Goal: Task Accomplishment & Management: Manage account settings

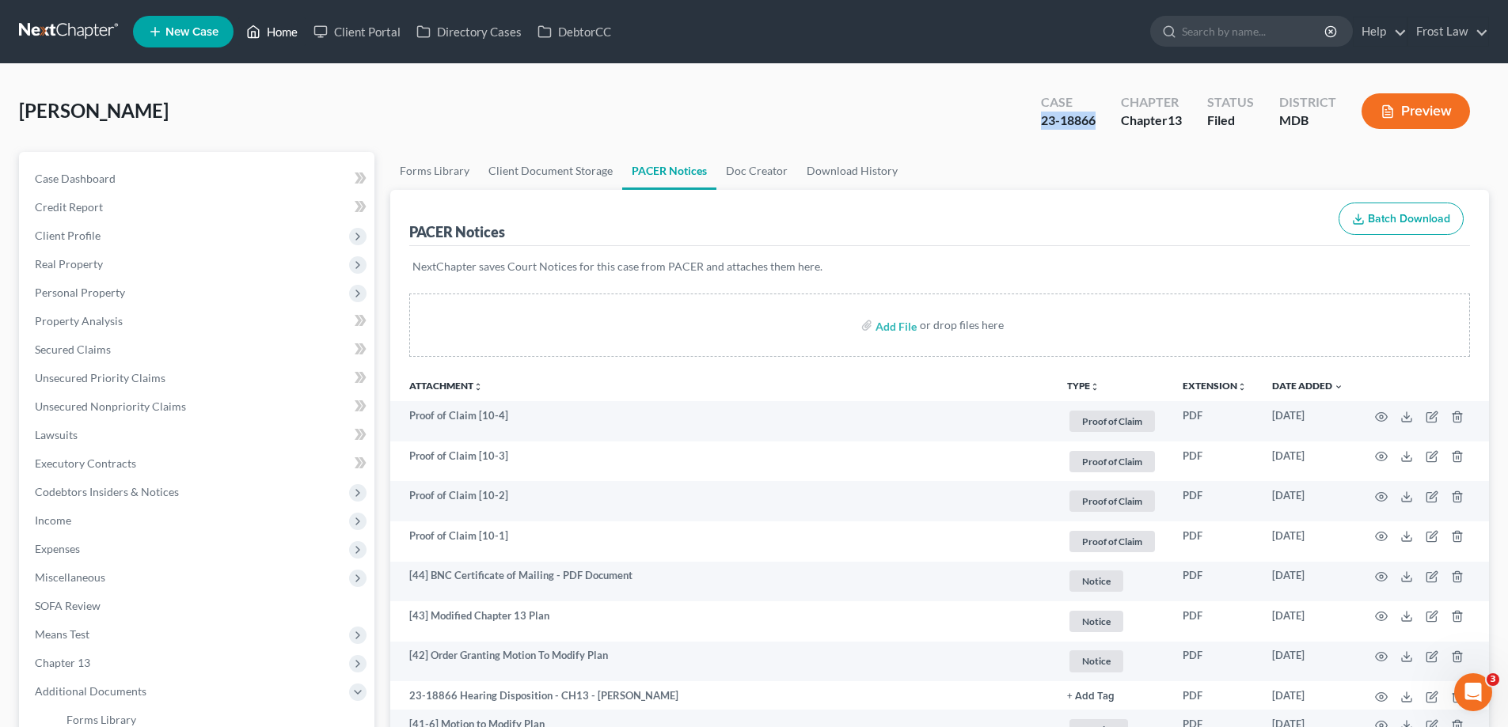
click at [279, 31] on link "Home" at bounding box center [271, 31] width 67 height 28
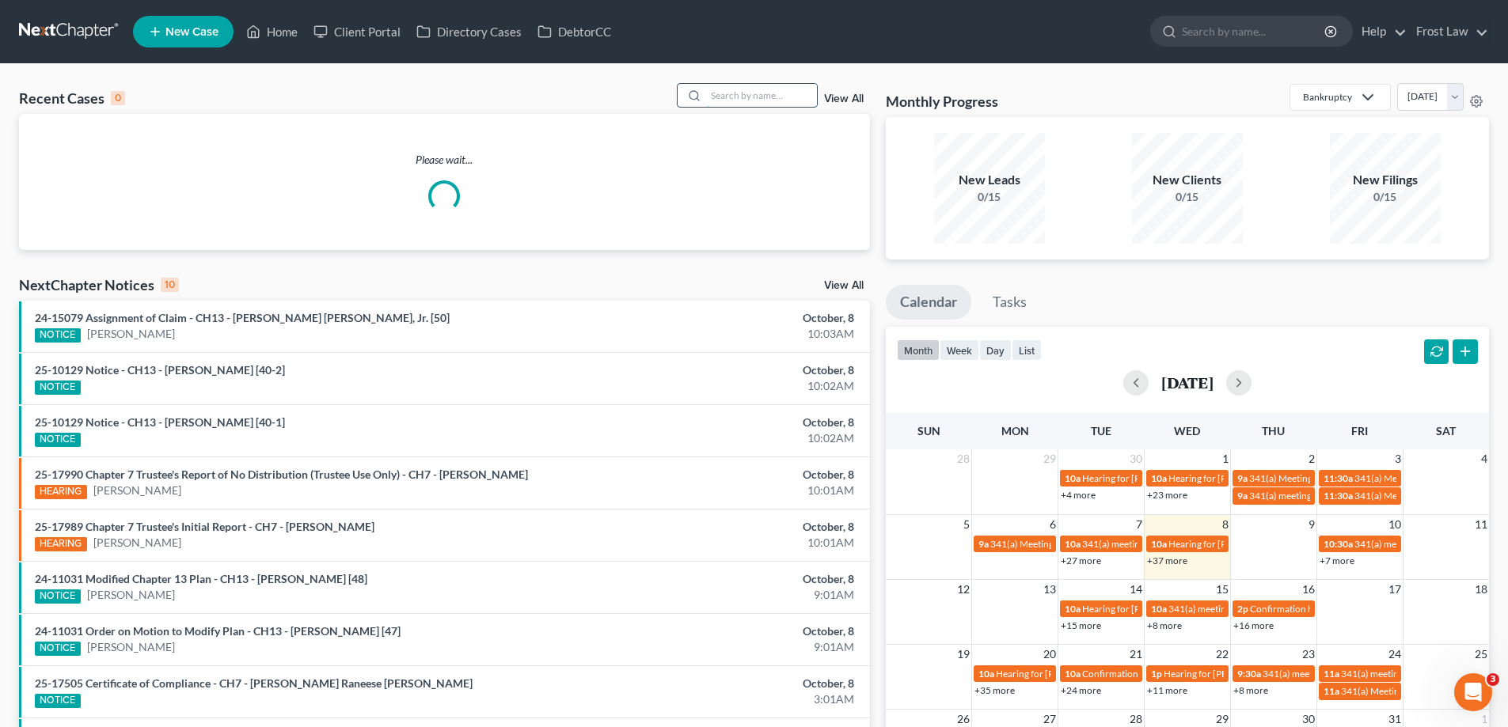
click at [747, 94] on input "search" at bounding box center [761, 95] width 111 height 23
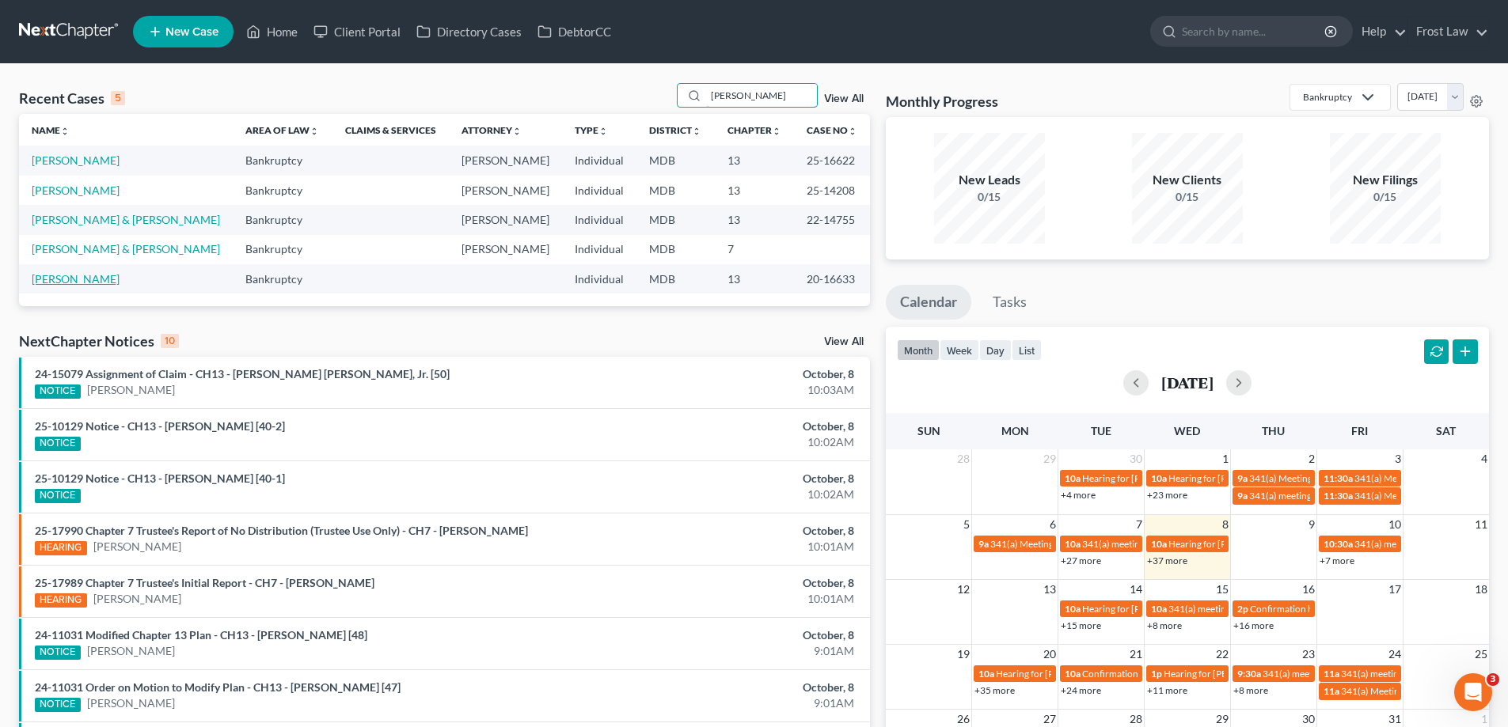
type input "[PERSON_NAME]"
drag, startPoint x: 89, startPoint y: 279, endPoint x: 144, endPoint y: 293, distance: 57.0
click at [88, 279] on link "[PERSON_NAME]" at bounding box center [76, 278] width 88 height 13
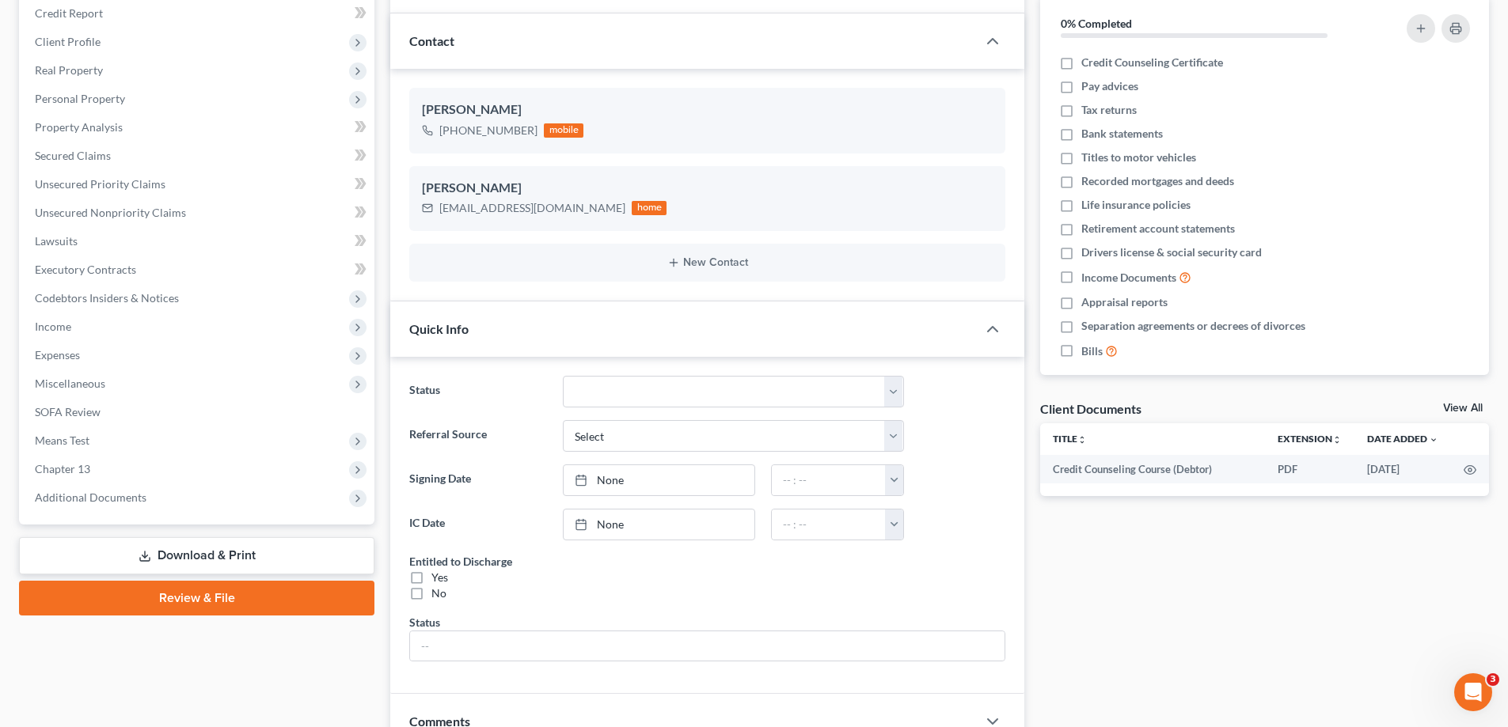
scroll to position [499, 0]
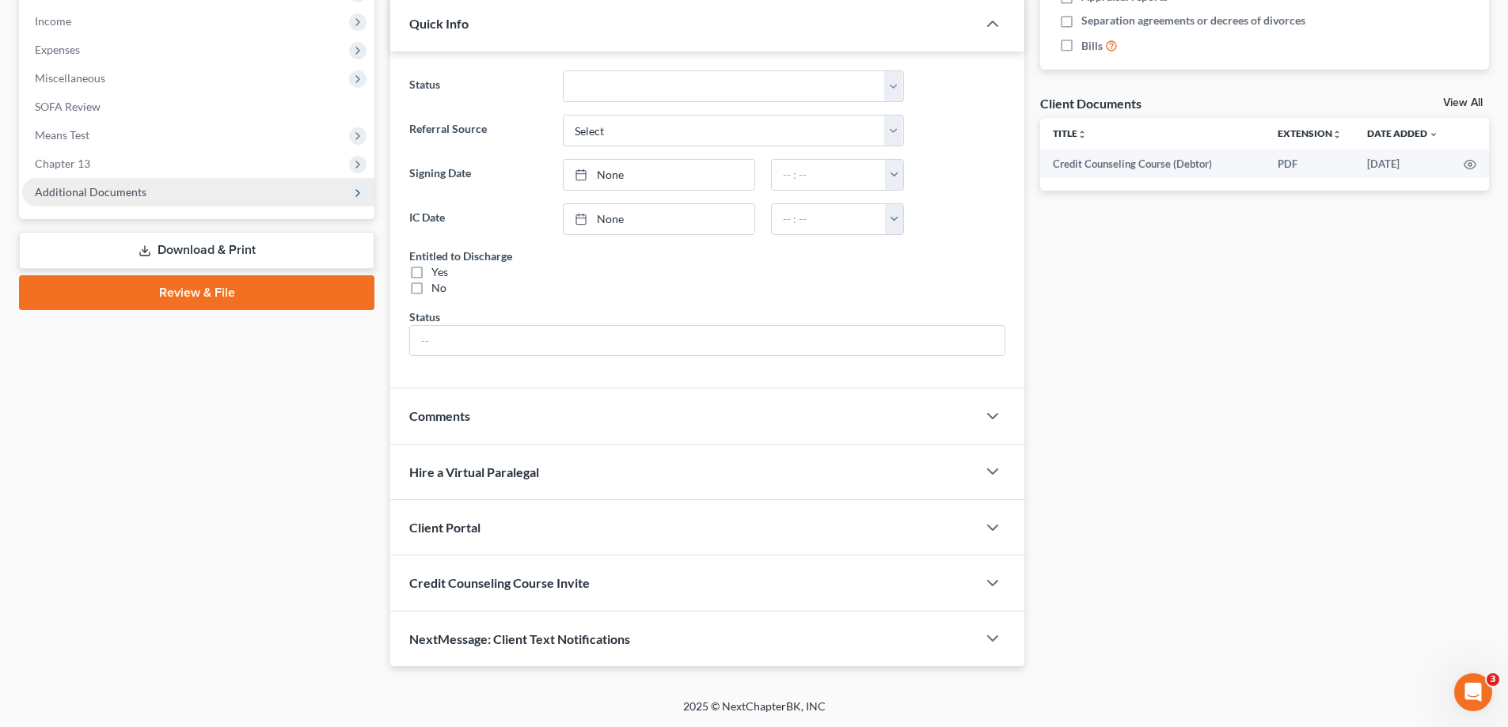
click at [128, 188] on span "Additional Documents" at bounding box center [91, 191] width 112 height 13
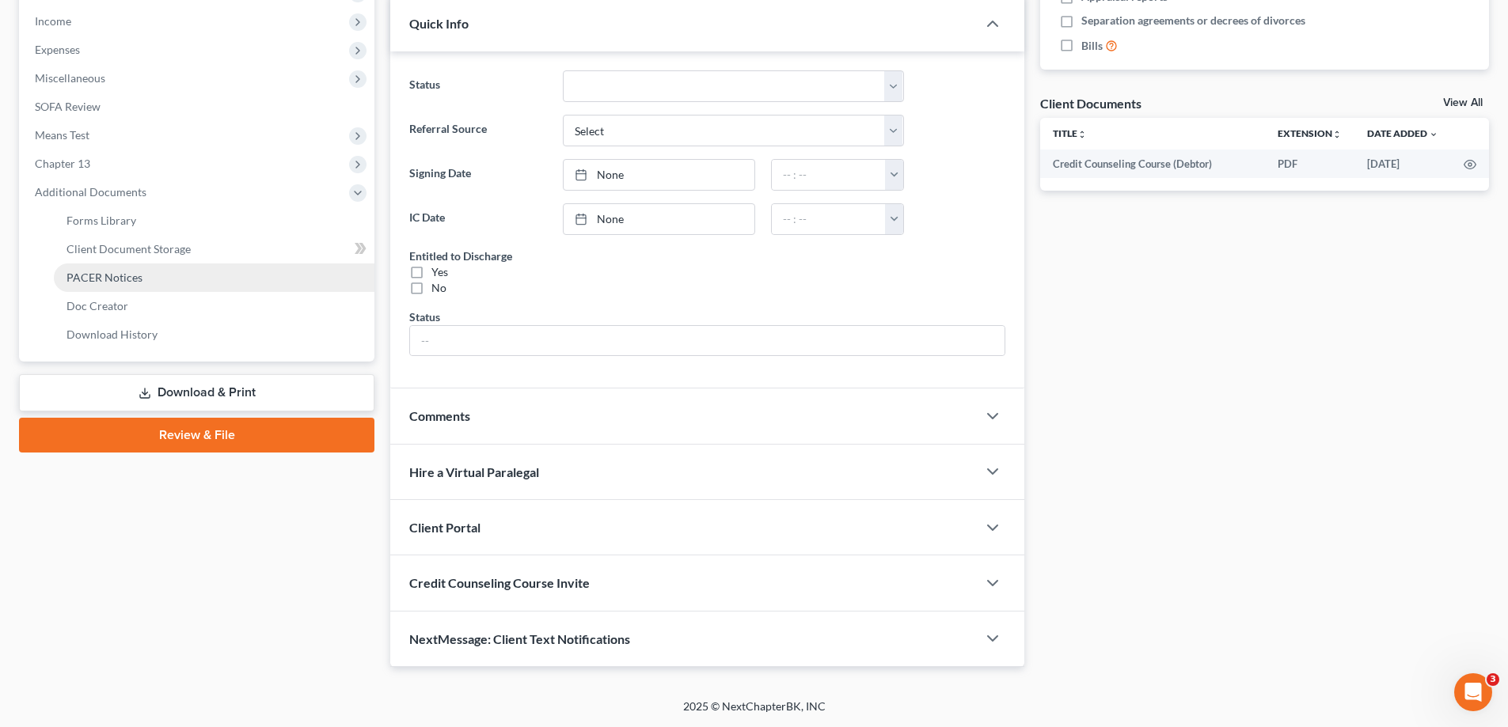
click at [159, 281] on link "PACER Notices" at bounding box center [214, 278] width 321 height 28
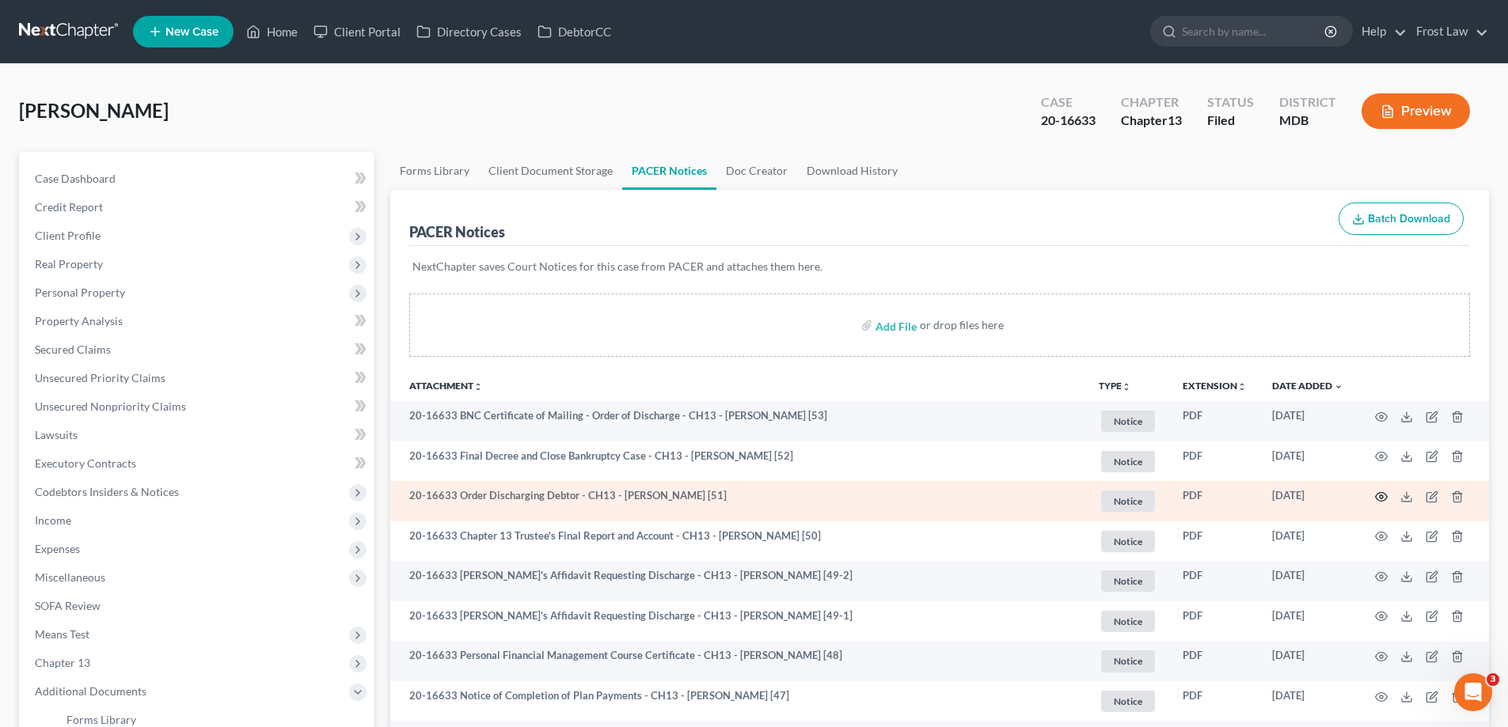
click at [1376, 496] on icon "button" at bounding box center [1381, 497] width 13 height 13
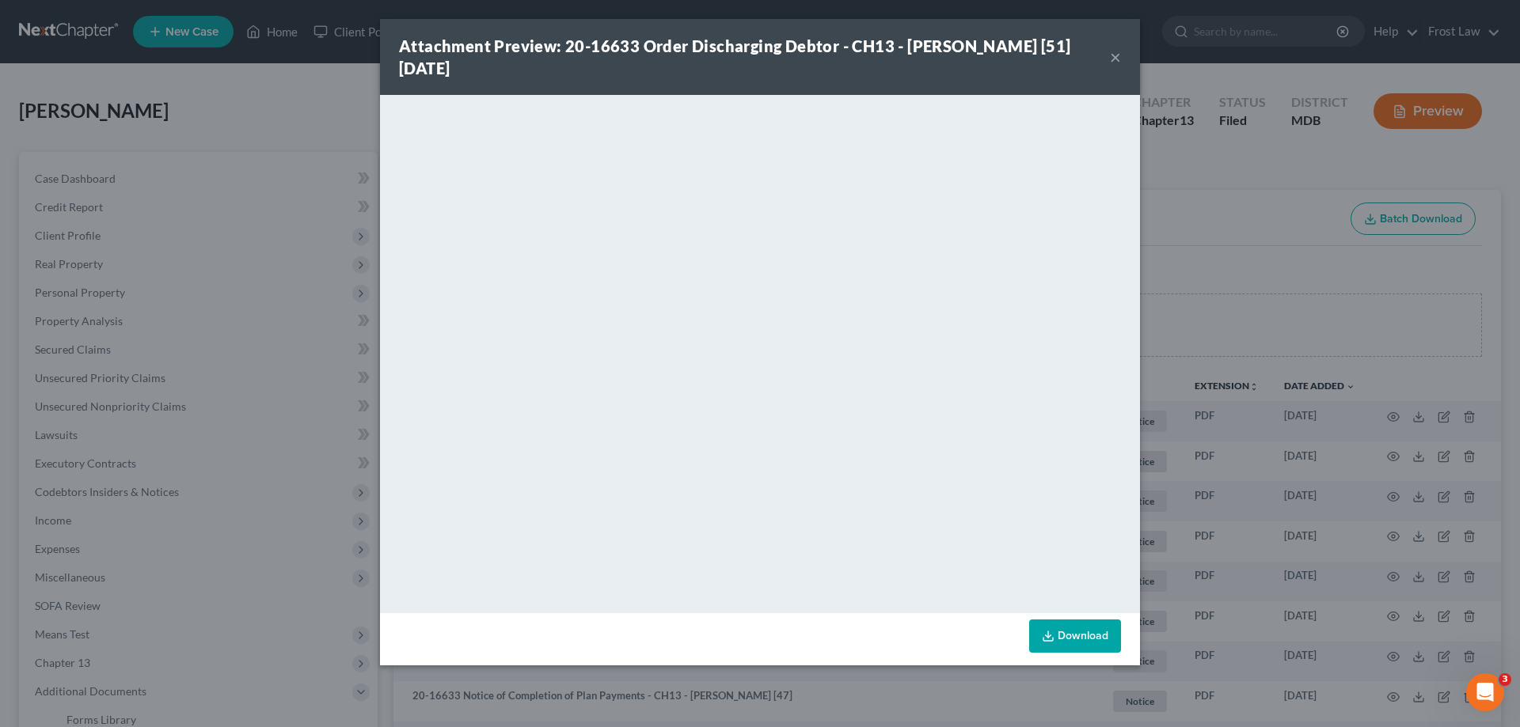
click at [1111, 49] on button "×" at bounding box center [1115, 56] width 11 height 19
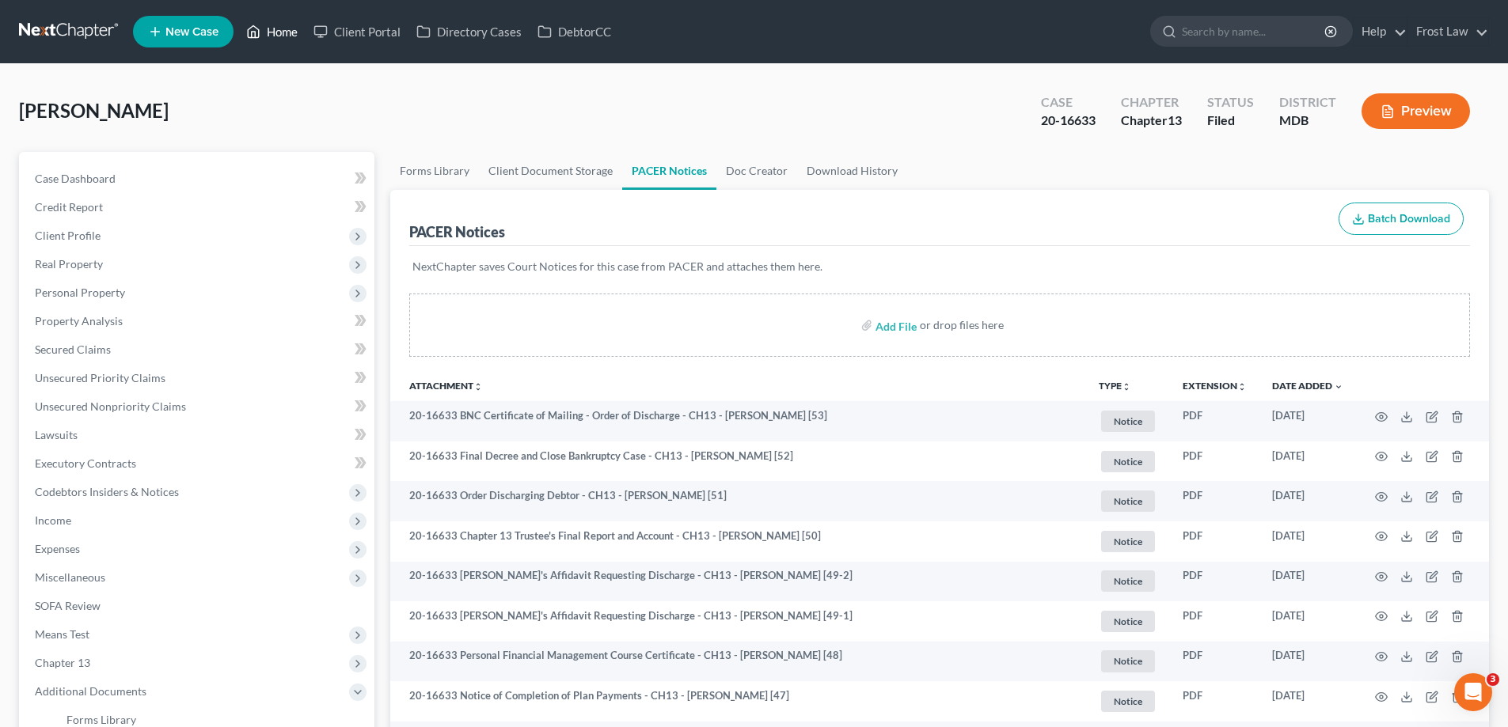
click at [283, 30] on link "Home" at bounding box center [271, 31] width 67 height 28
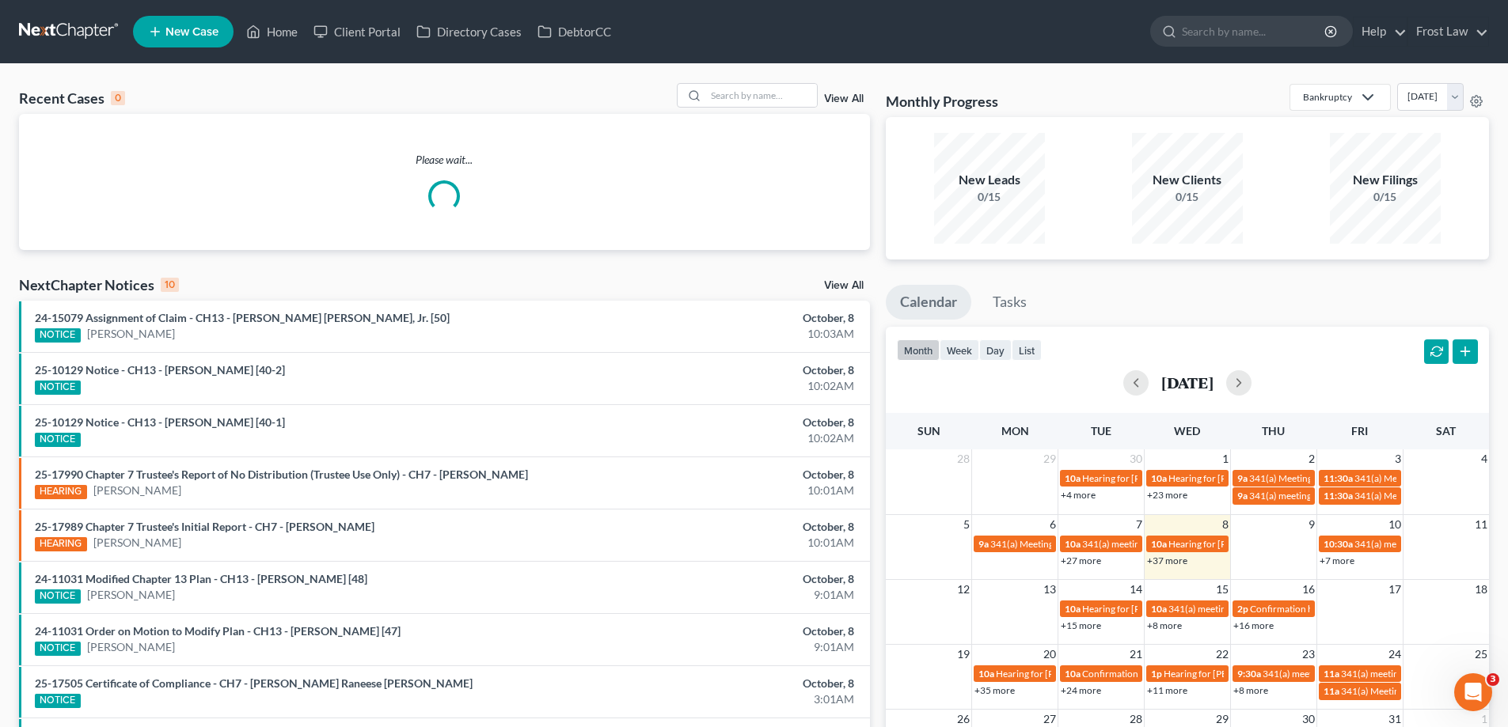
click at [847, 94] on link "View All" at bounding box center [844, 98] width 40 height 11
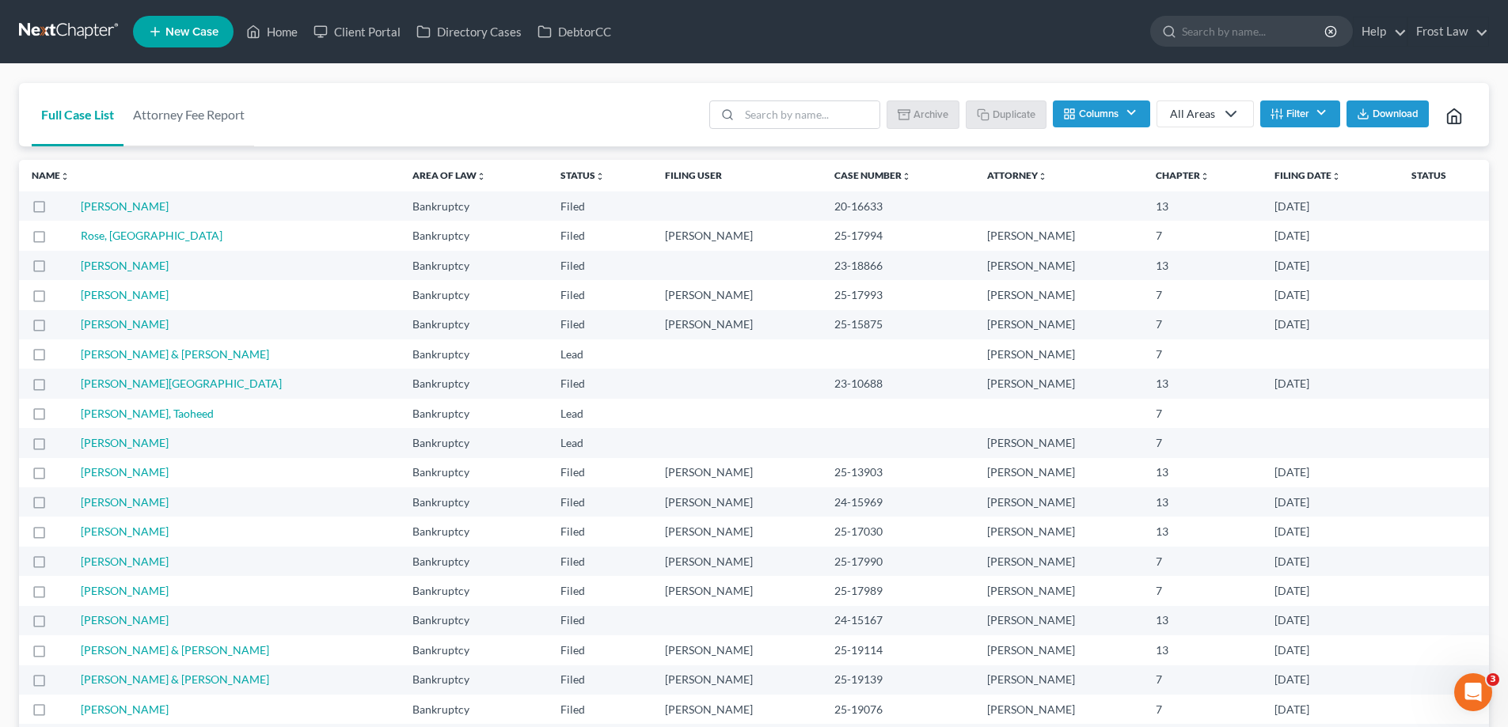
click at [54, 211] on label at bounding box center [54, 211] width 0 height 0
click at [60, 206] on input "checkbox" at bounding box center [65, 204] width 10 height 10
click at [932, 119] on button "Archive" at bounding box center [925, 114] width 71 height 27
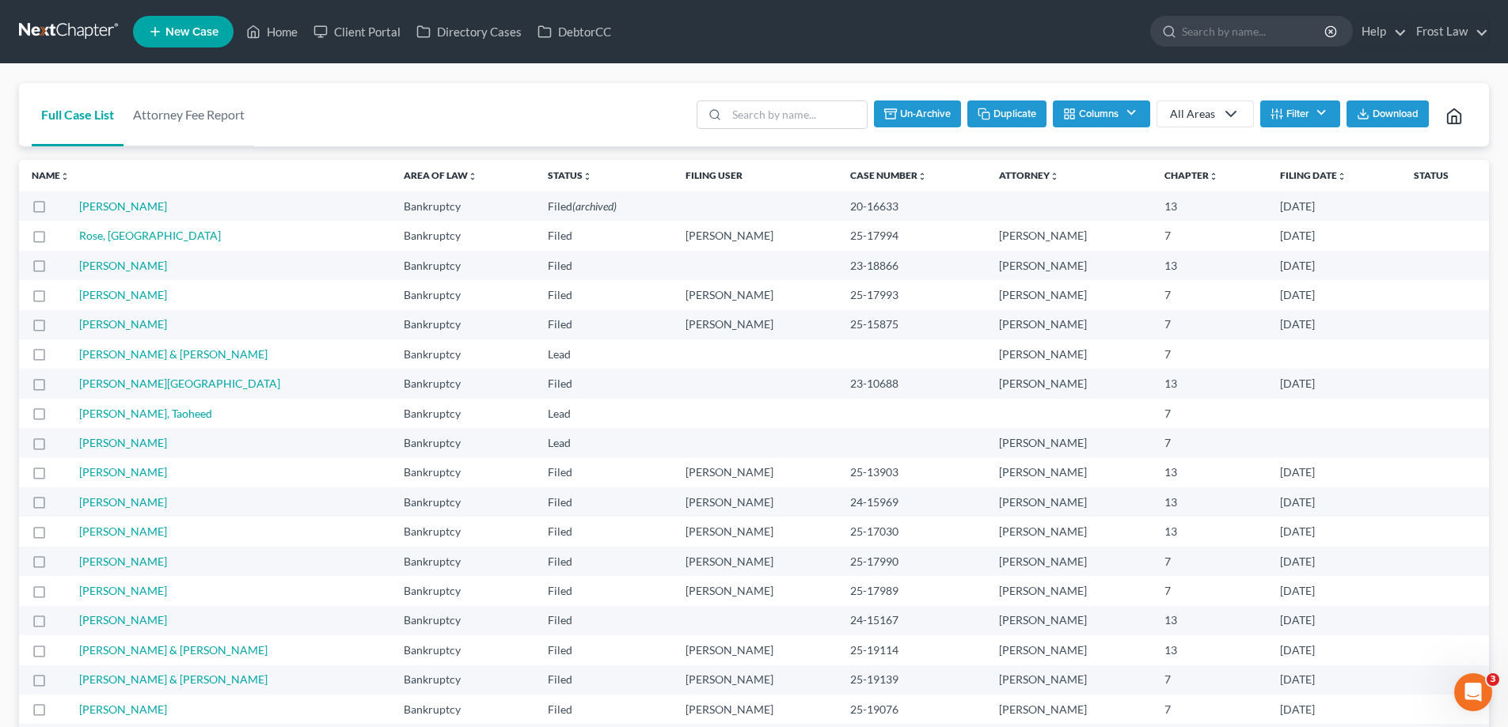
checkbox input "false"
click at [256, 30] on icon at bounding box center [253, 31] width 14 height 19
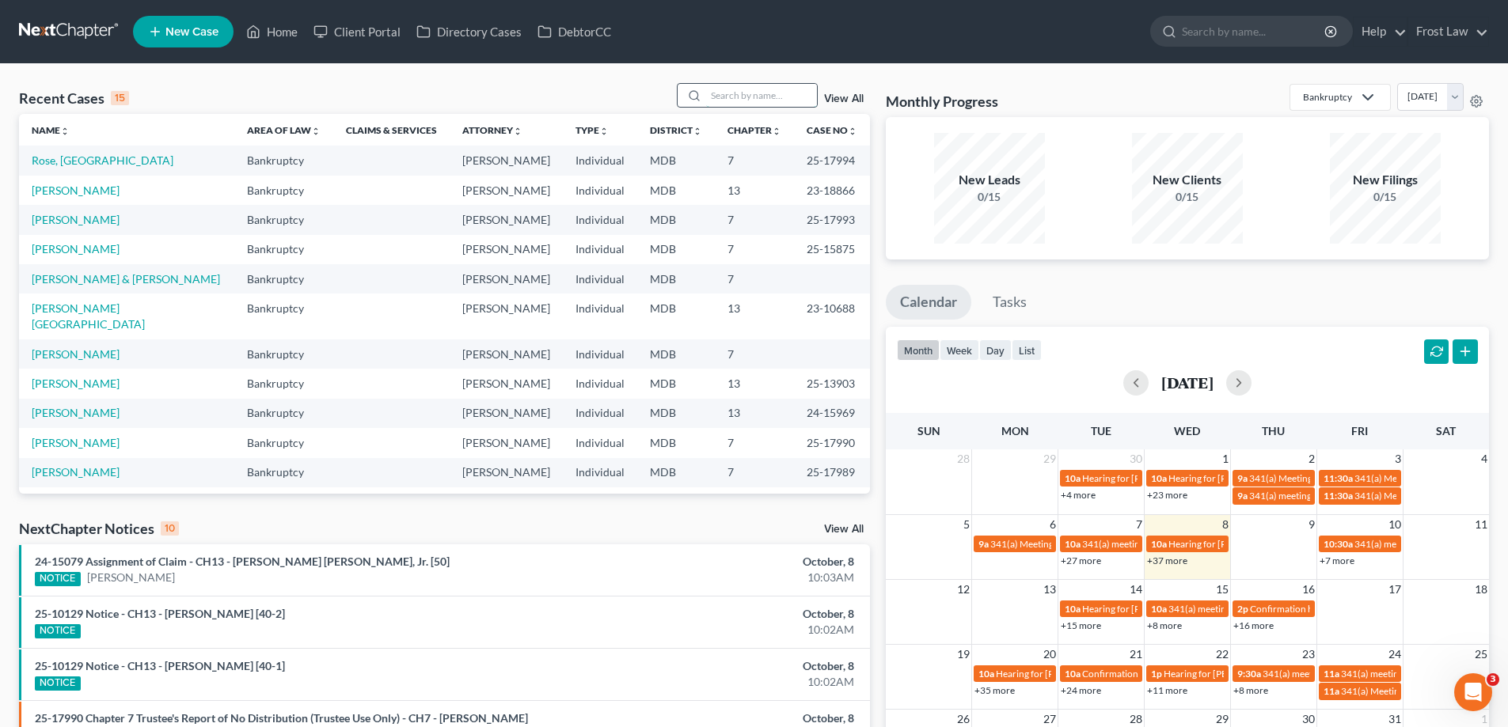
click at [768, 91] on input "search" at bounding box center [761, 95] width 111 height 23
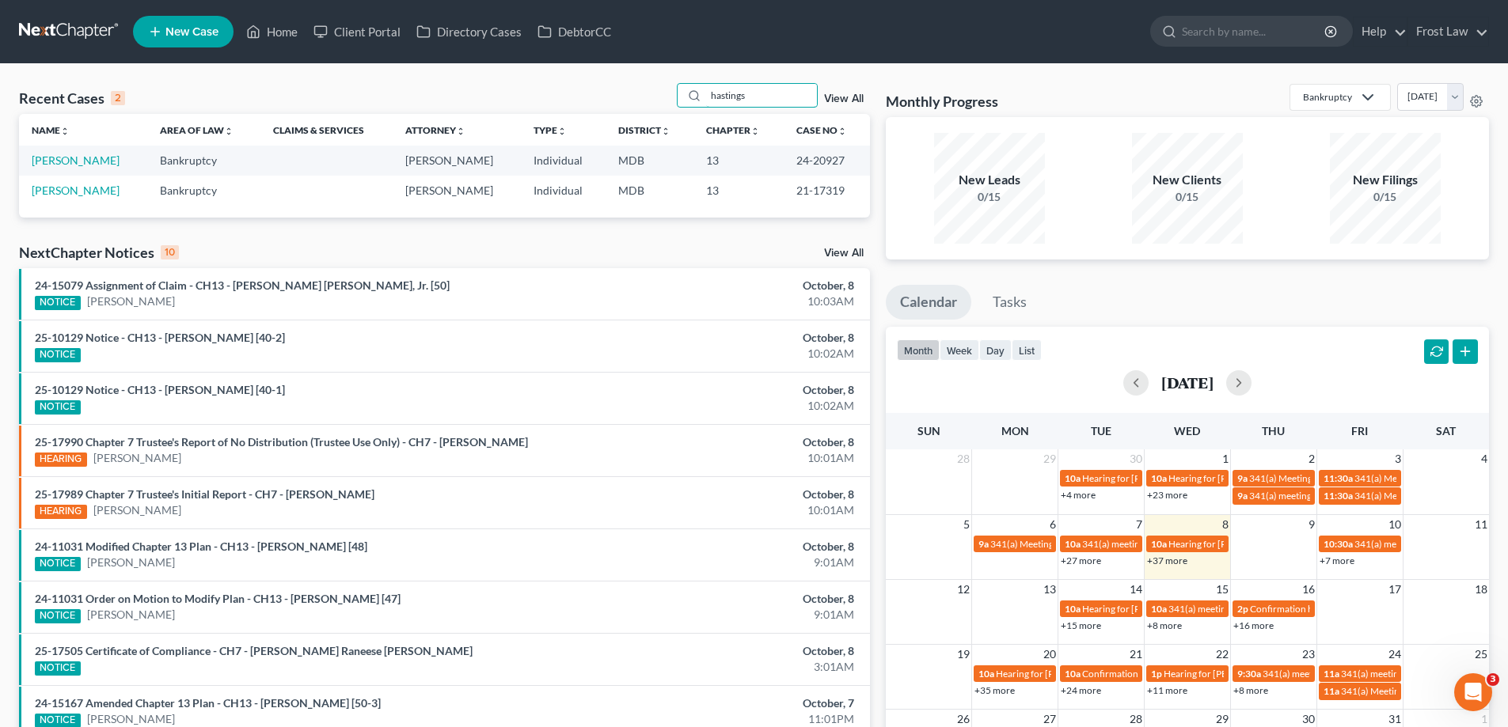
type input "hastings"
drag, startPoint x: 847, startPoint y: 159, endPoint x: 788, endPoint y: 166, distance: 59.0
click at [788, 166] on td "24-20927" at bounding box center [827, 160] width 86 height 29
copy td "24-20927"
click at [84, 159] on link "[PERSON_NAME]" at bounding box center [76, 160] width 88 height 13
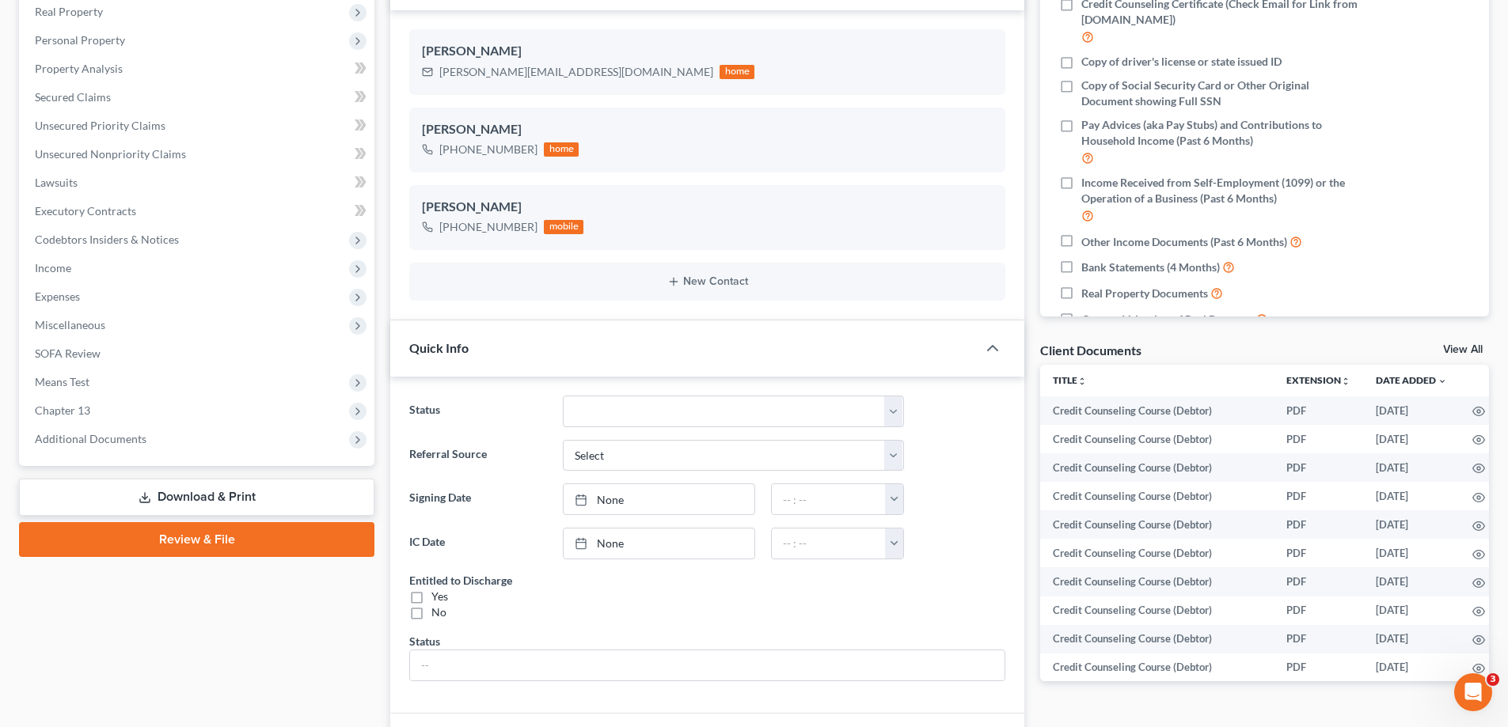
scroll to position [317, 0]
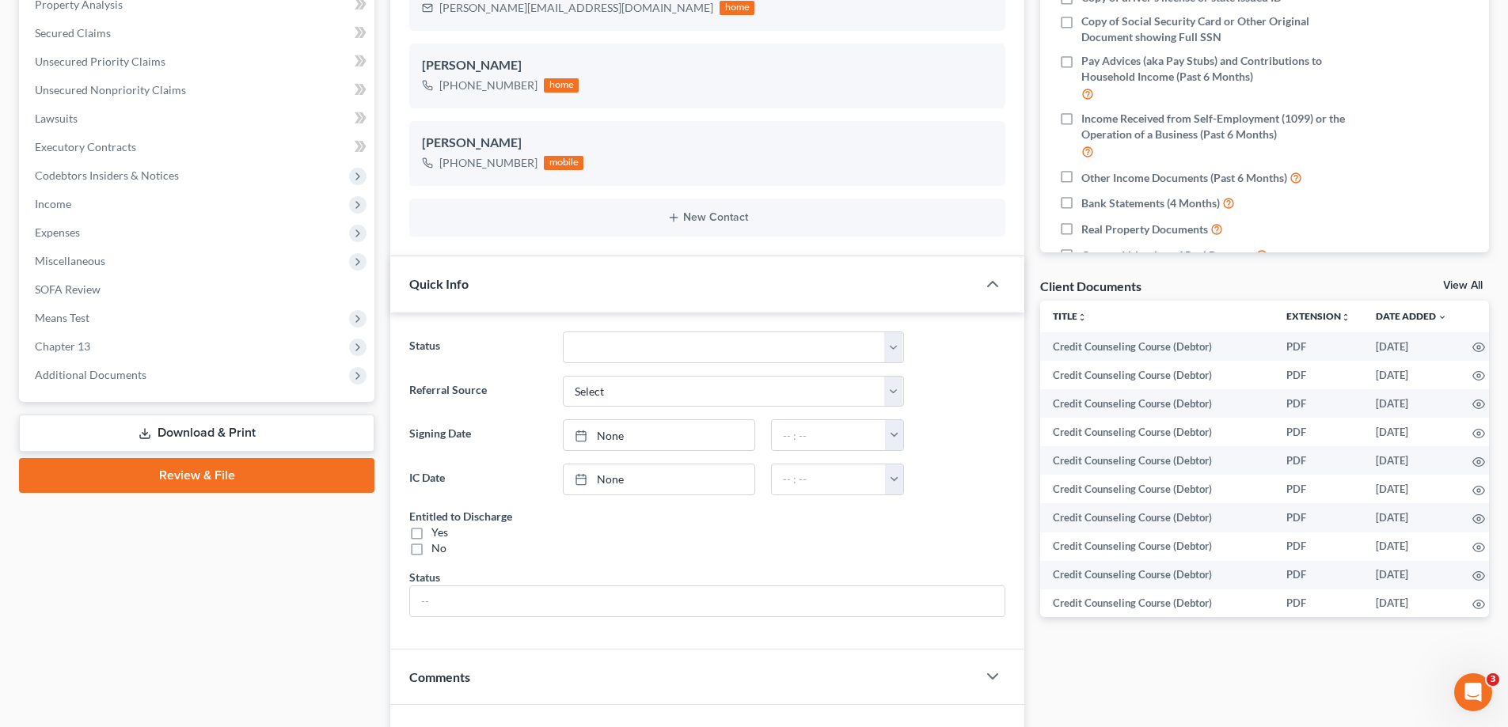
drag, startPoint x: 111, startPoint y: 389, endPoint x: 143, endPoint y: 440, distance: 60.8
click at [111, 388] on span "Additional Documents" at bounding box center [198, 375] width 352 height 28
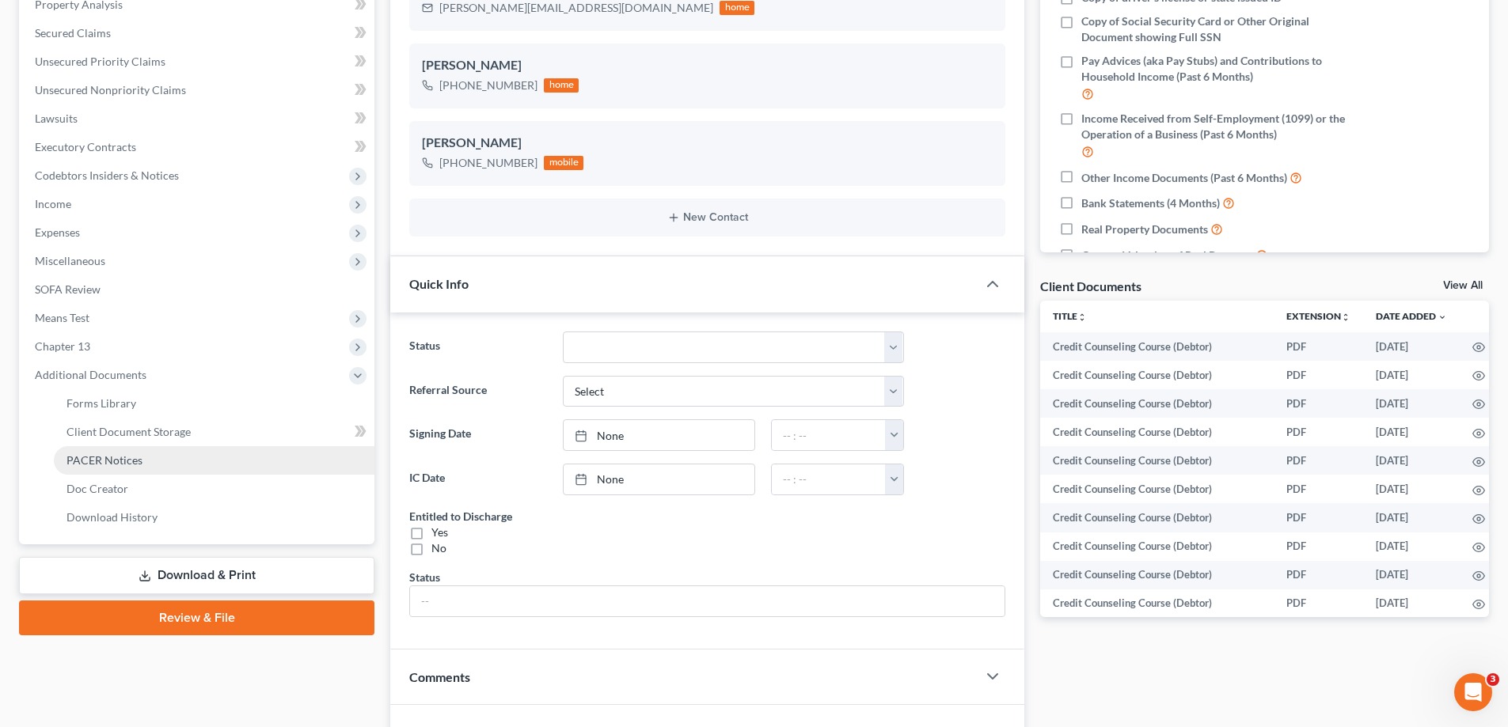
click at [150, 461] on link "PACER Notices" at bounding box center [214, 460] width 321 height 28
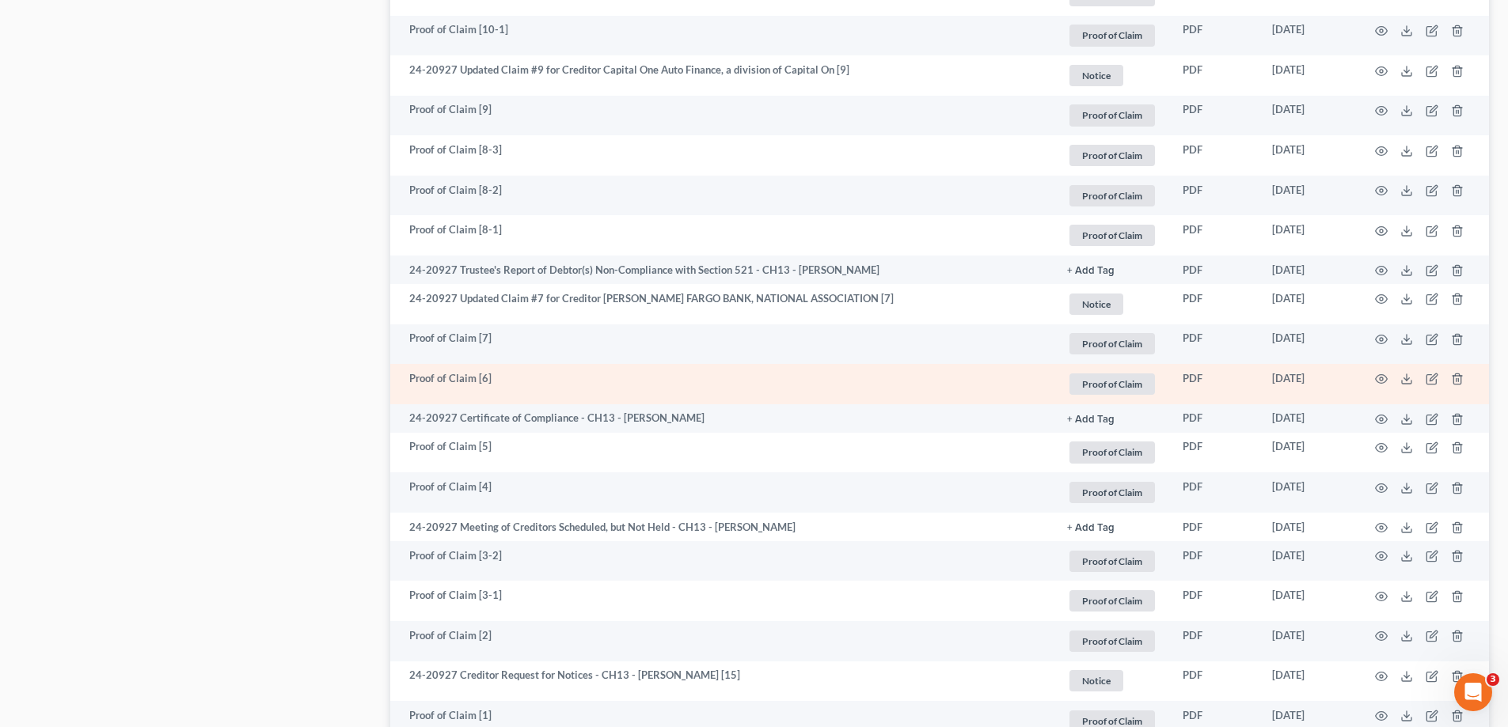
scroll to position [1254, 0]
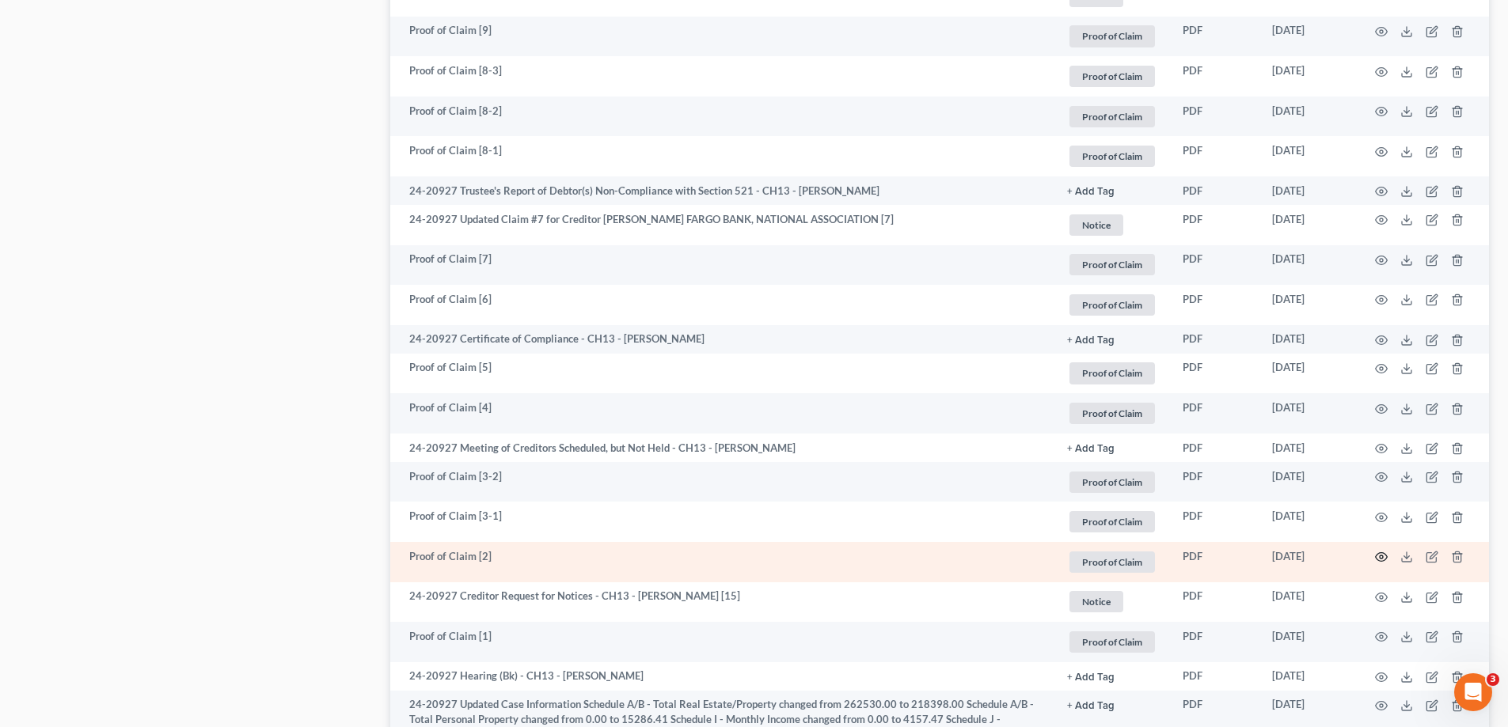
click at [1377, 552] on icon "button" at bounding box center [1381, 557] width 13 height 13
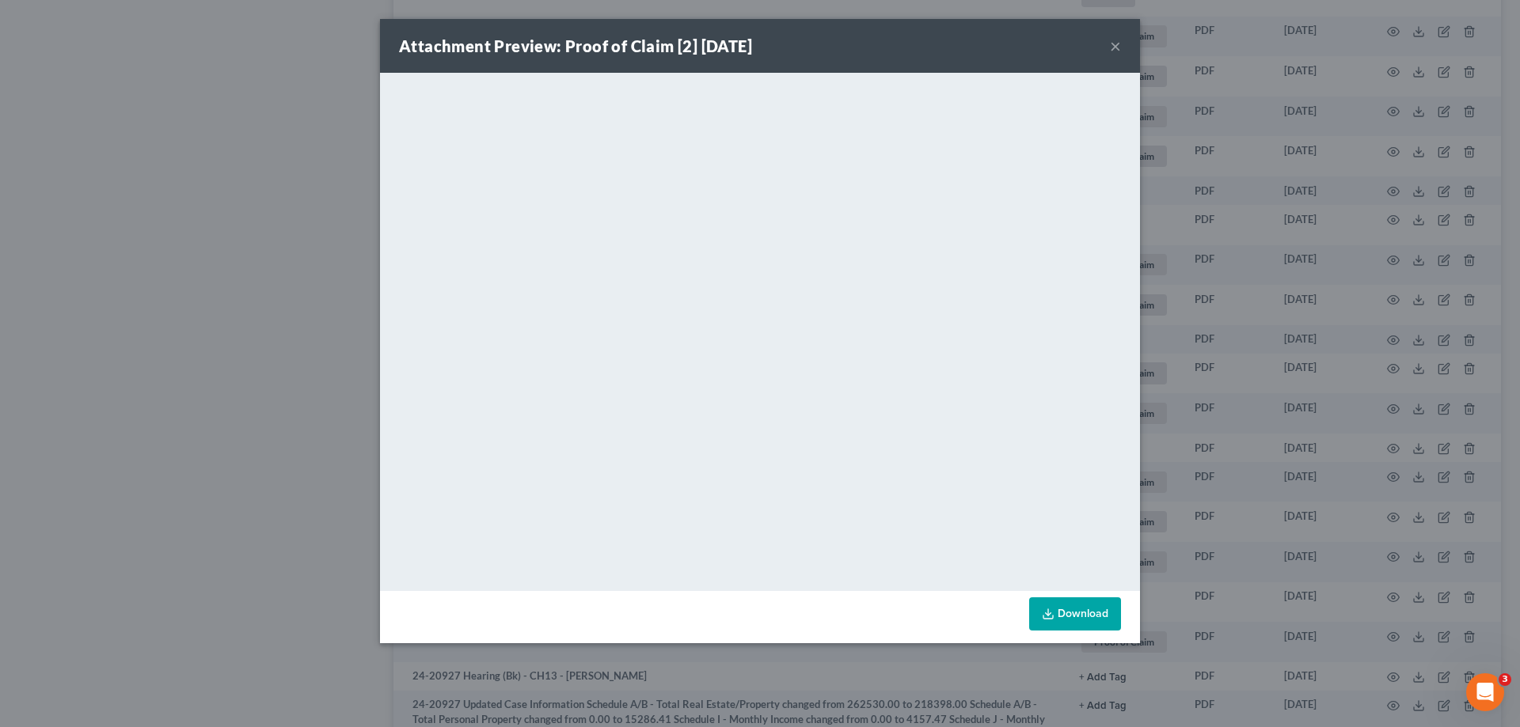
click at [1113, 47] on button "×" at bounding box center [1115, 45] width 11 height 19
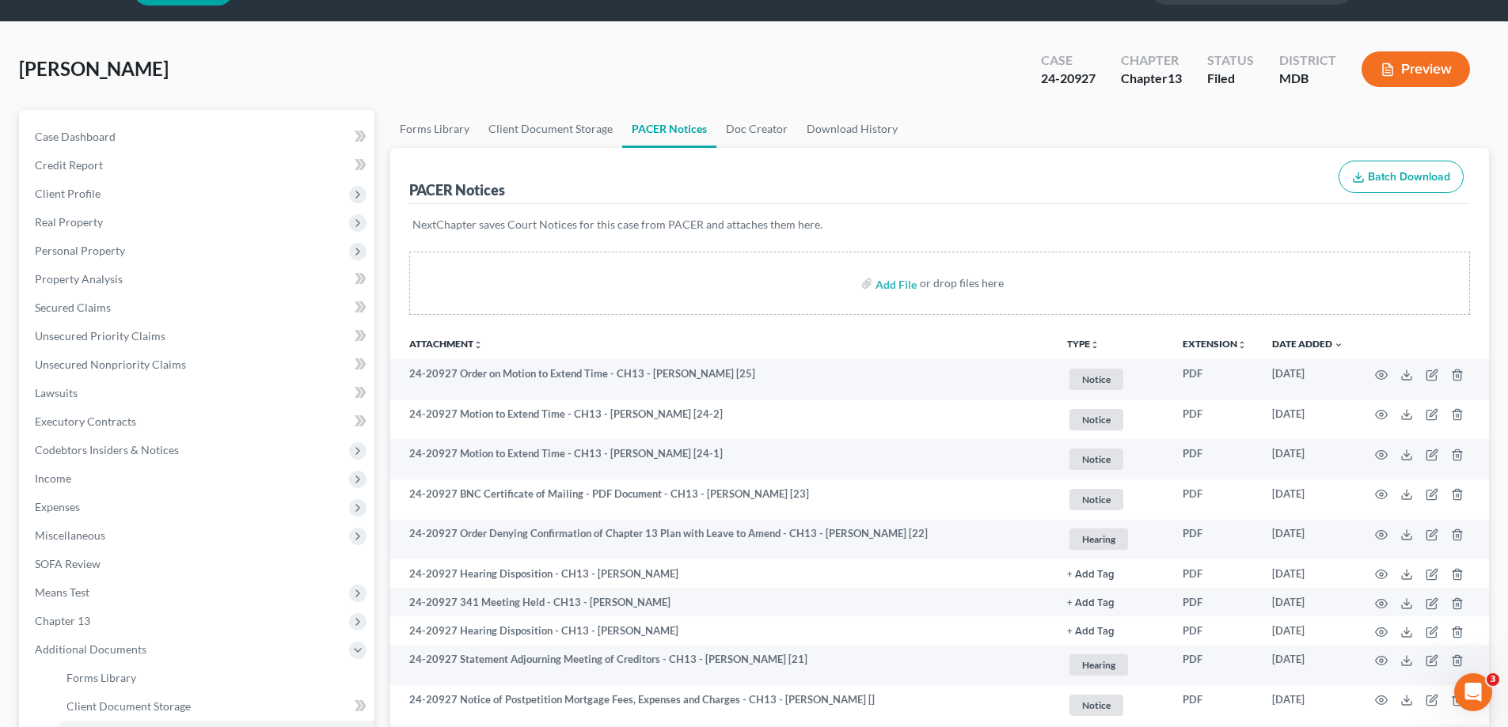
scroll to position [0, 0]
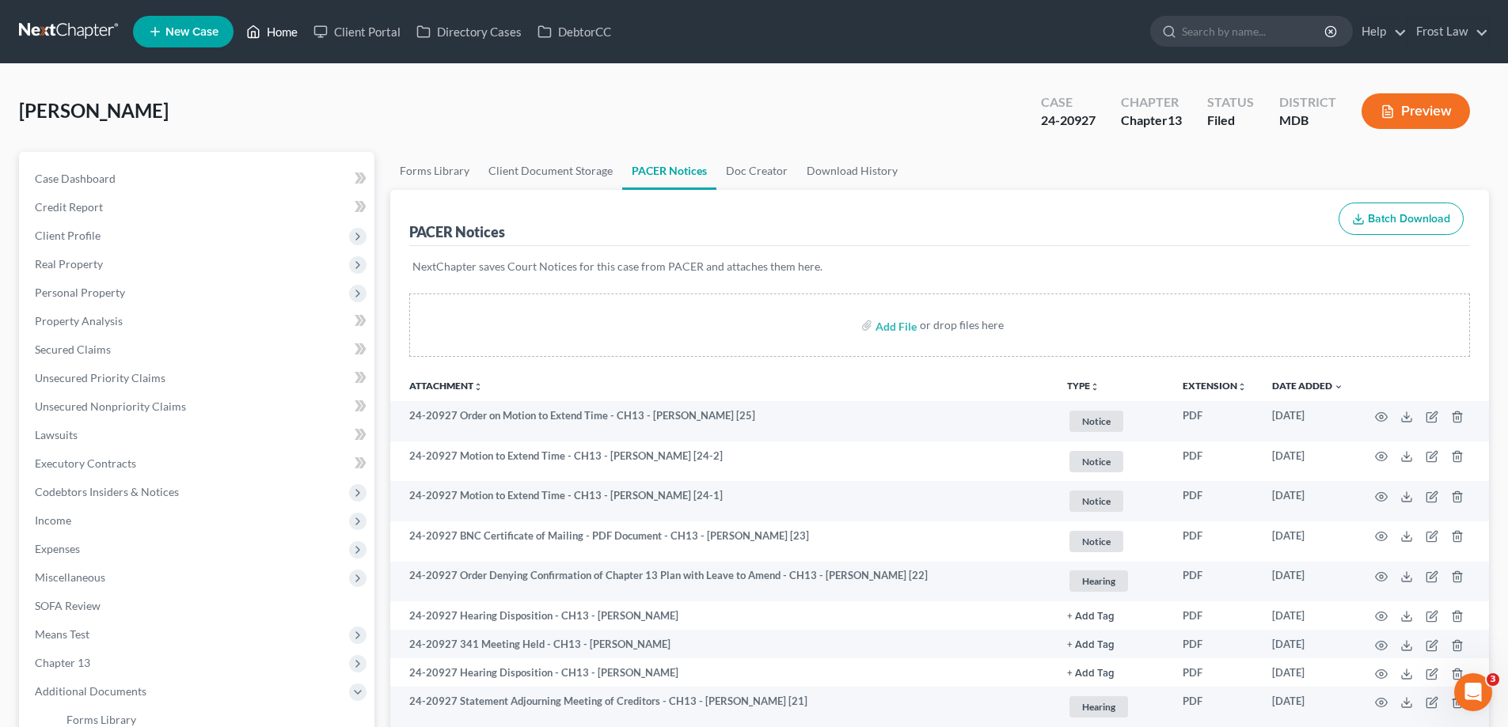
click at [295, 28] on link "Home" at bounding box center [271, 31] width 67 height 28
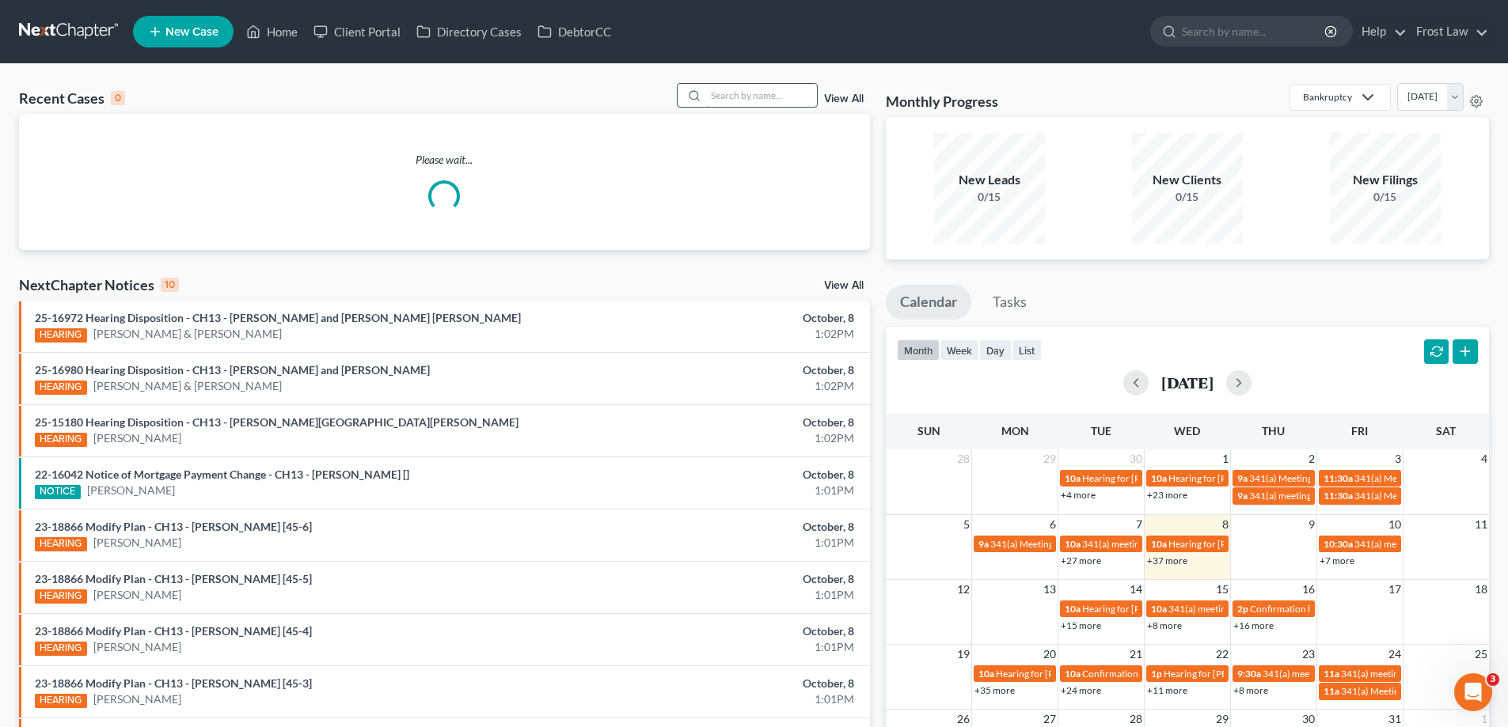
click at [787, 96] on input "search" at bounding box center [761, 95] width 111 height 23
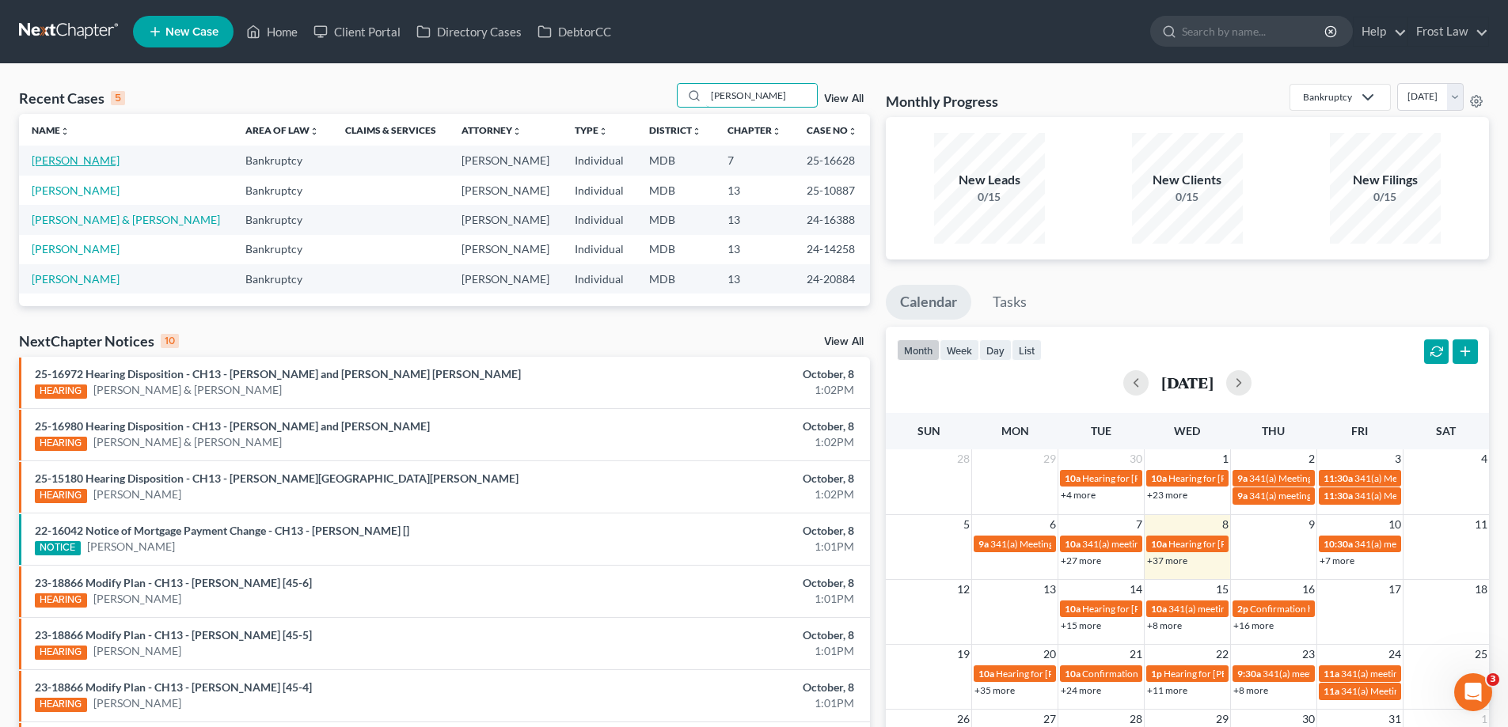
type input "[PERSON_NAME]"
click at [91, 160] on link "[PERSON_NAME]" at bounding box center [76, 160] width 88 height 13
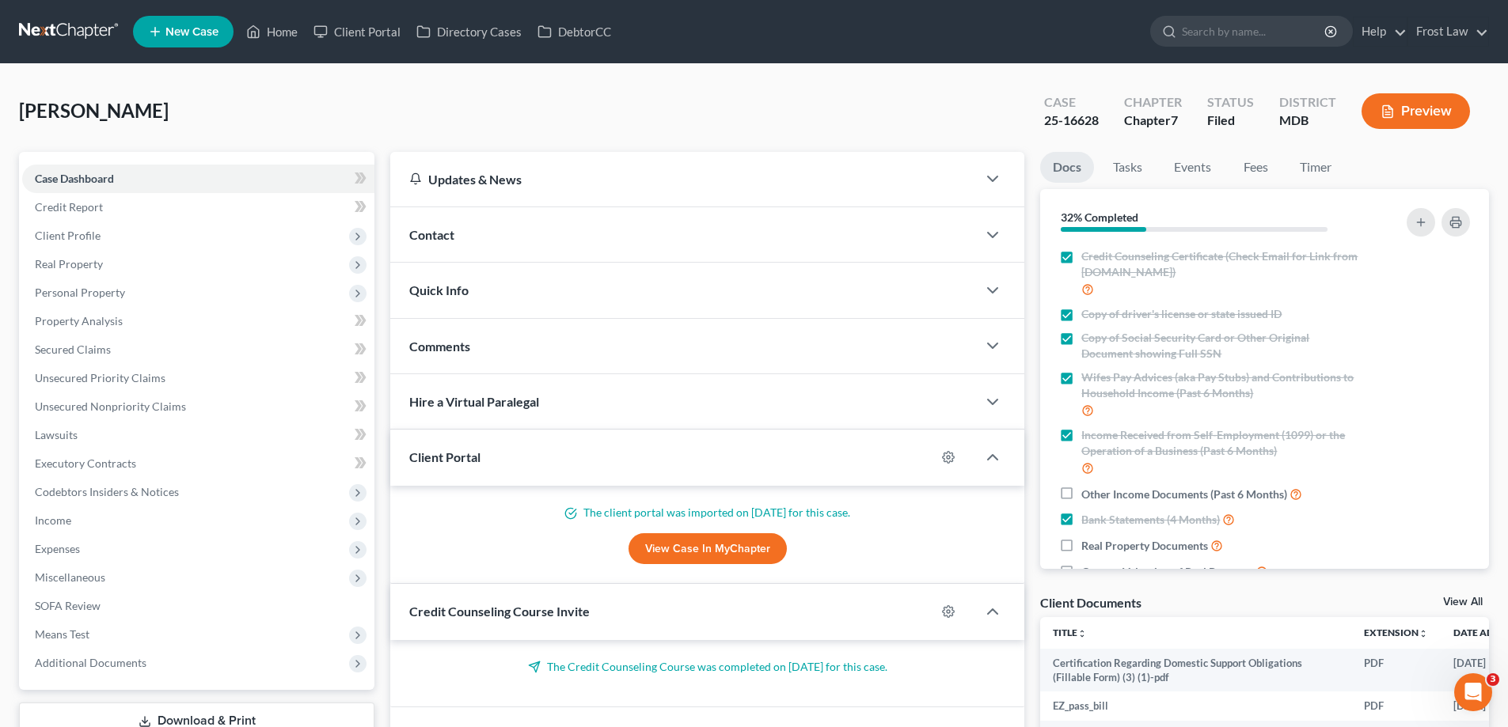
scroll to position [237, 0]
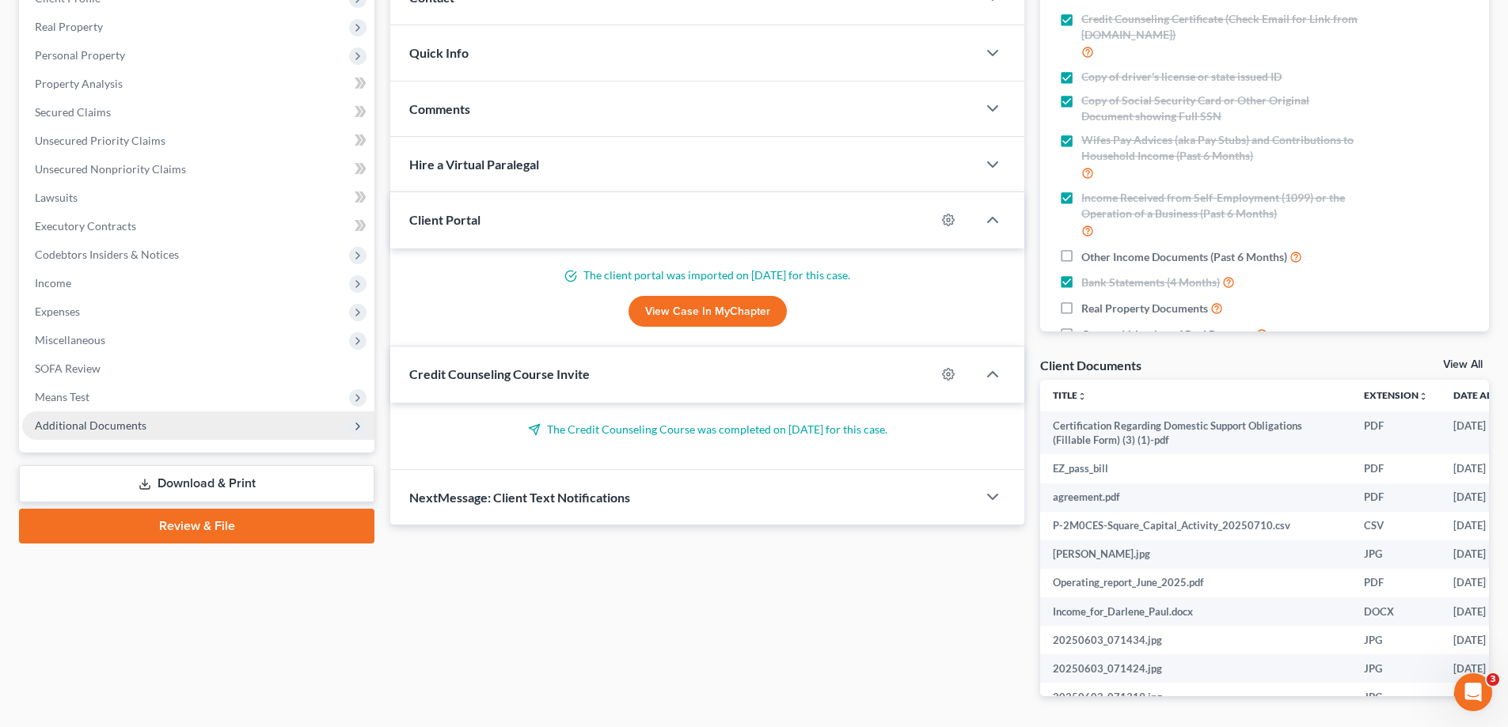
click at [108, 422] on span "Additional Documents" at bounding box center [91, 425] width 112 height 13
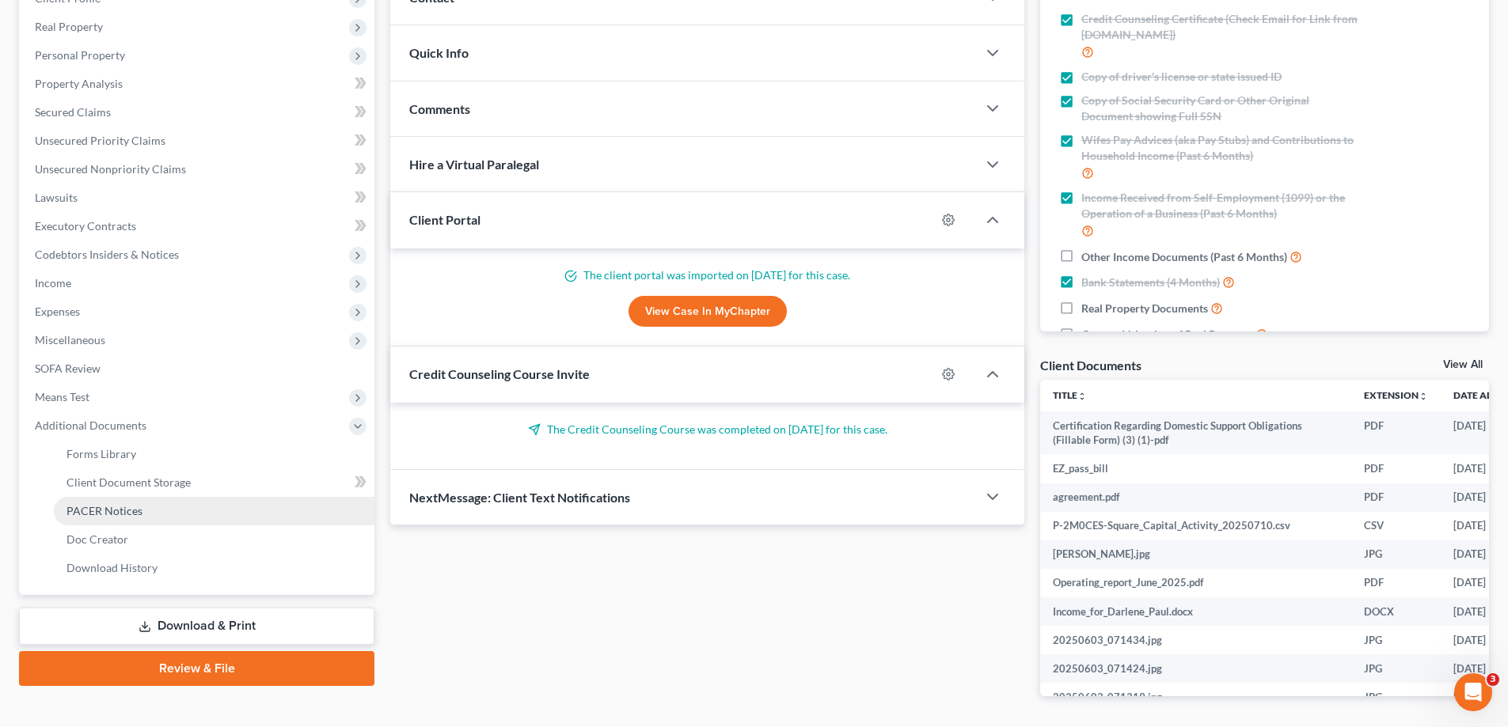
click at [142, 508] on link "PACER Notices" at bounding box center [214, 511] width 321 height 28
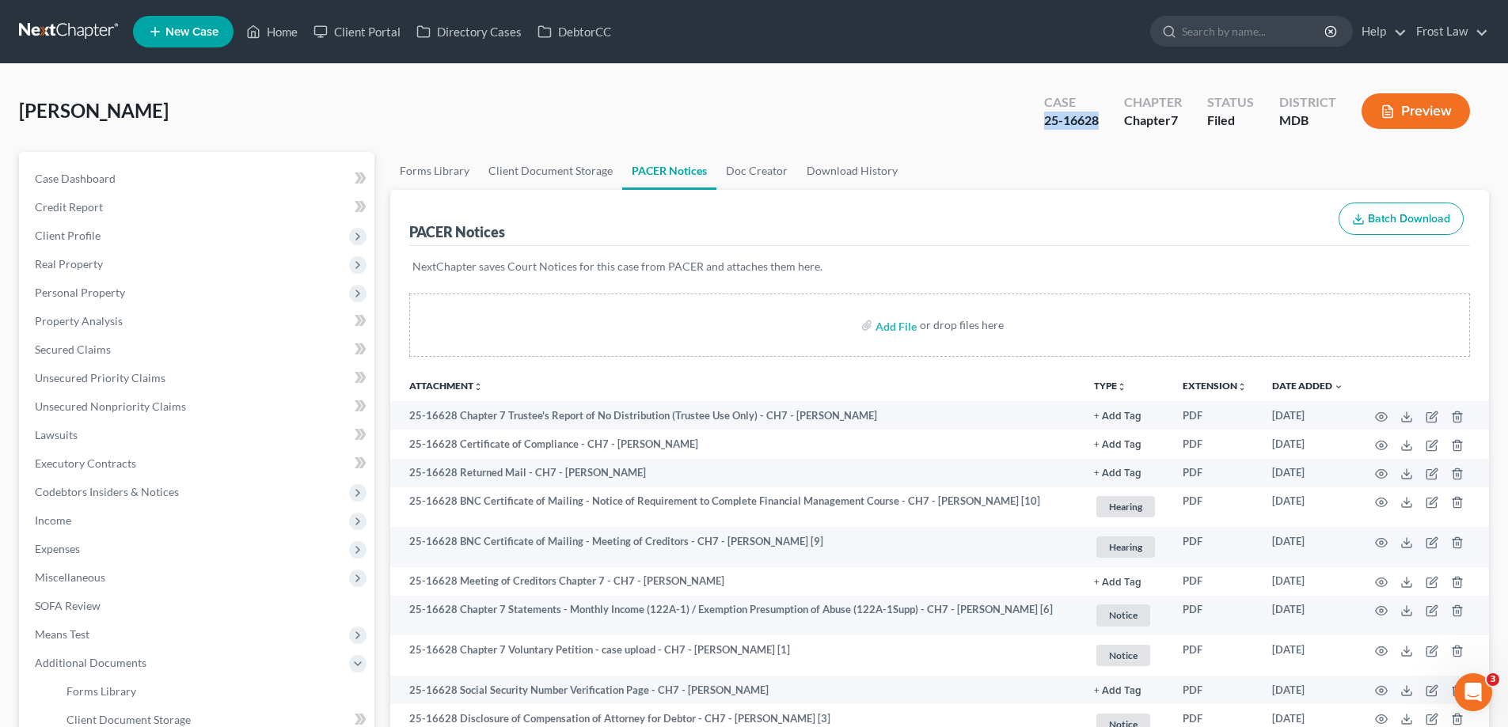
drag, startPoint x: 1106, startPoint y: 129, endPoint x: 1043, endPoint y: 138, distance: 64.0
click at [1043, 138] on div "Case 25-16628 Chapter Chapter 7 Status Filed District MDB Preview" at bounding box center [1257, 111] width 464 height 56
copy div "25-16628"
click at [267, 27] on link "Home" at bounding box center [271, 31] width 67 height 28
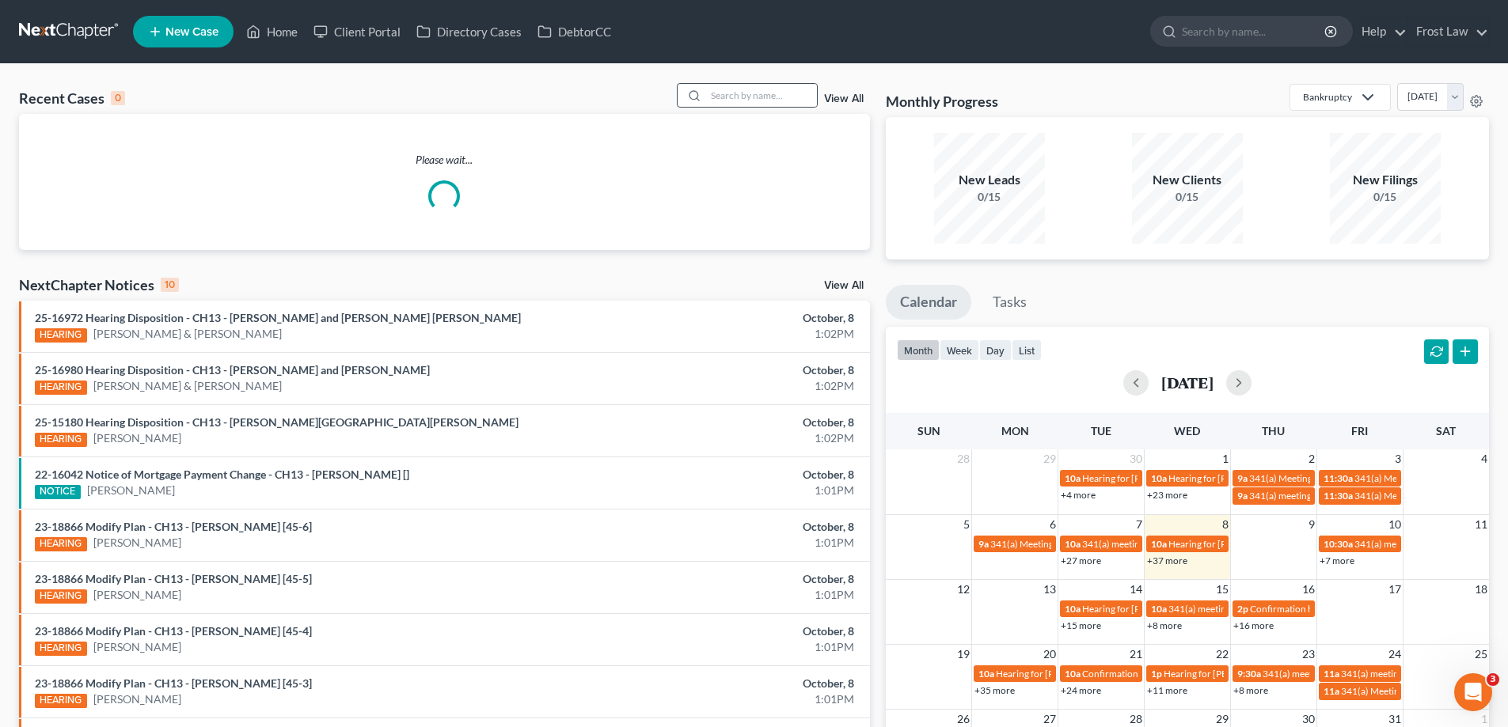
click at [702, 103] on div at bounding box center [691, 95] width 28 height 23
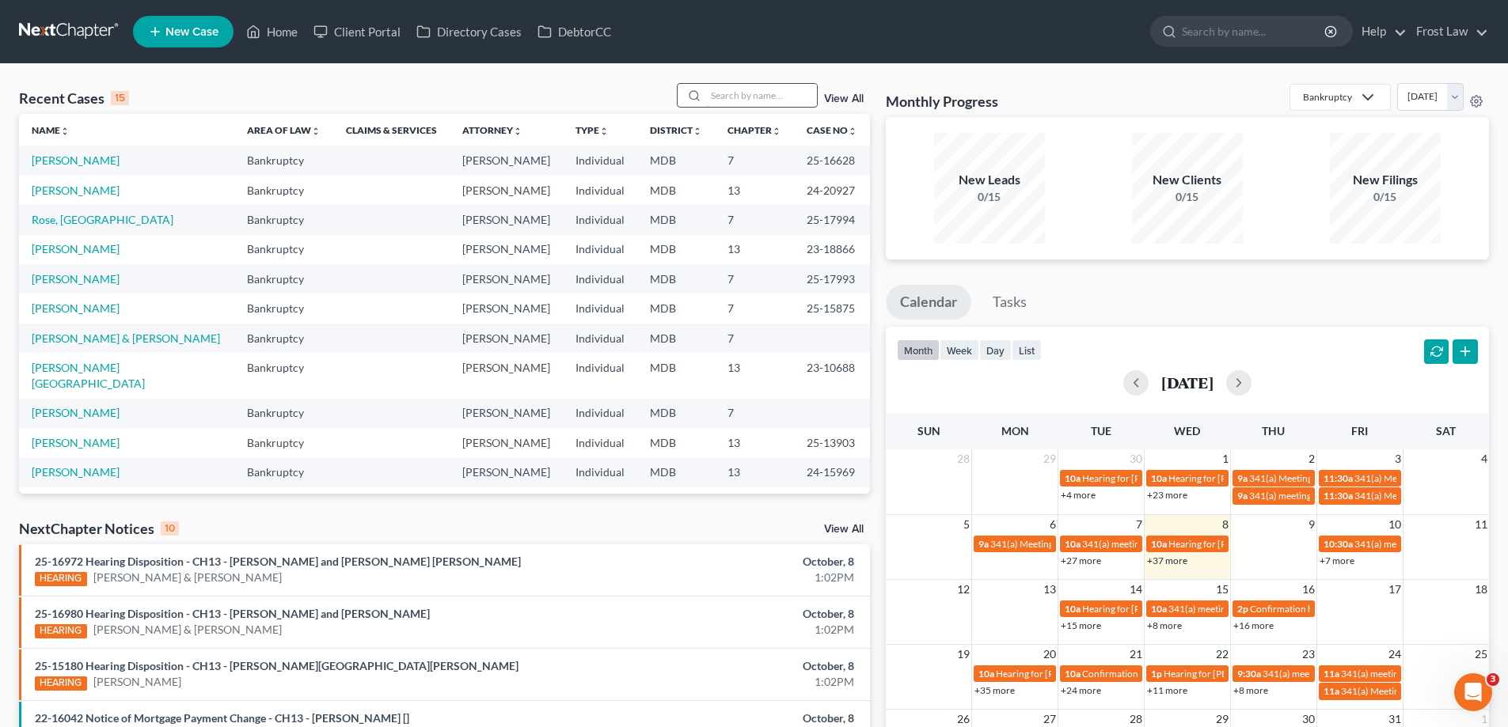
click at [723, 98] on input "search" at bounding box center [761, 95] width 111 height 23
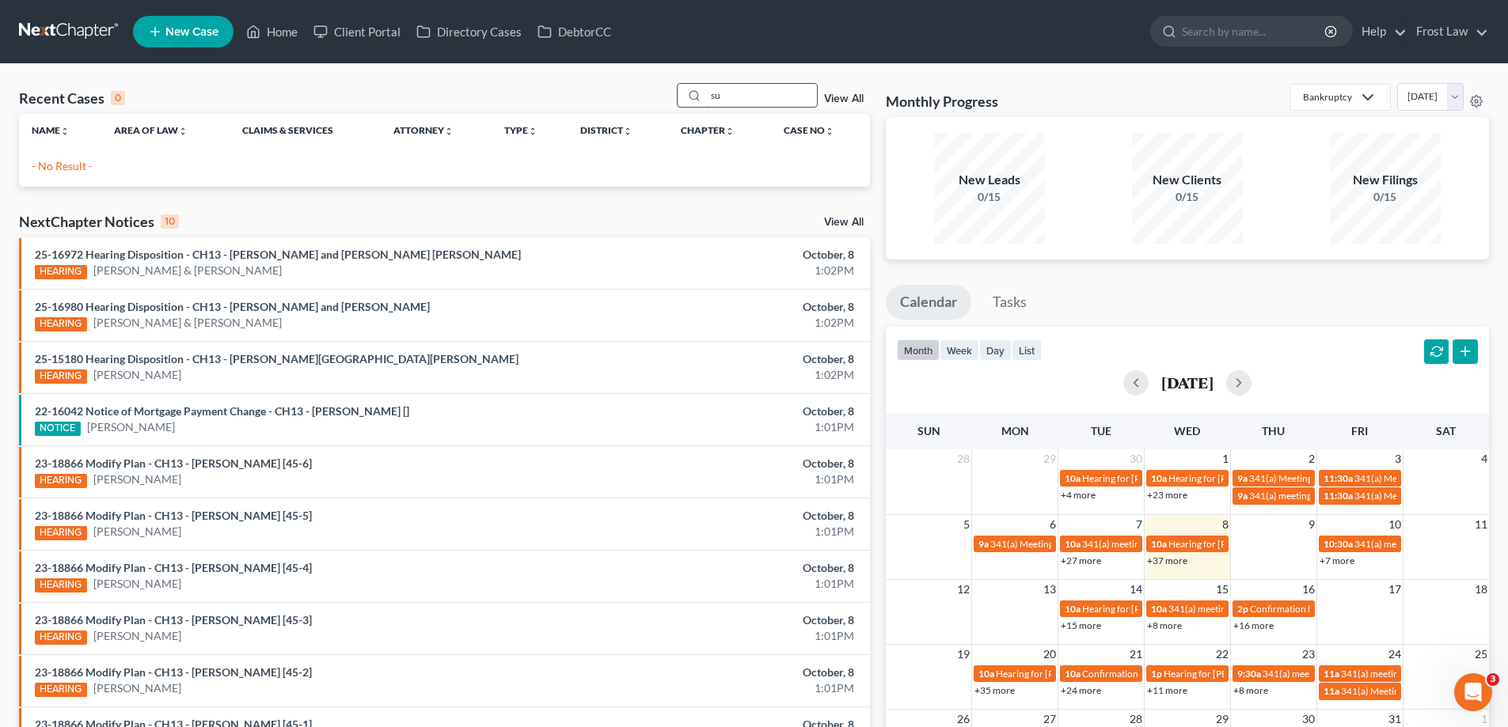
type input "s"
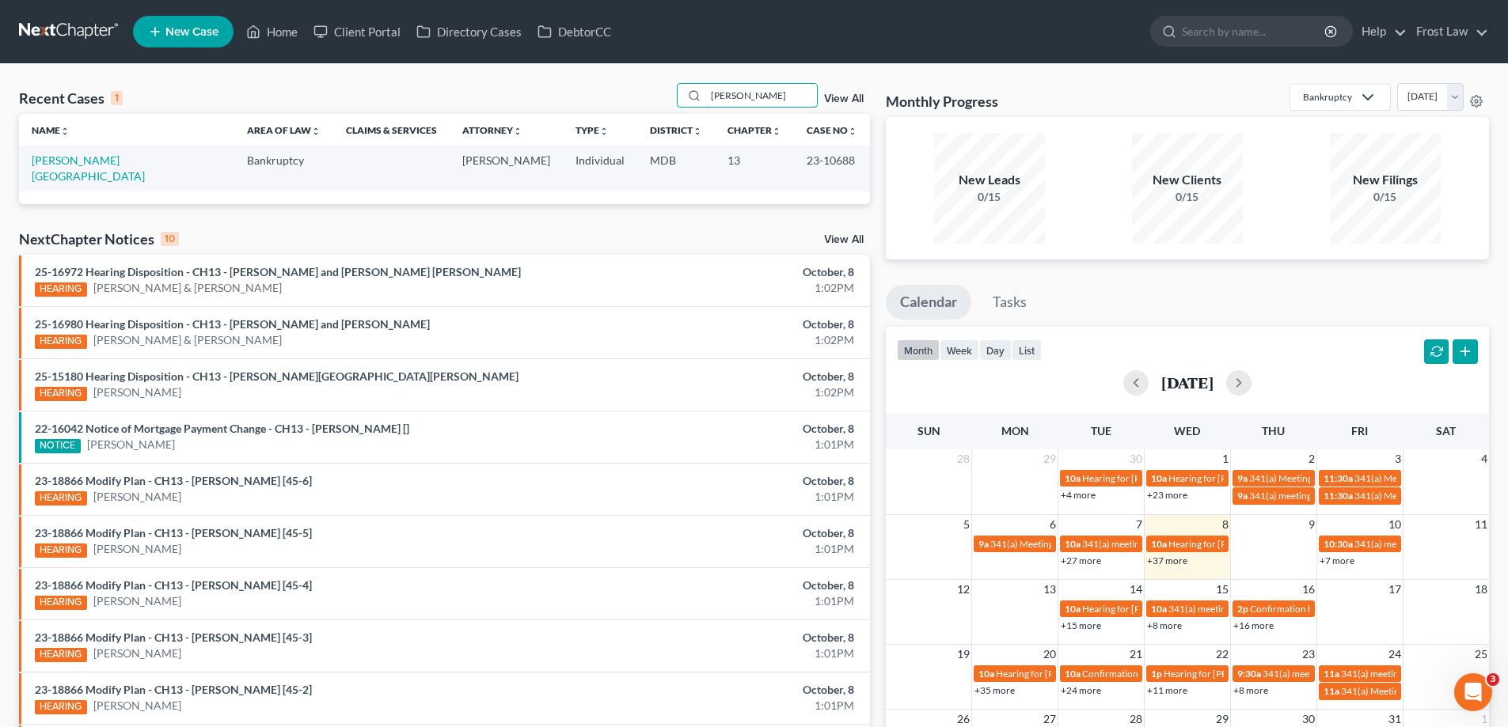
type input "[PERSON_NAME]"
click at [70, 151] on td "[PERSON_NAME][GEOGRAPHIC_DATA]" at bounding box center [126, 168] width 215 height 45
click at [74, 161] on link "[PERSON_NAME][GEOGRAPHIC_DATA]" at bounding box center [88, 168] width 113 height 29
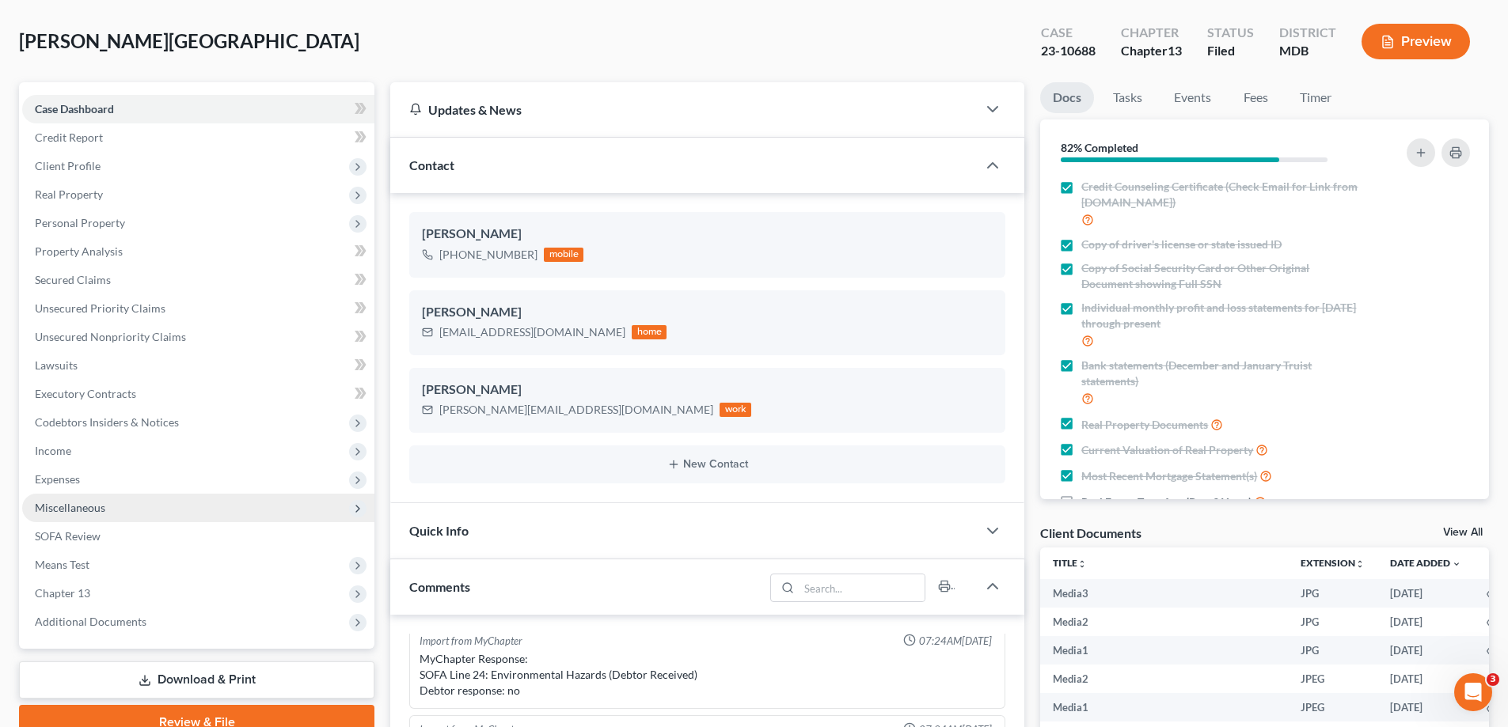
scroll to position [237, 0]
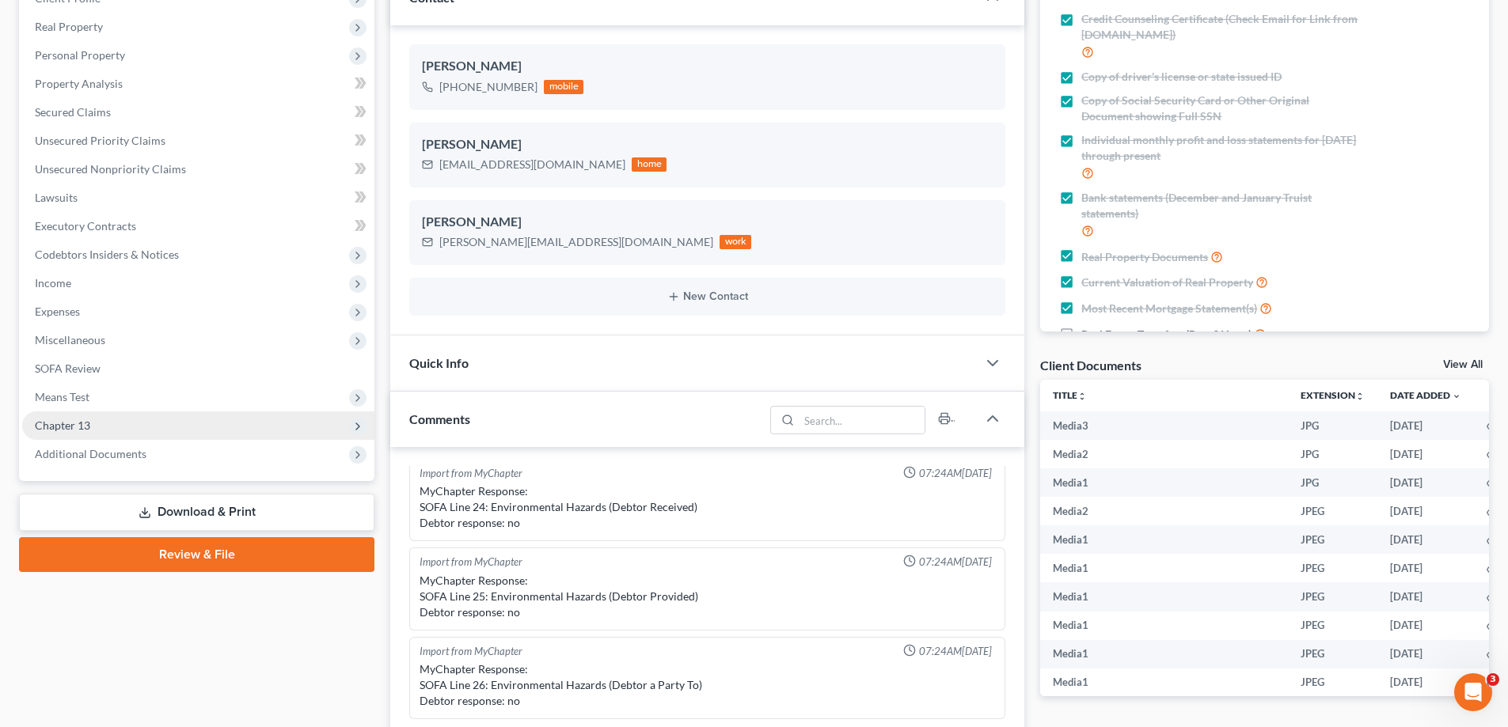
click at [120, 426] on span "Chapter 13" at bounding box center [198, 426] width 352 height 28
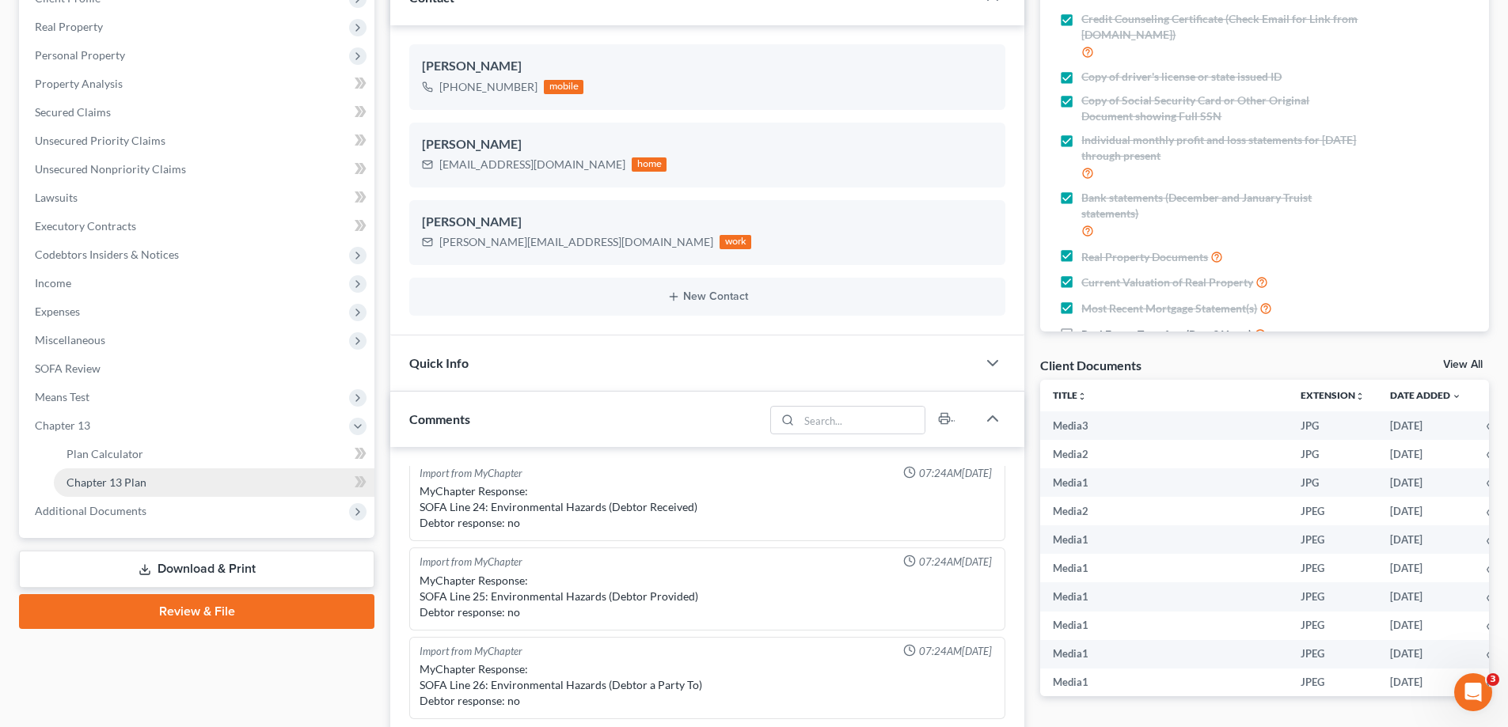
click at [129, 474] on link "Chapter 13 Plan" at bounding box center [214, 483] width 321 height 28
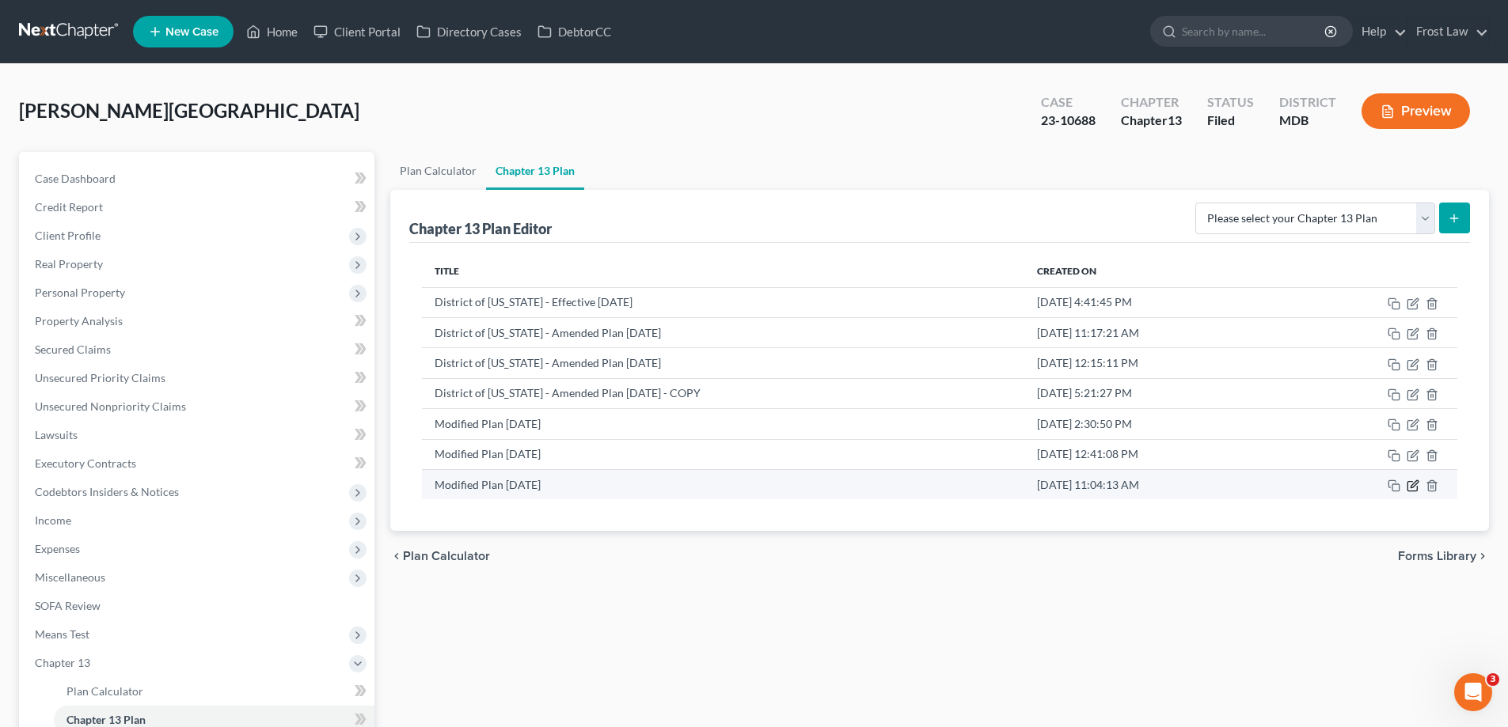
click at [1414, 489] on icon "button" at bounding box center [1412, 486] width 13 height 13
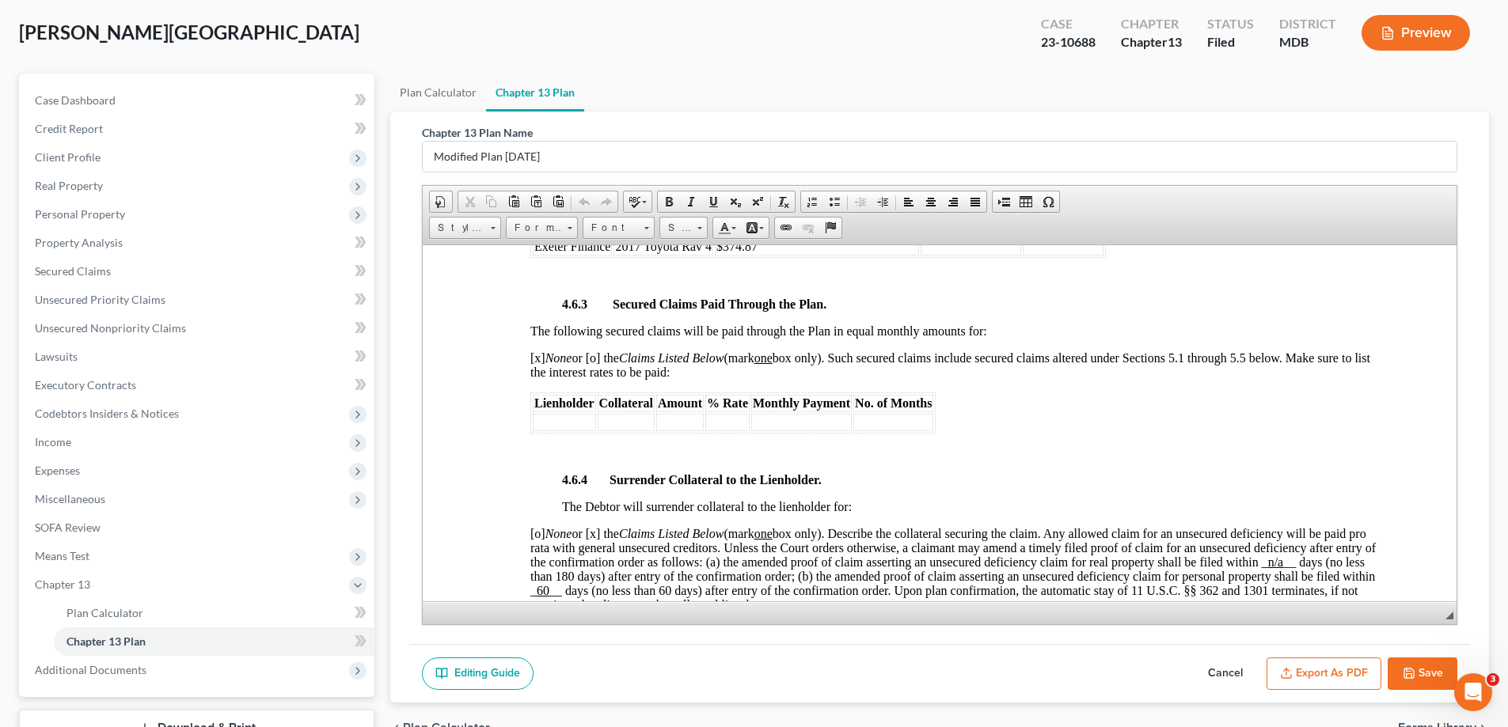
scroll to position [79, 0]
click at [1282, 629] on div "Chapter 13 Plan Name Modified Plan [DATE] Rich Text Editor, document-ckeditor E…" at bounding box center [939, 377] width 1061 height 533
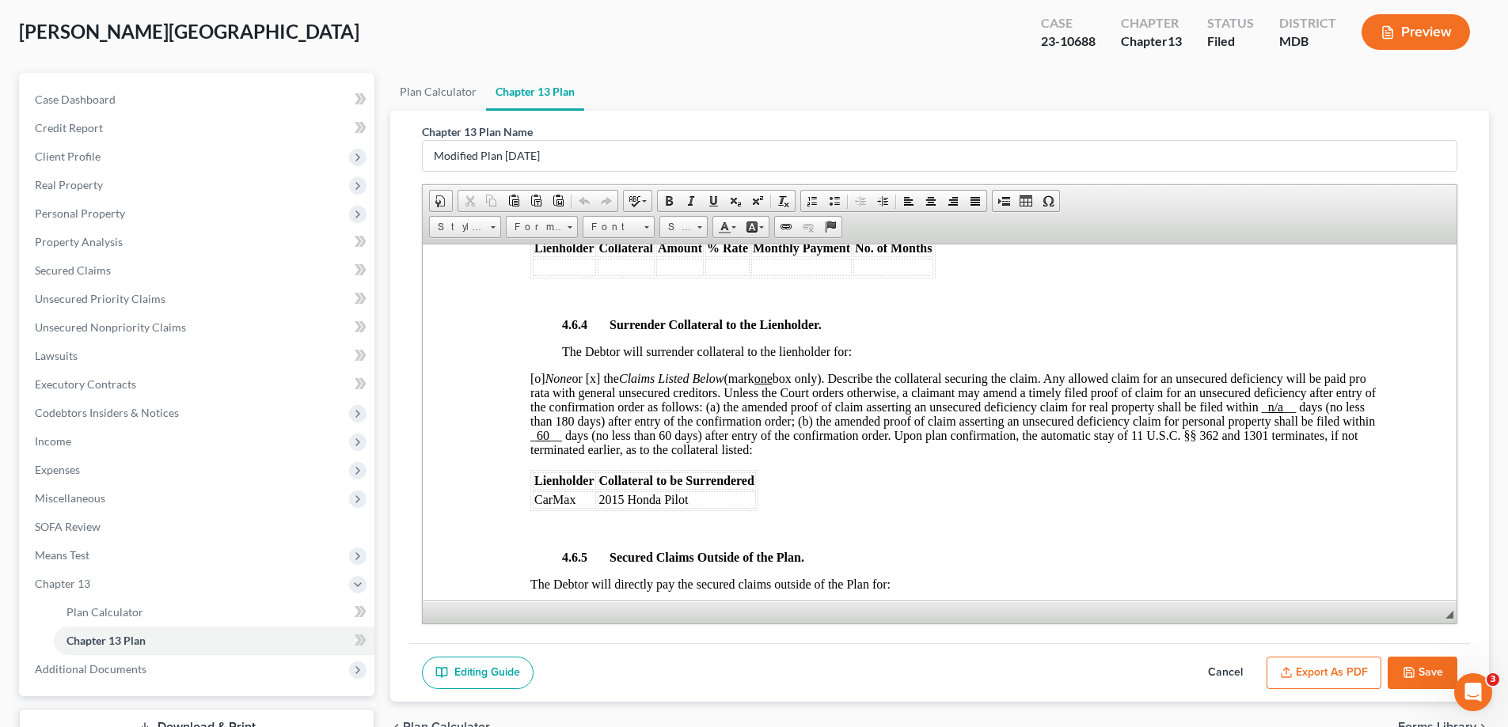
scroll to position [2806, 0]
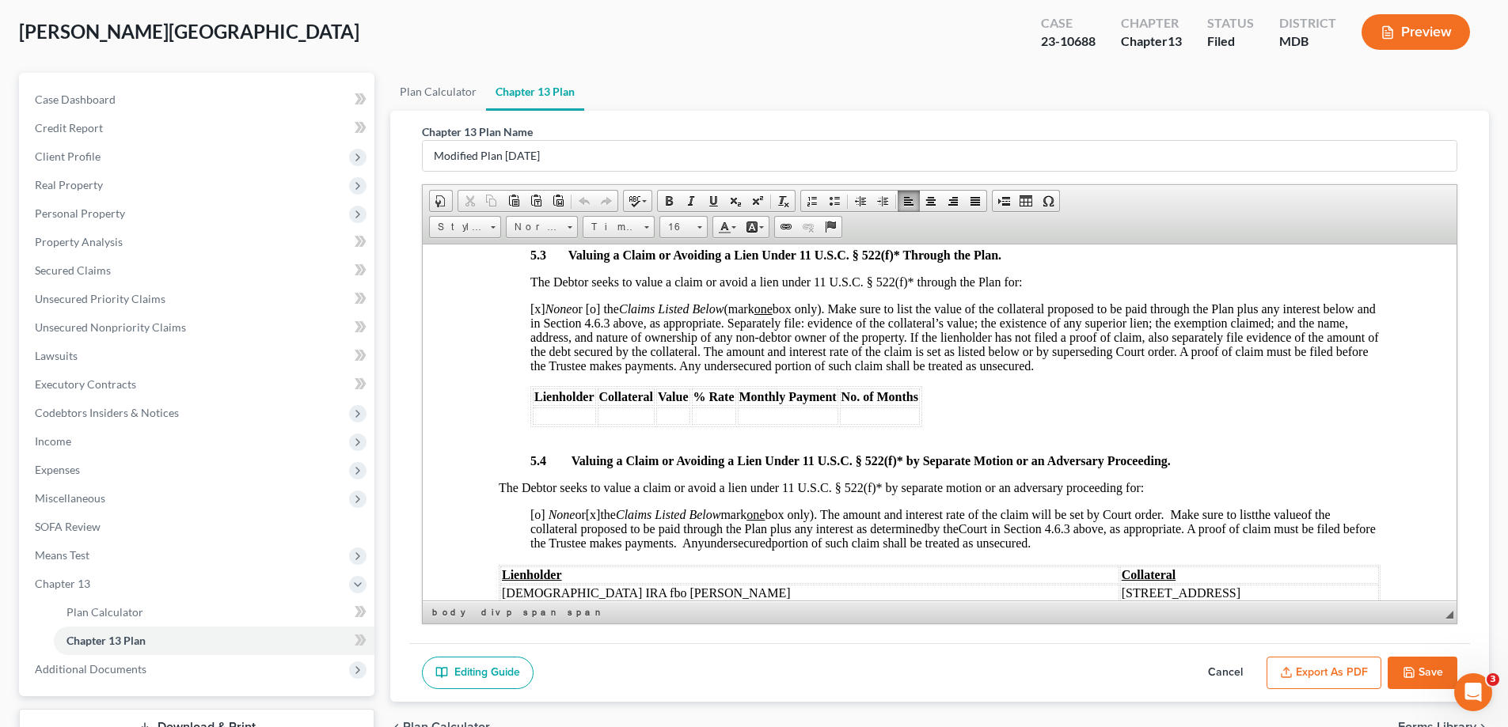
click at [1145, 540] on span "Court in Section 4.6.3 above, as appropriate. A proof of claim must be filed be…" at bounding box center [952, 536] width 845 height 28
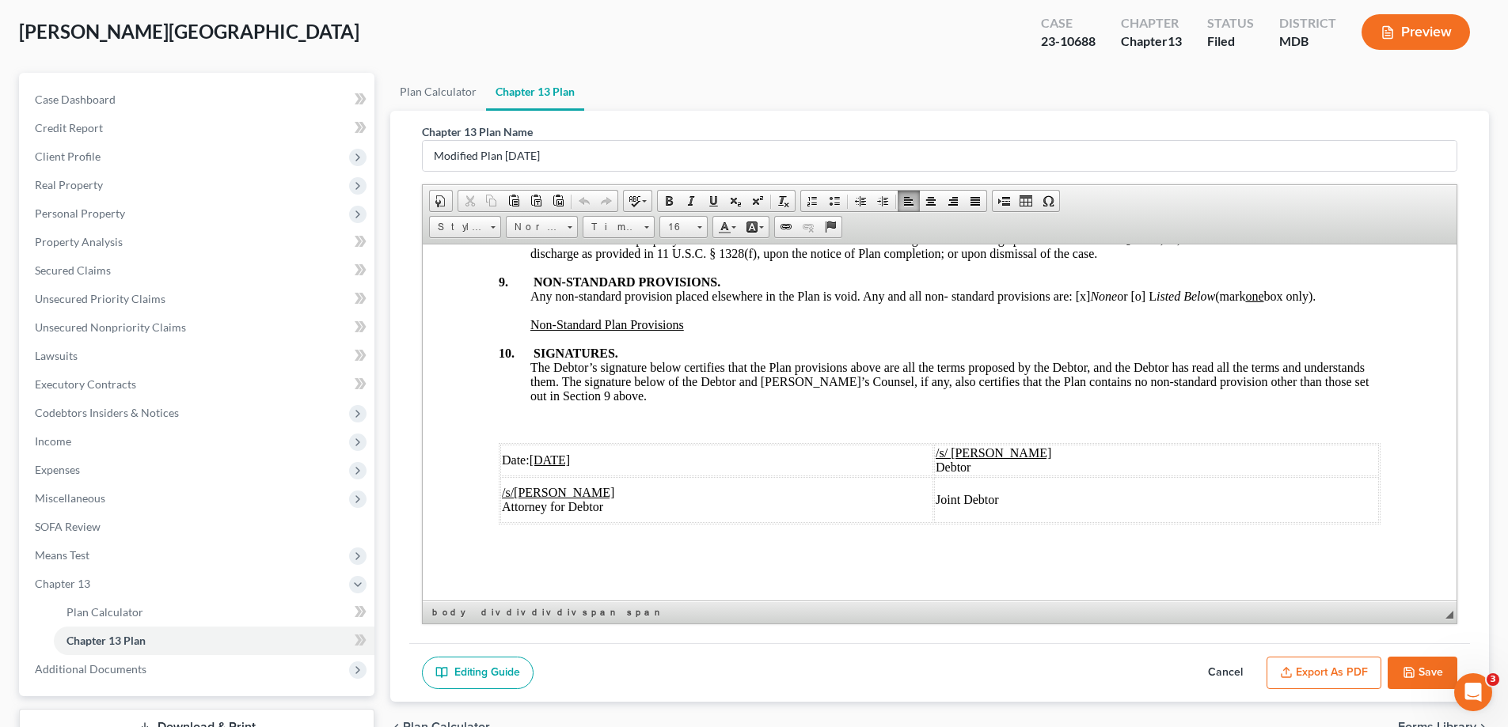
scroll to position [5321, 0]
click at [1419, 681] on button "Save" at bounding box center [1422, 673] width 70 height 33
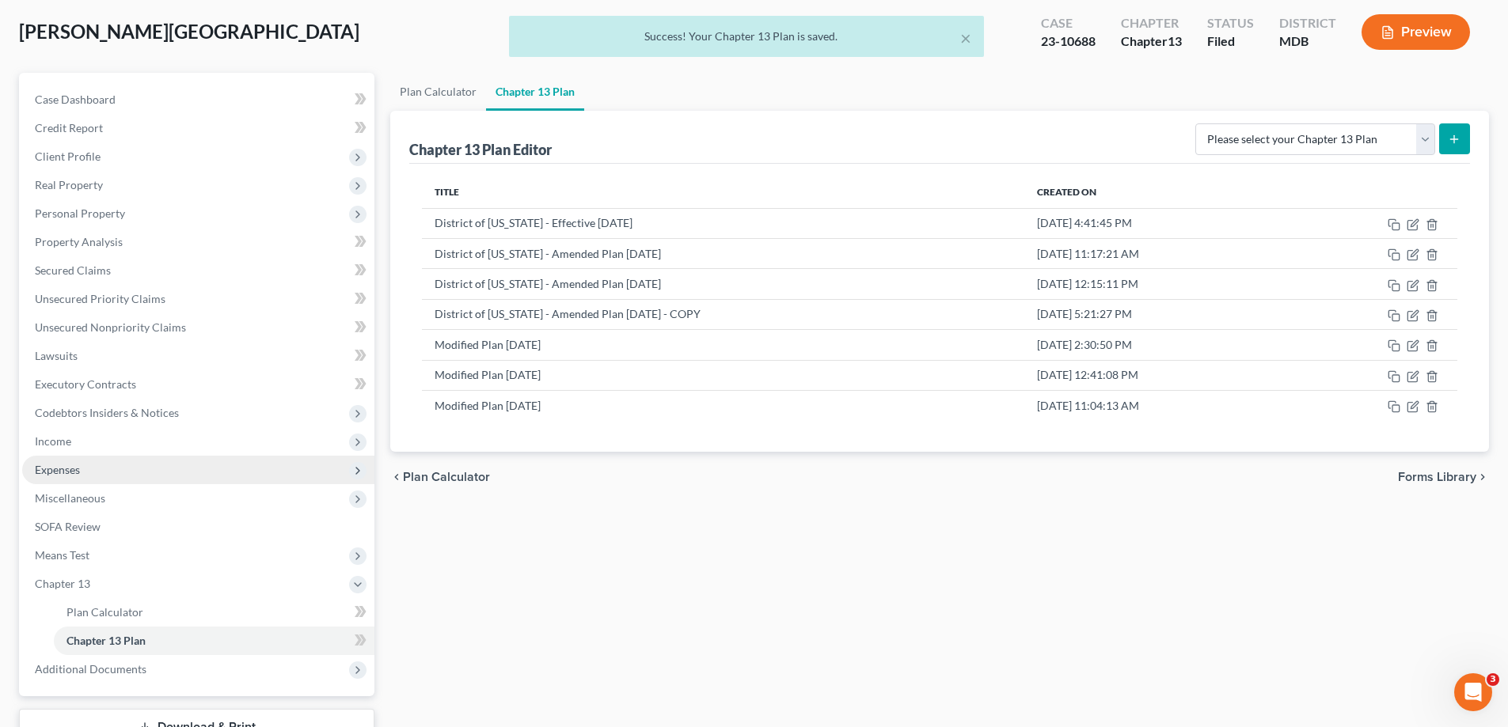
click at [116, 465] on span "Expenses" at bounding box center [198, 470] width 352 height 28
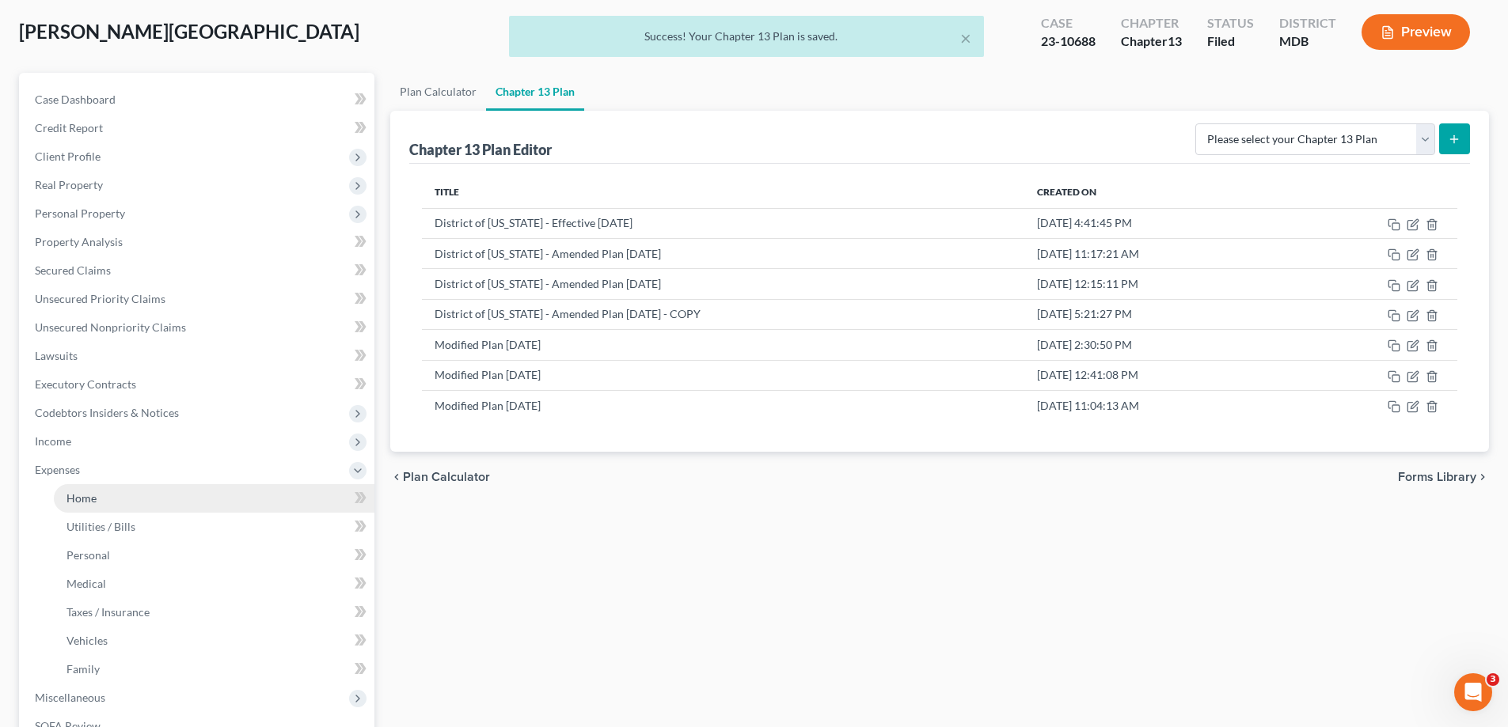
click at [120, 506] on link "Home" at bounding box center [214, 498] width 321 height 28
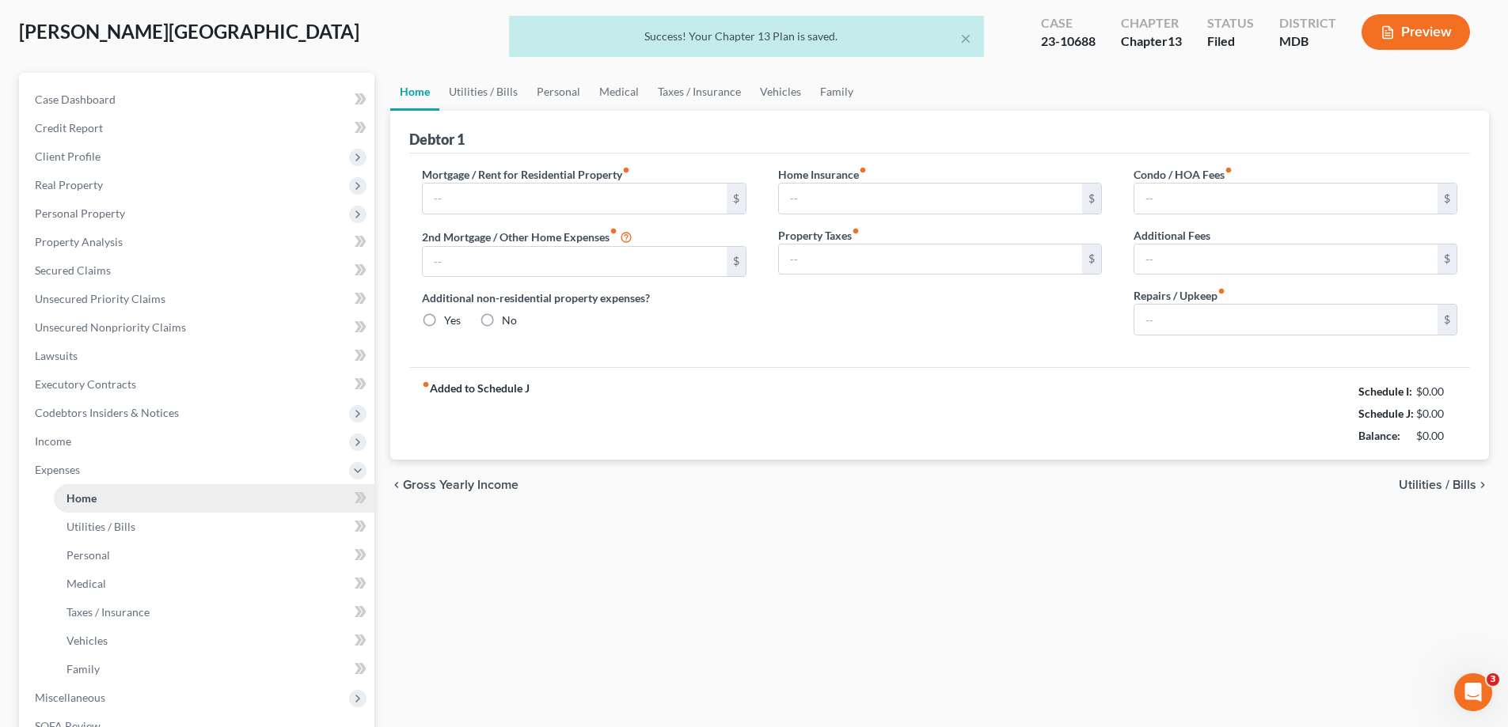
type input "2,627.23"
type input "0.00"
radio input "true"
type input "0.00"
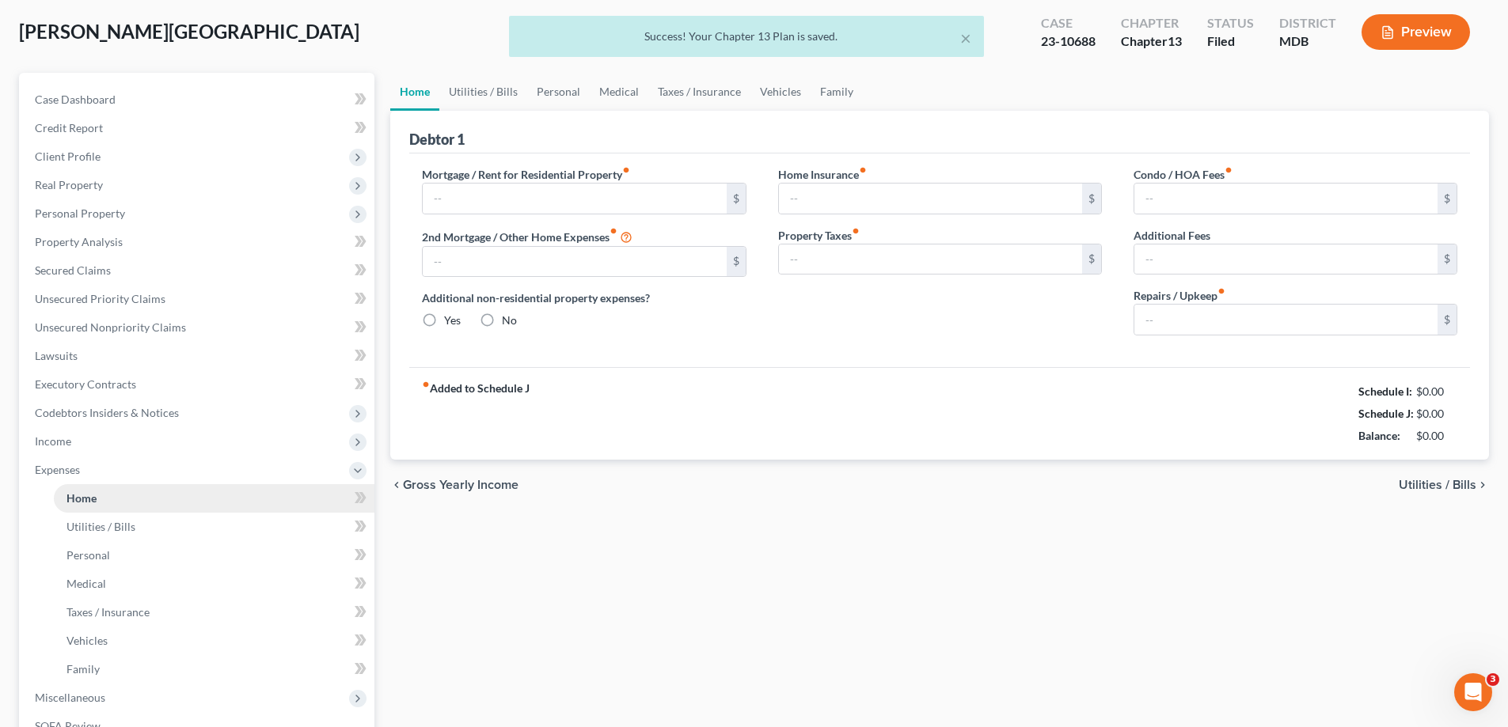
type input "0.00"
type input "200.00"
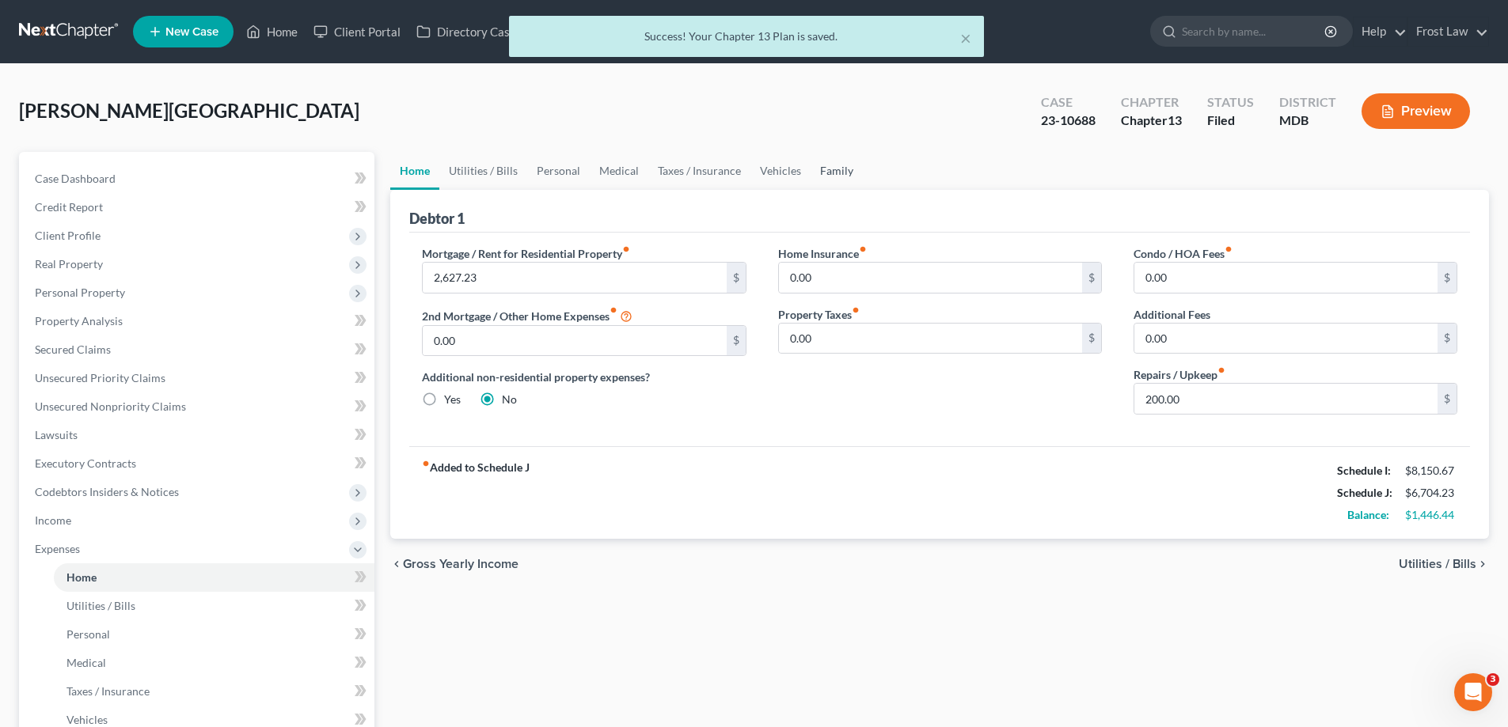
click at [831, 168] on link "Family" at bounding box center [836, 171] width 52 height 38
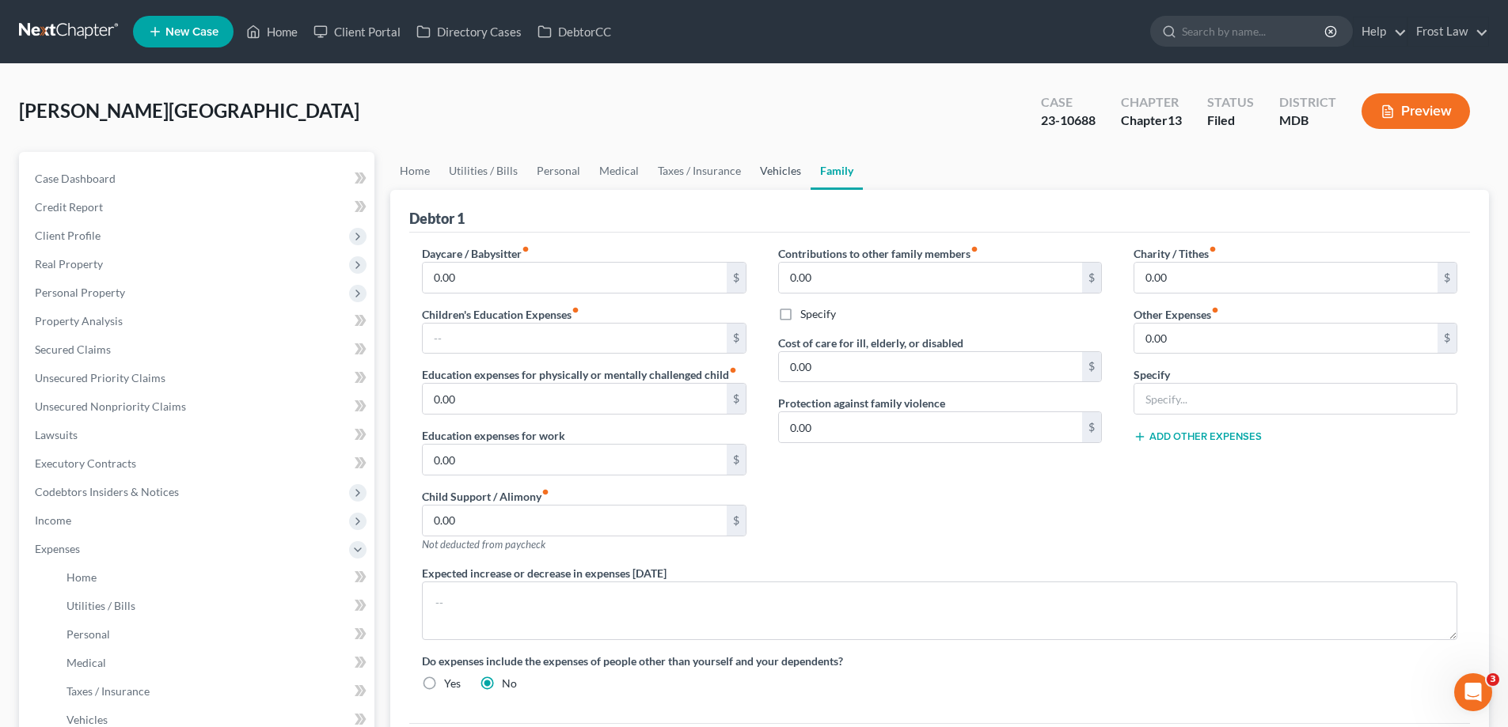
click at [780, 173] on link "Vehicles" at bounding box center [780, 171] width 60 height 38
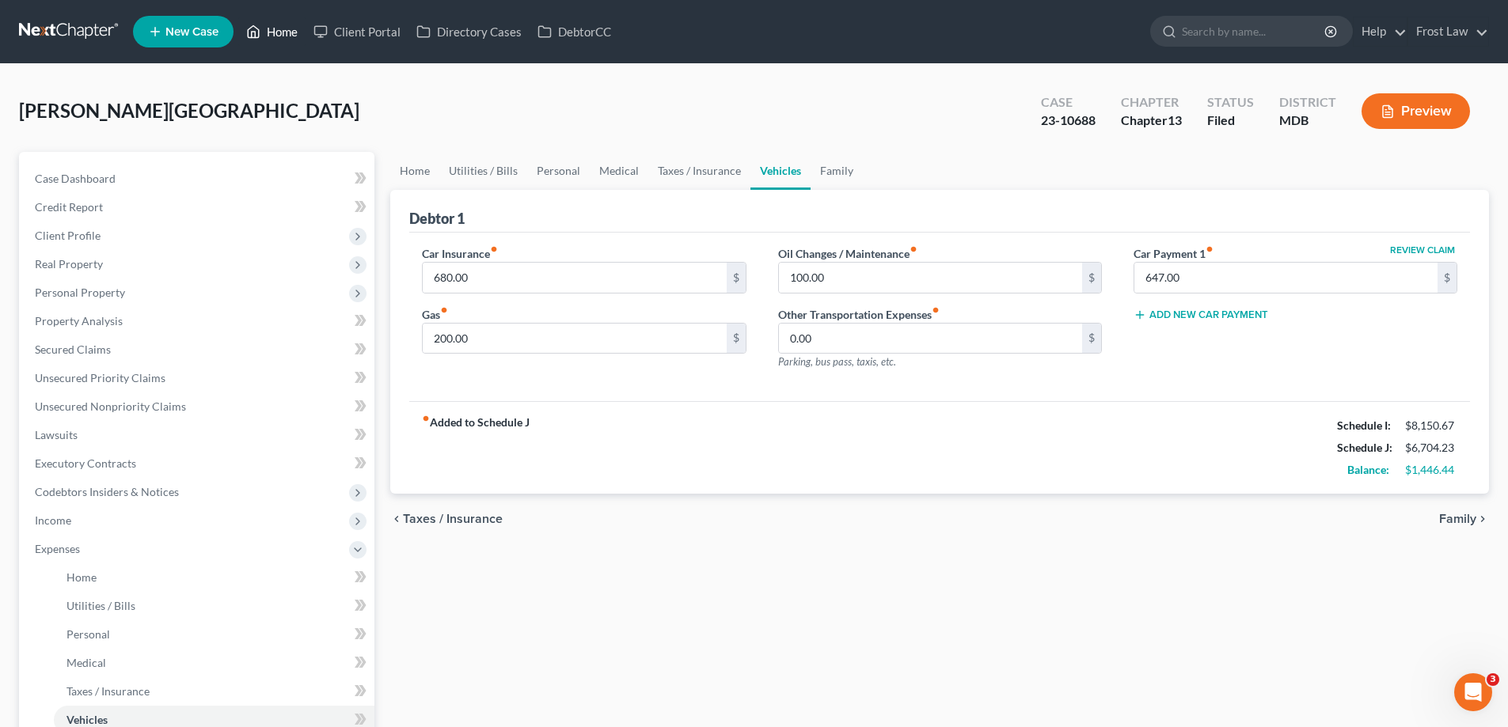
click at [282, 28] on link "Home" at bounding box center [271, 31] width 67 height 28
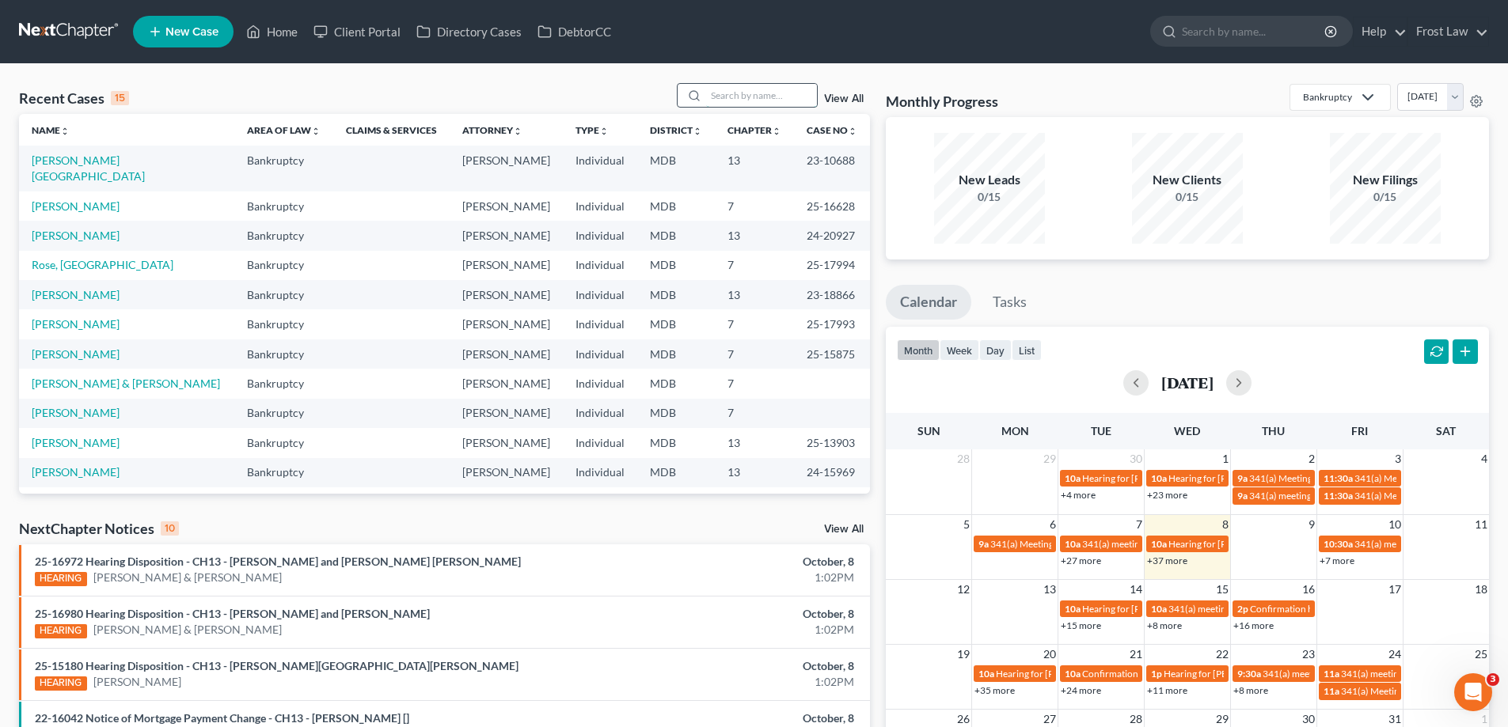
click at [761, 95] on input "search" at bounding box center [761, 95] width 111 height 23
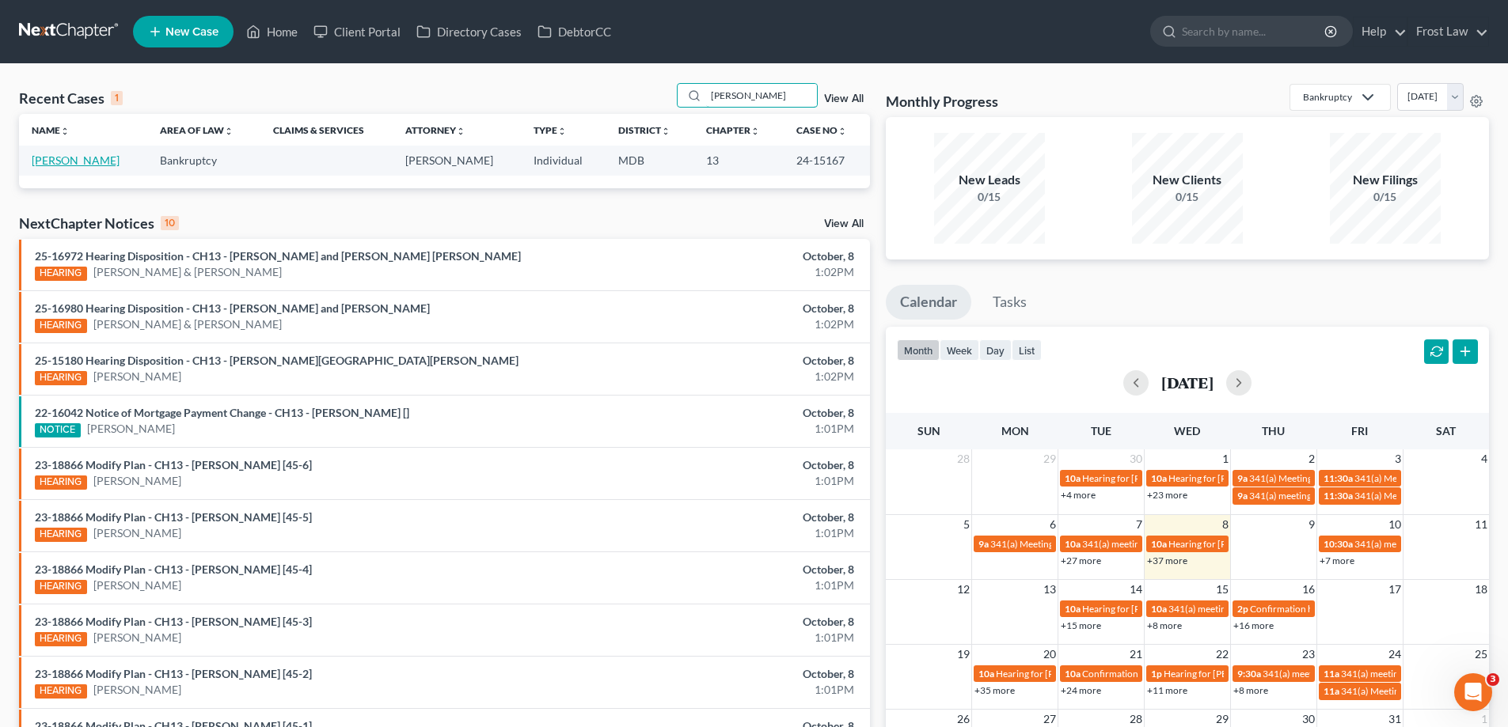
type input "[PERSON_NAME]"
click at [74, 161] on link "[PERSON_NAME]" at bounding box center [76, 160] width 88 height 13
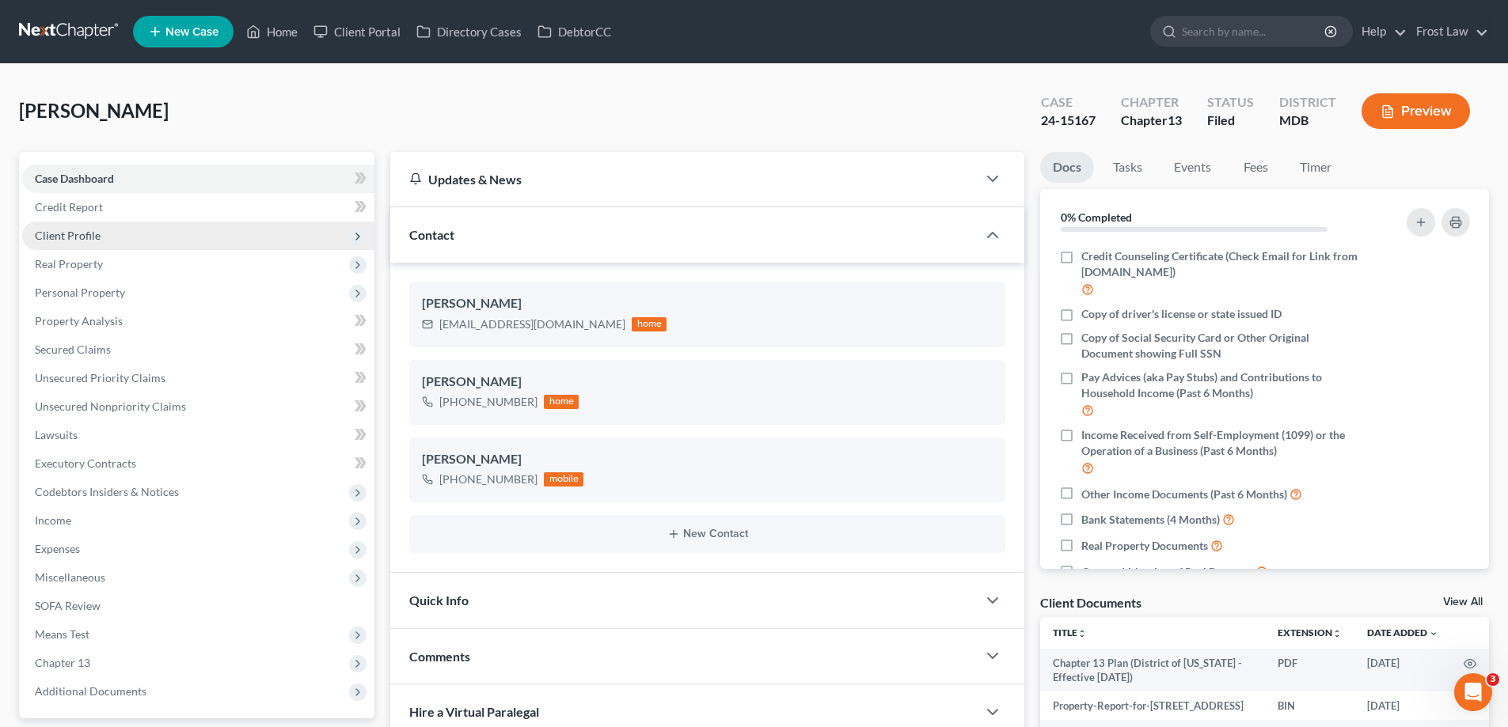
click at [88, 238] on span "Client Profile" at bounding box center [68, 235] width 66 height 13
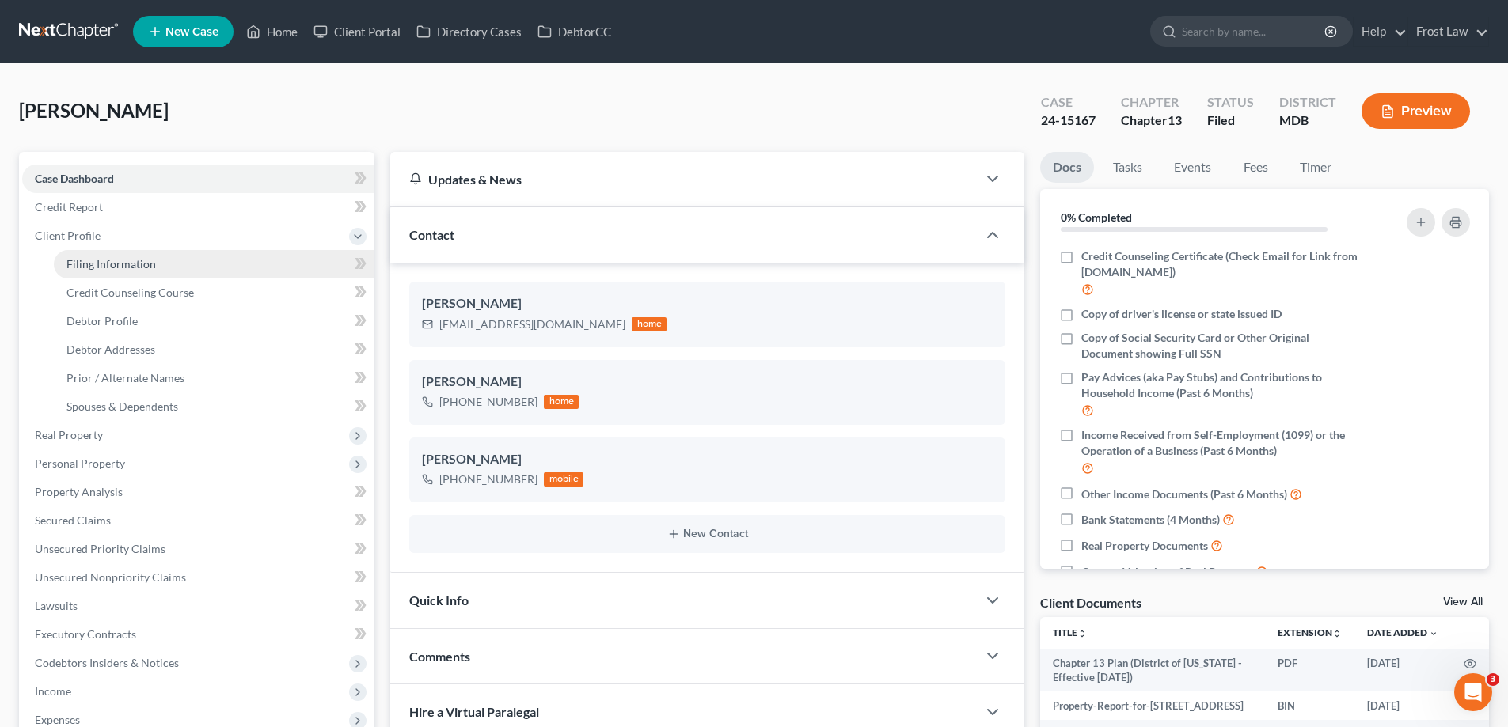
click at [126, 267] on span "Filing Information" at bounding box center [110, 263] width 89 height 13
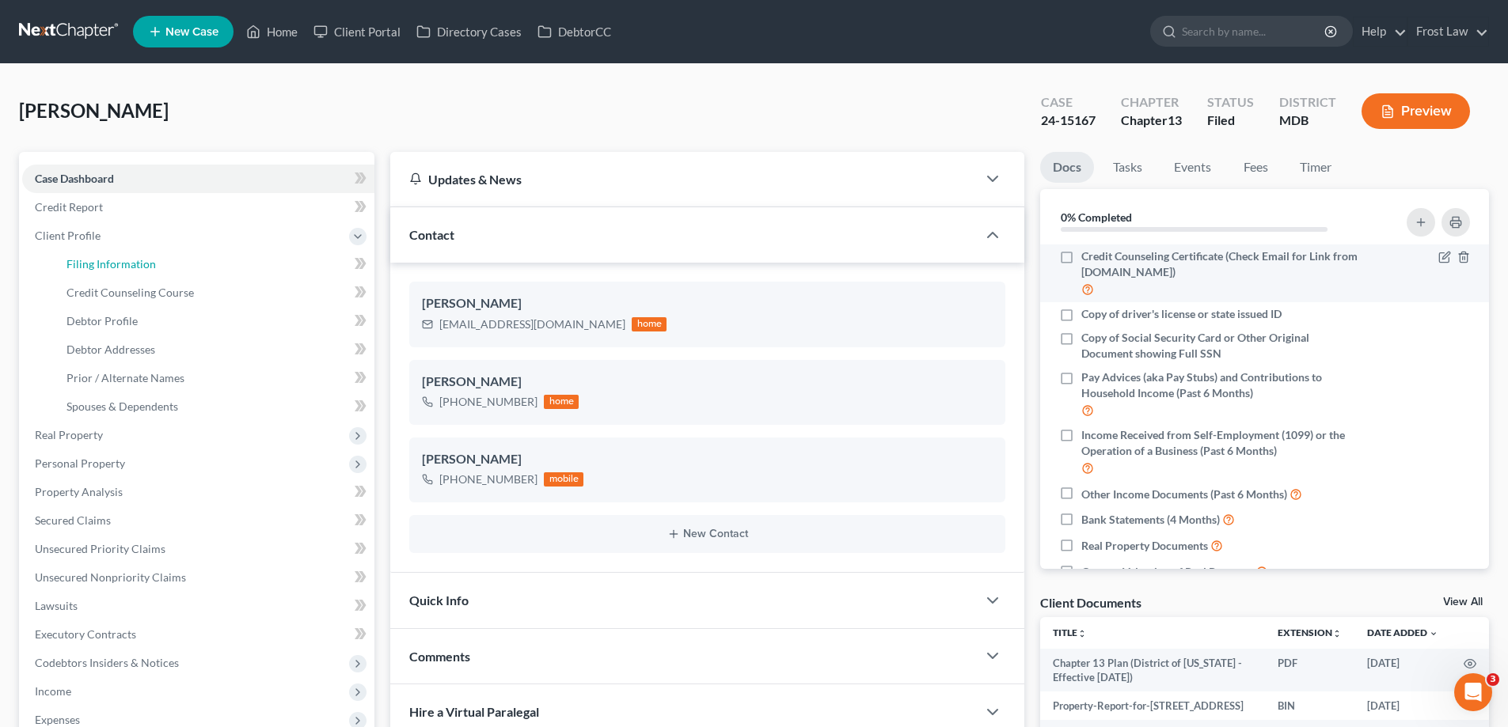
select select "1"
select select "0"
select select "3"
select select "38"
select select "0"
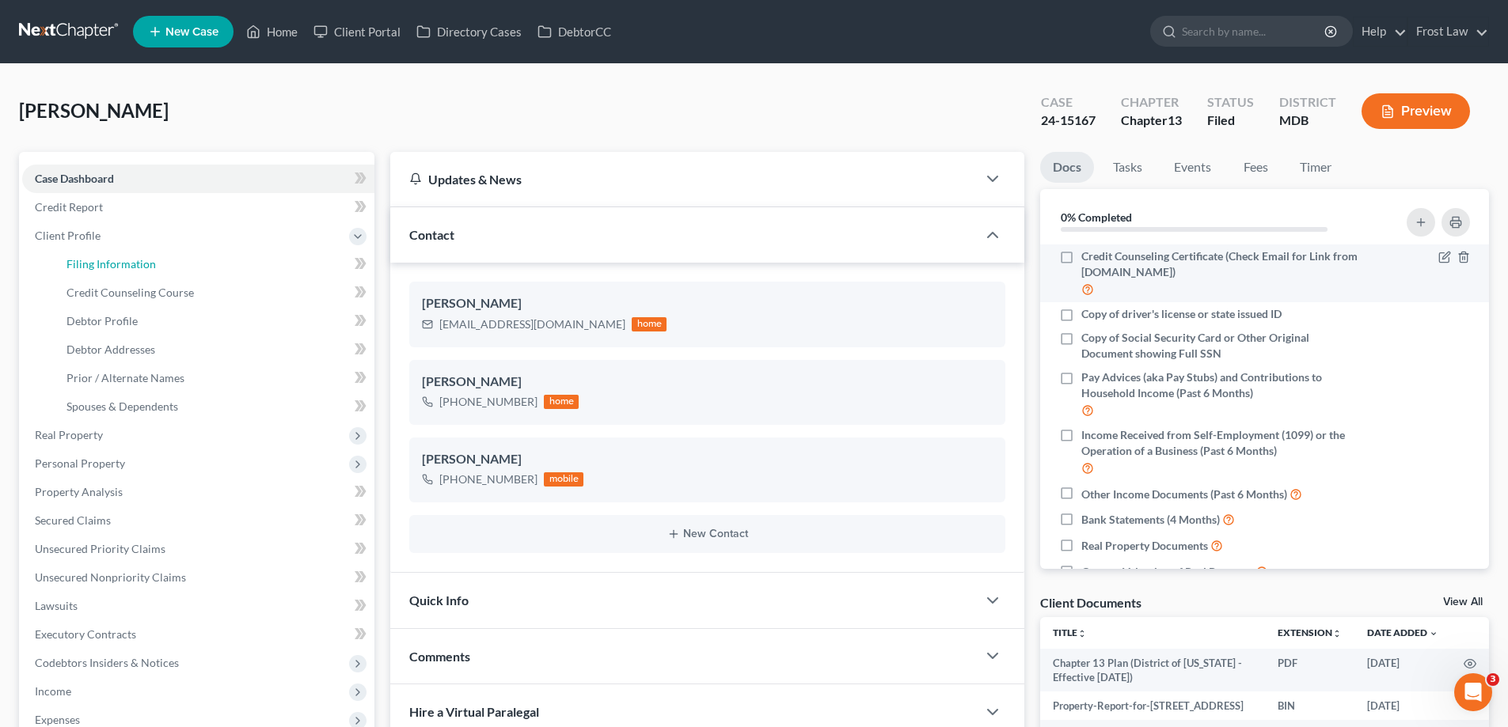
select select "21"
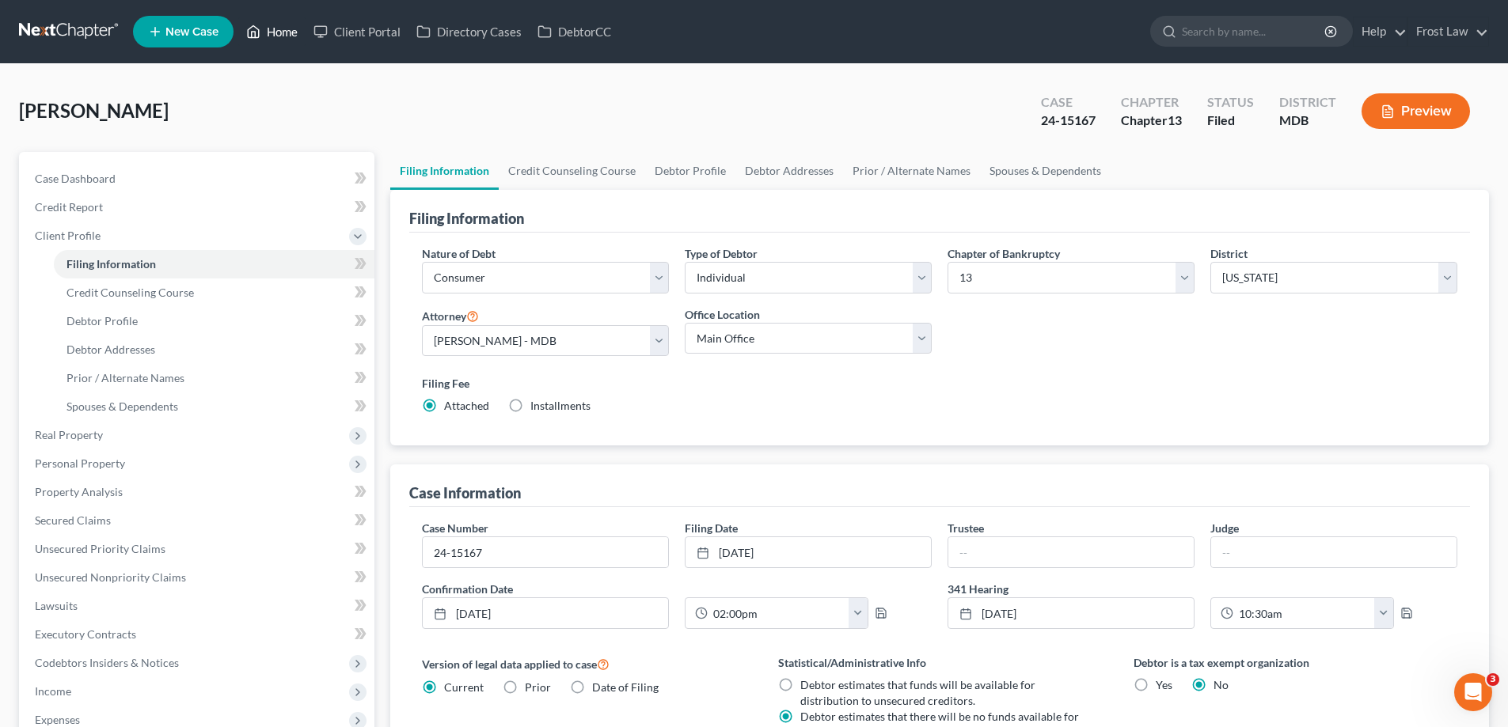
click at [273, 40] on link "Home" at bounding box center [271, 31] width 67 height 28
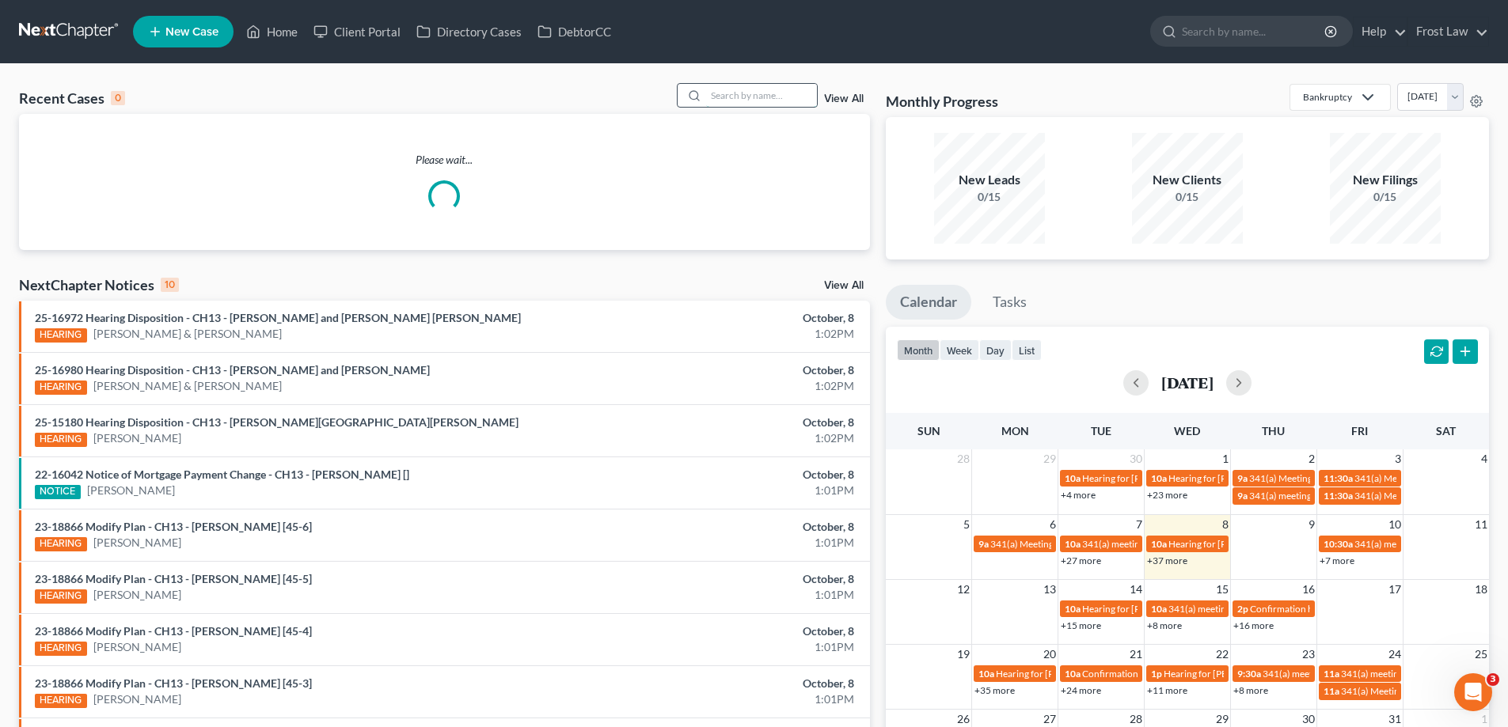
click at [736, 97] on input "search" at bounding box center [761, 95] width 111 height 23
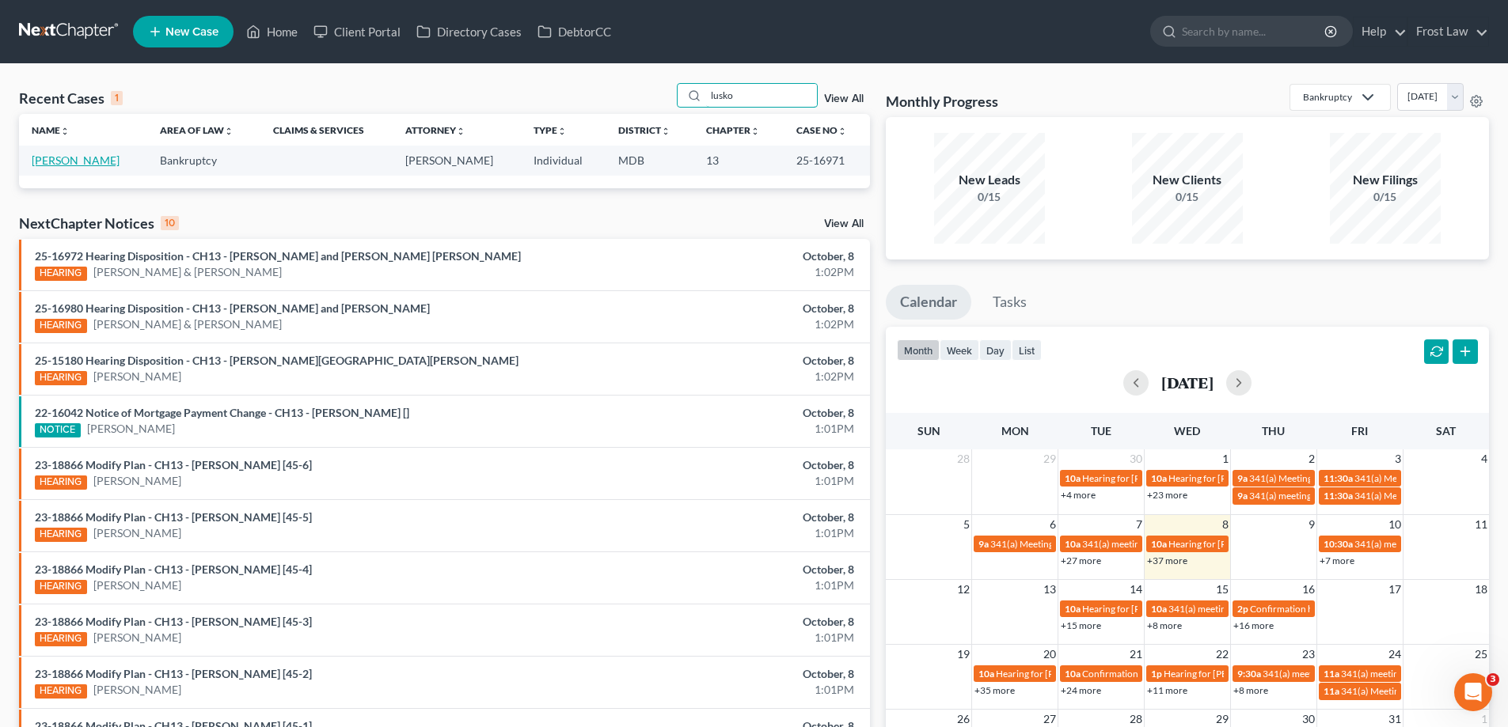
type input "lusko"
click at [95, 157] on link "[PERSON_NAME]" at bounding box center [76, 160] width 88 height 13
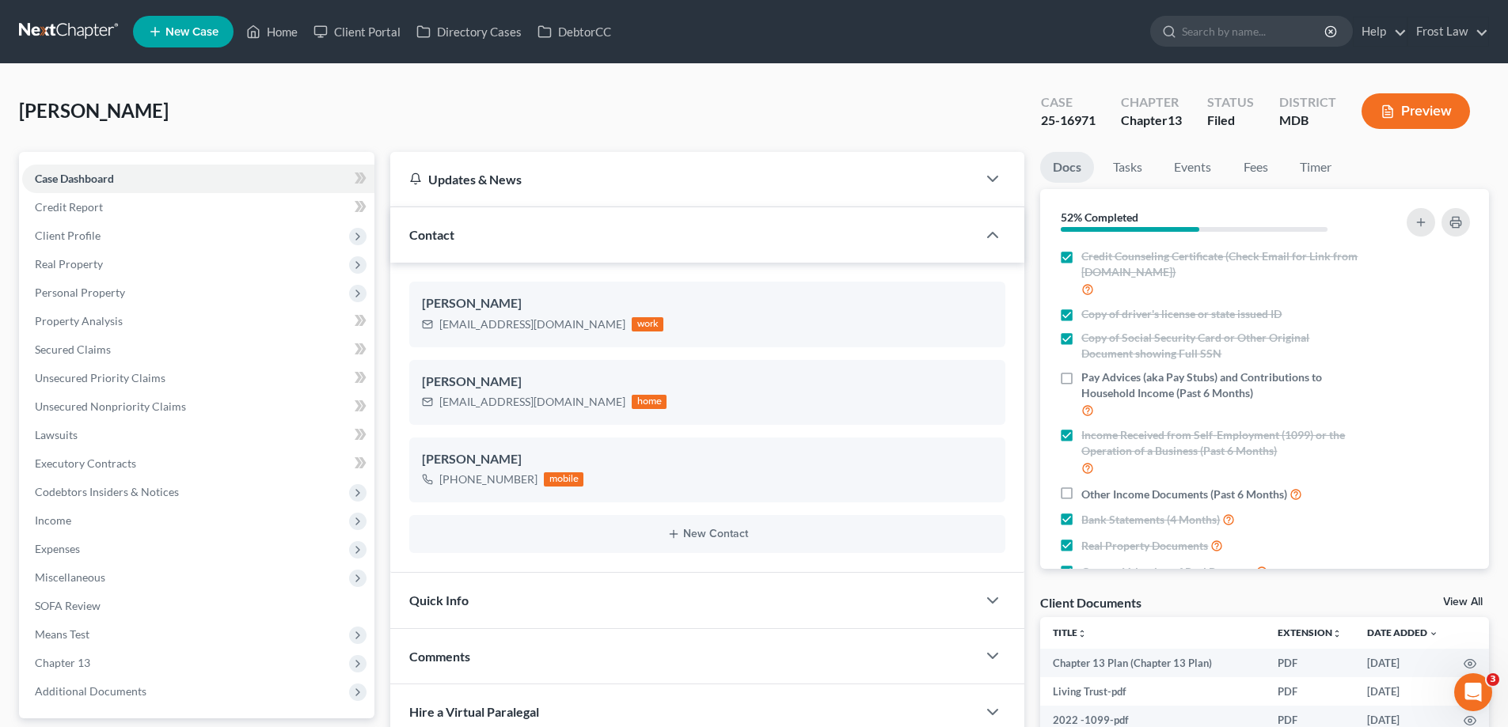
scroll to position [317, 0]
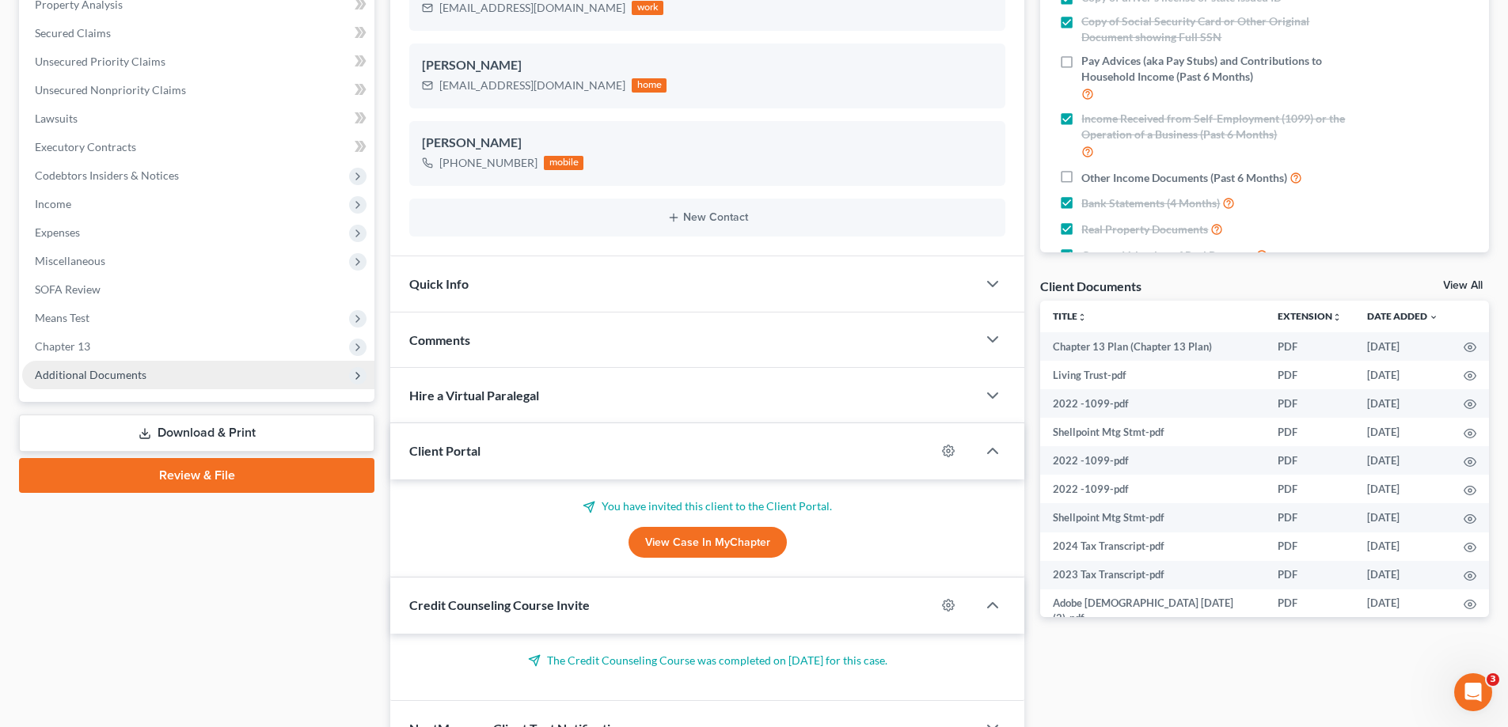
click at [147, 381] on span "Additional Documents" at bounding box center [198, 375] width 352 height 28
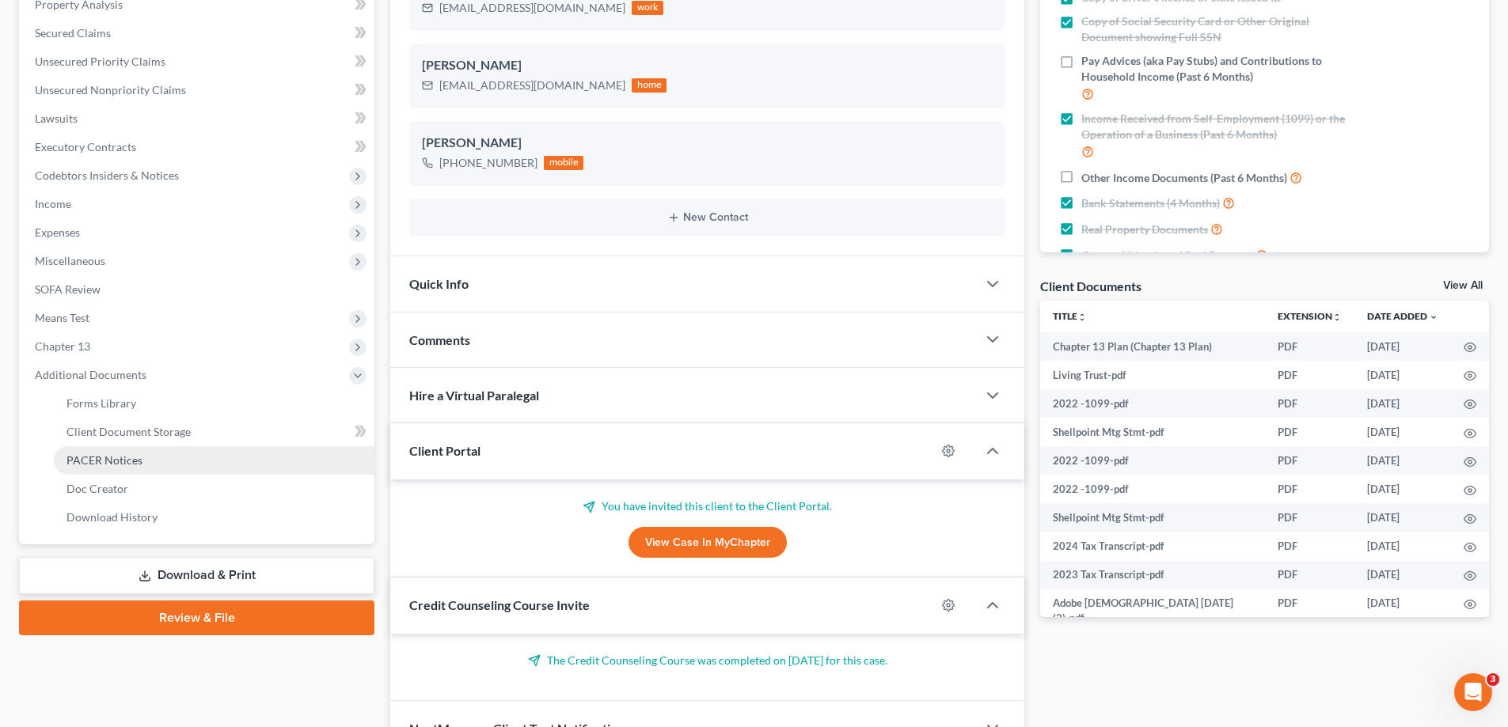
click at [146, 466] on link "PACER Notices" at bounding box center [214, 460] width 321 height 28
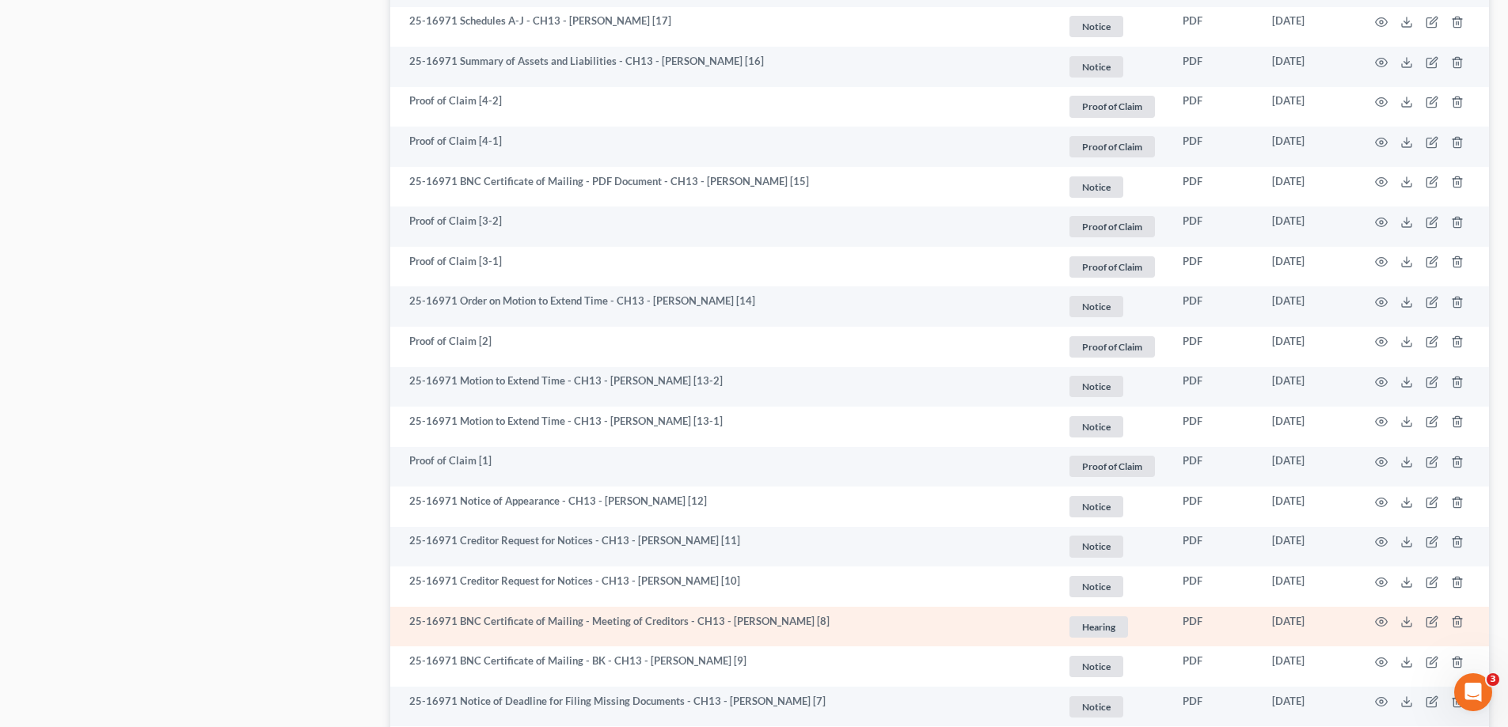
scroll to position [1899, 0]
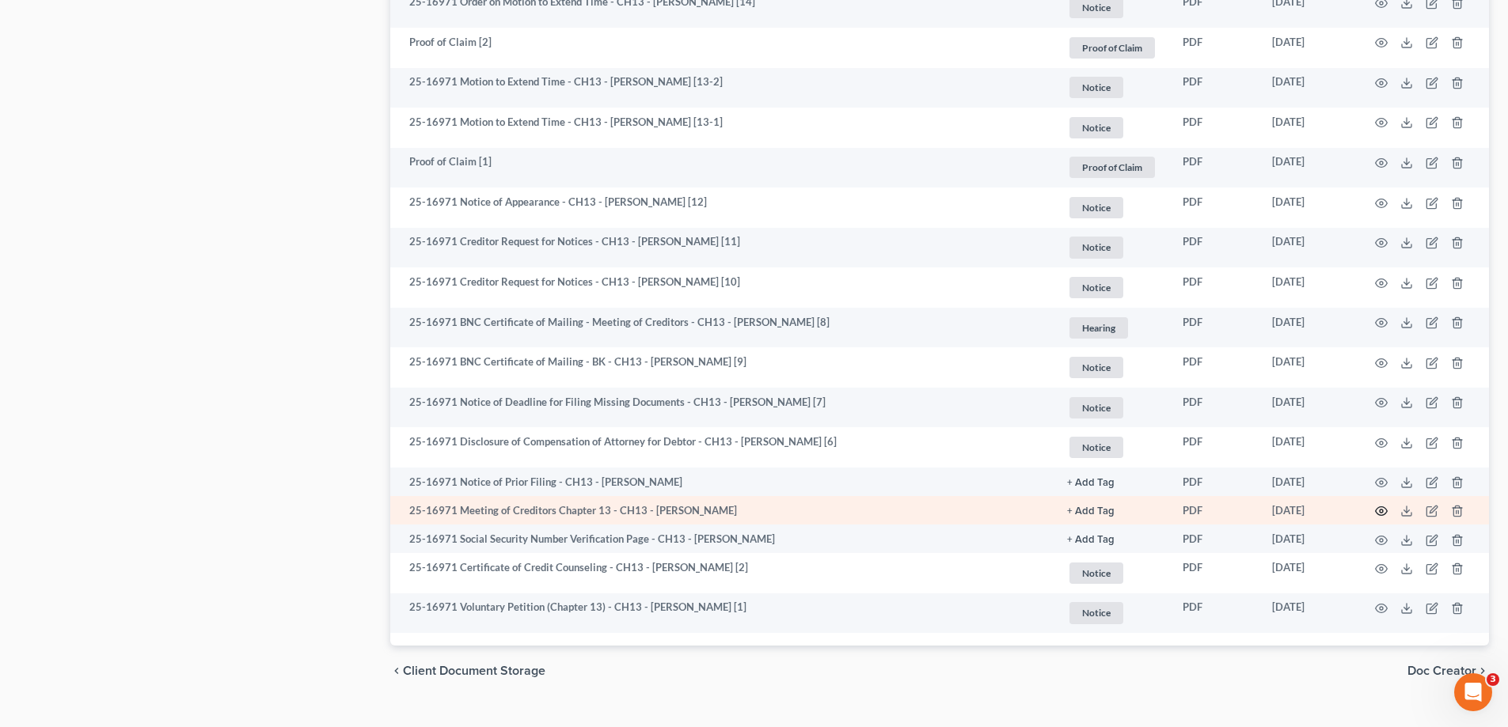
click at [1380, 510] on circle "button" at bounding box center [1380, 511] width 3 height 3
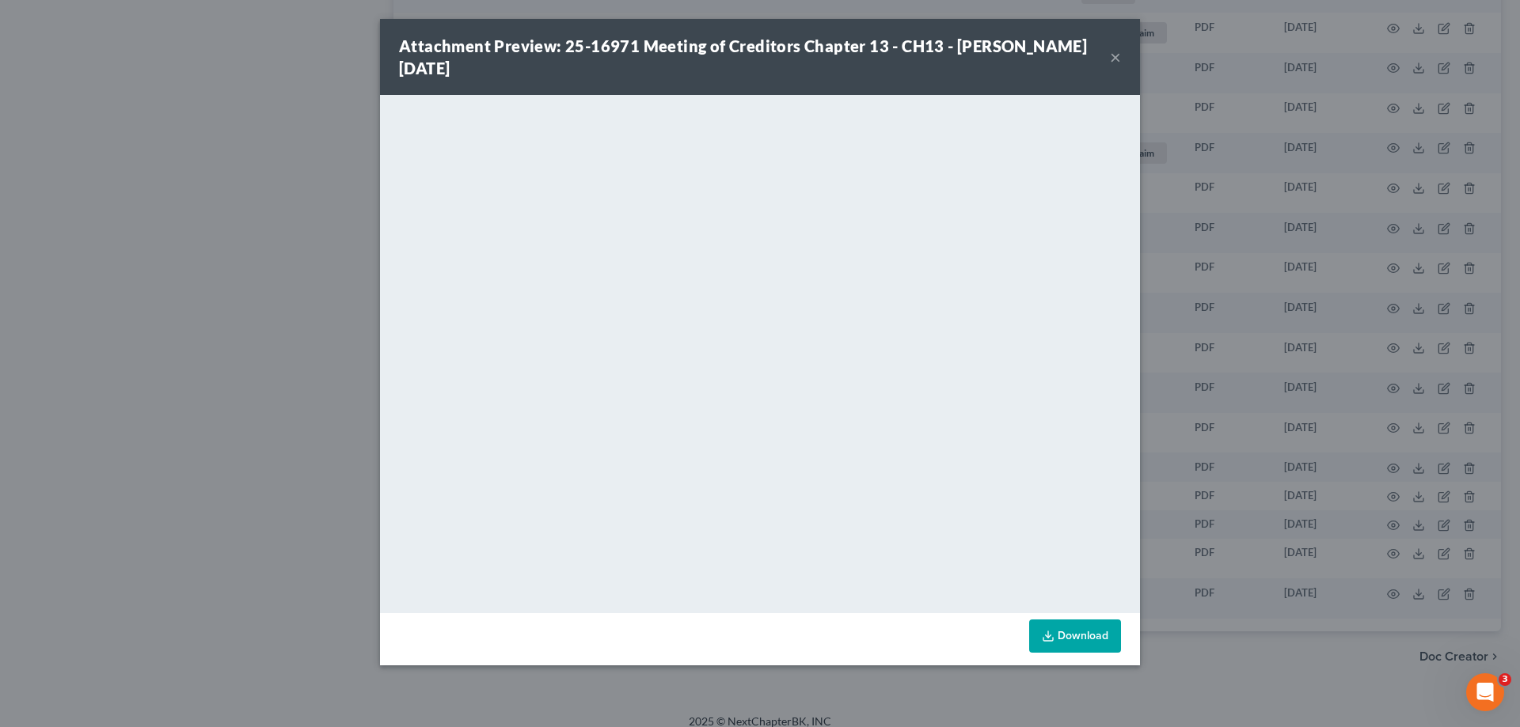
click at [1116, 59] on button "×" at bounding box center [1115, 56] width 11 height 19
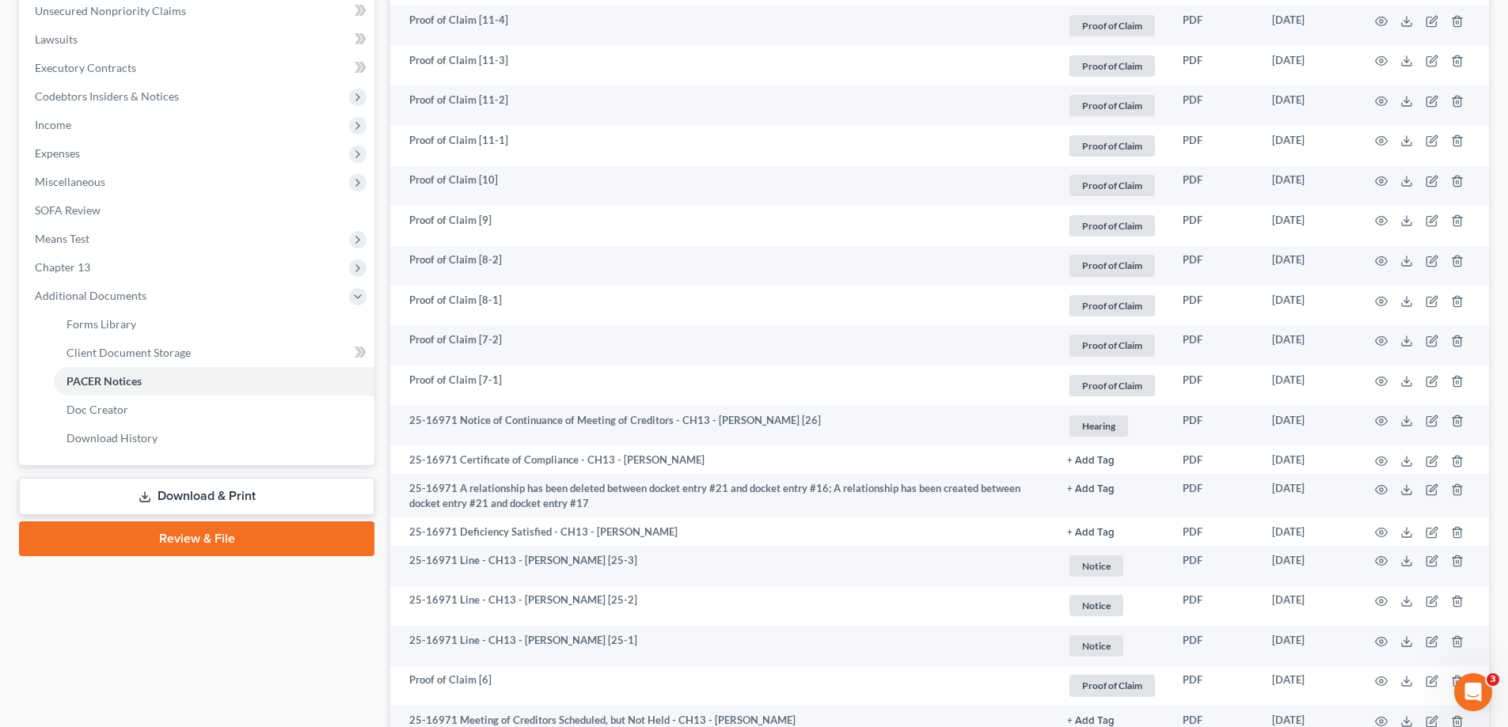
scroll to position [0, 0]
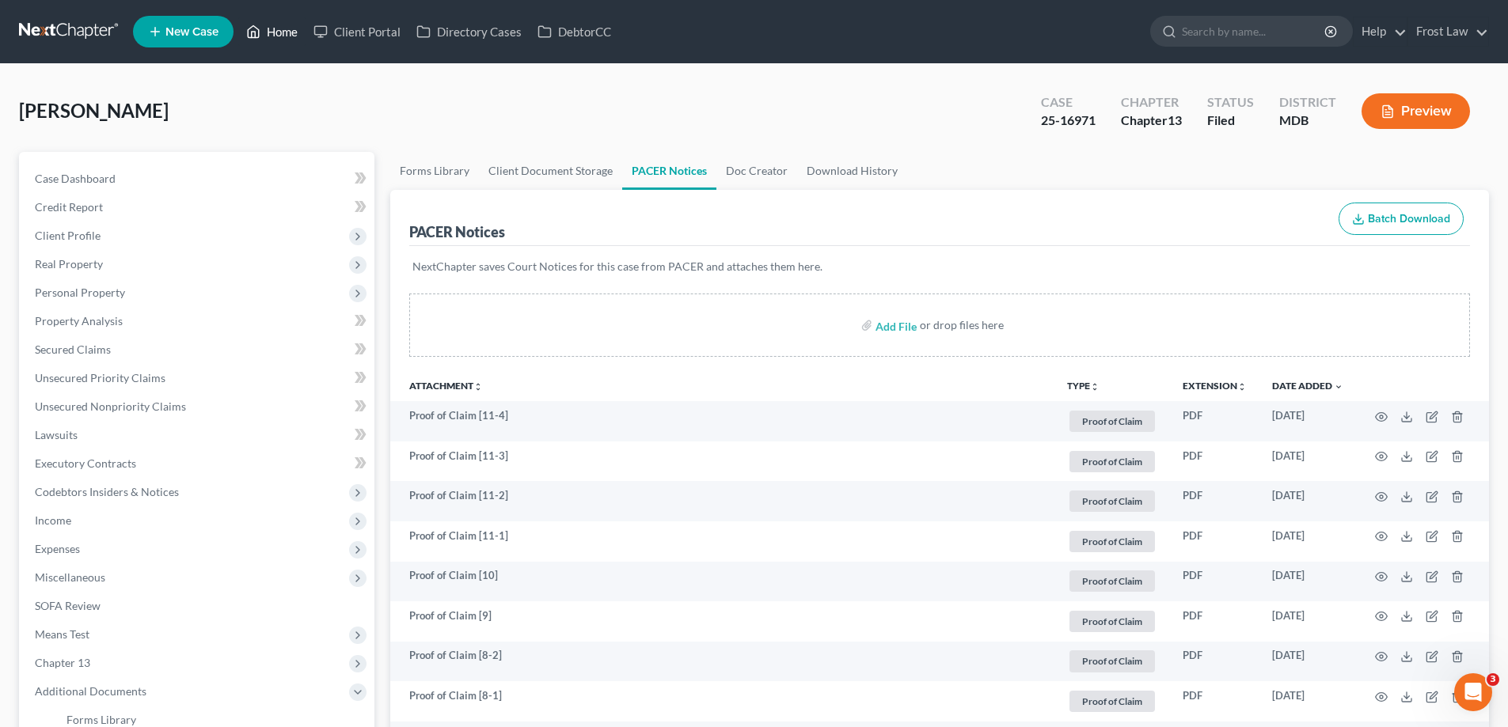
click at [260, 36] on icon at bounding box center [253, 31] width 14 height 19
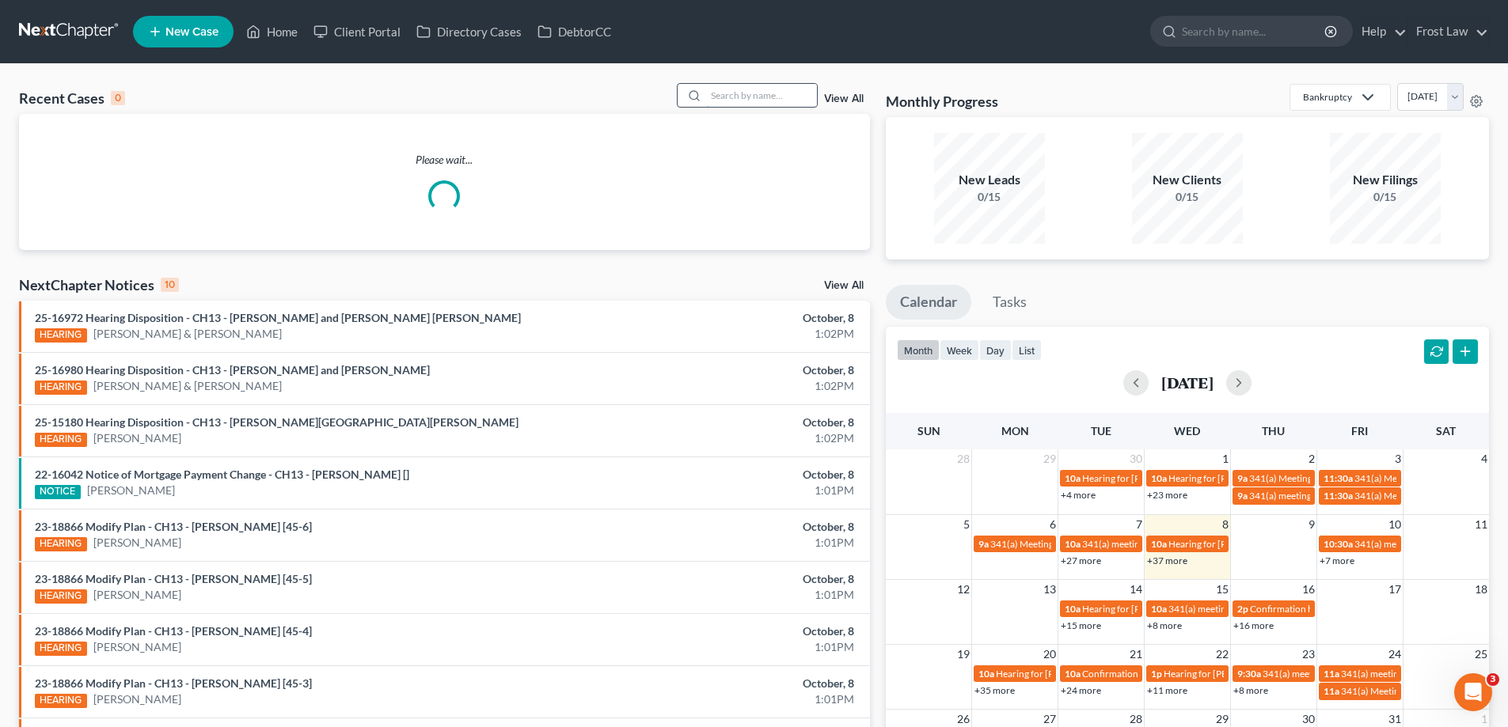
click at [774, 105] on input "search" at bounding box center [761, 95] width 111 height 23
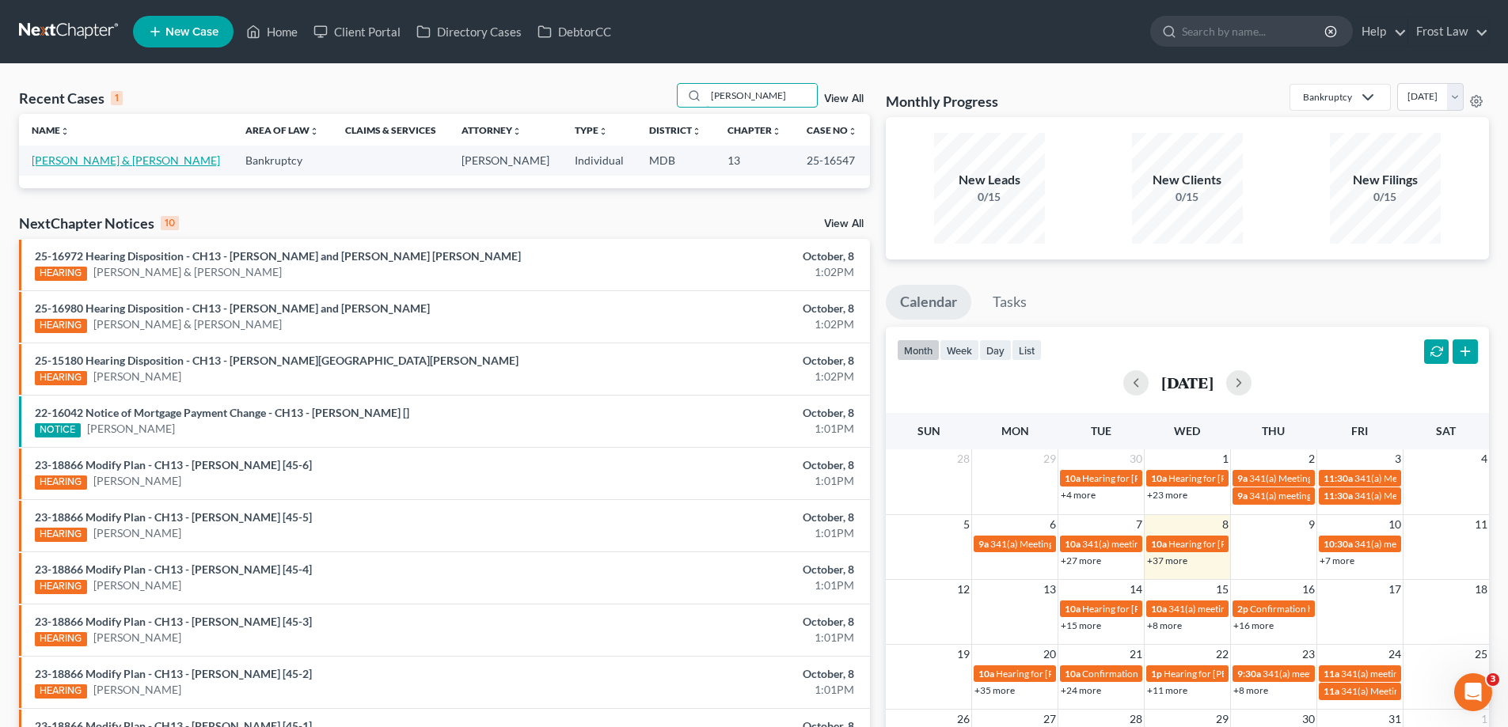
type input "[PERSON_NAME]"
click at [41, 160] on link "[PERSON_NAME] & [PERSON_NAME]" at bounding box center [126, 160] width 188 height 13
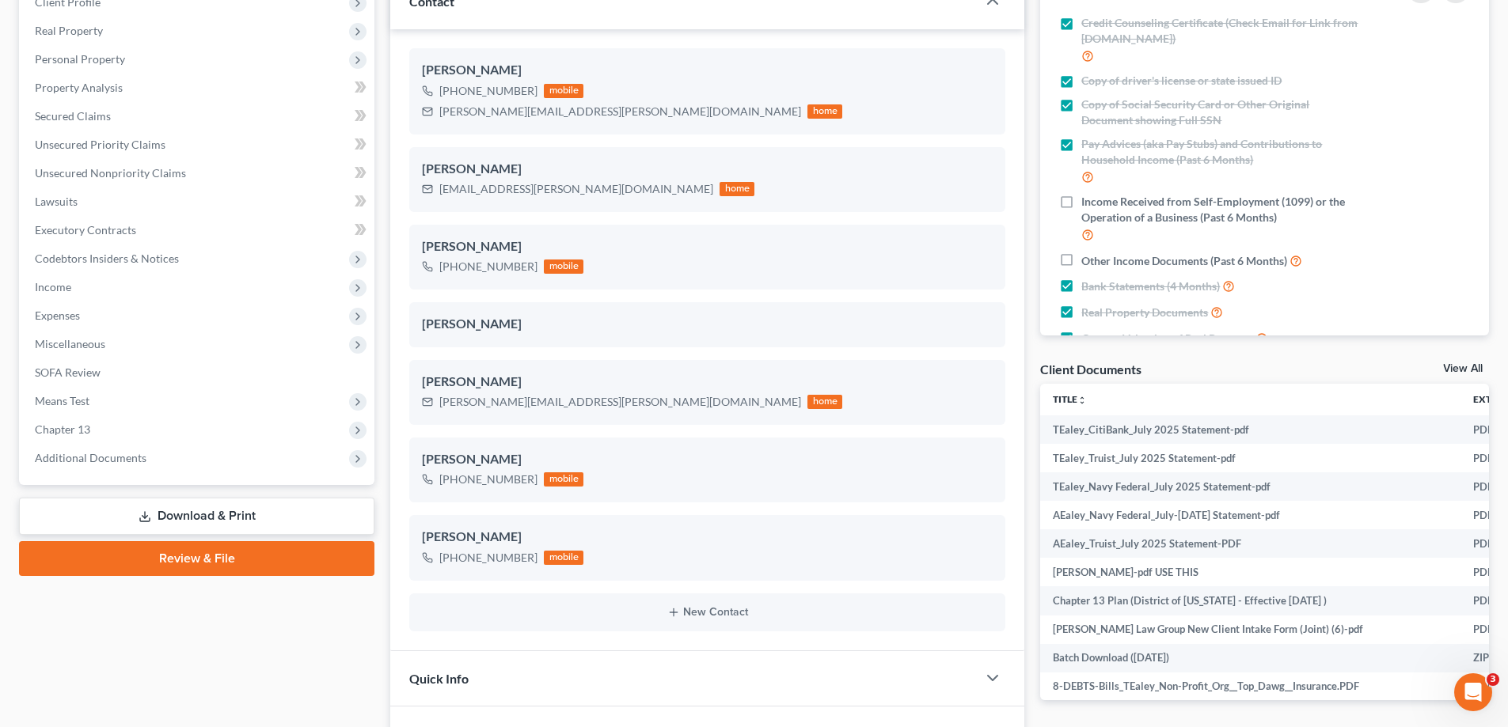
scroll to position [237, 0]
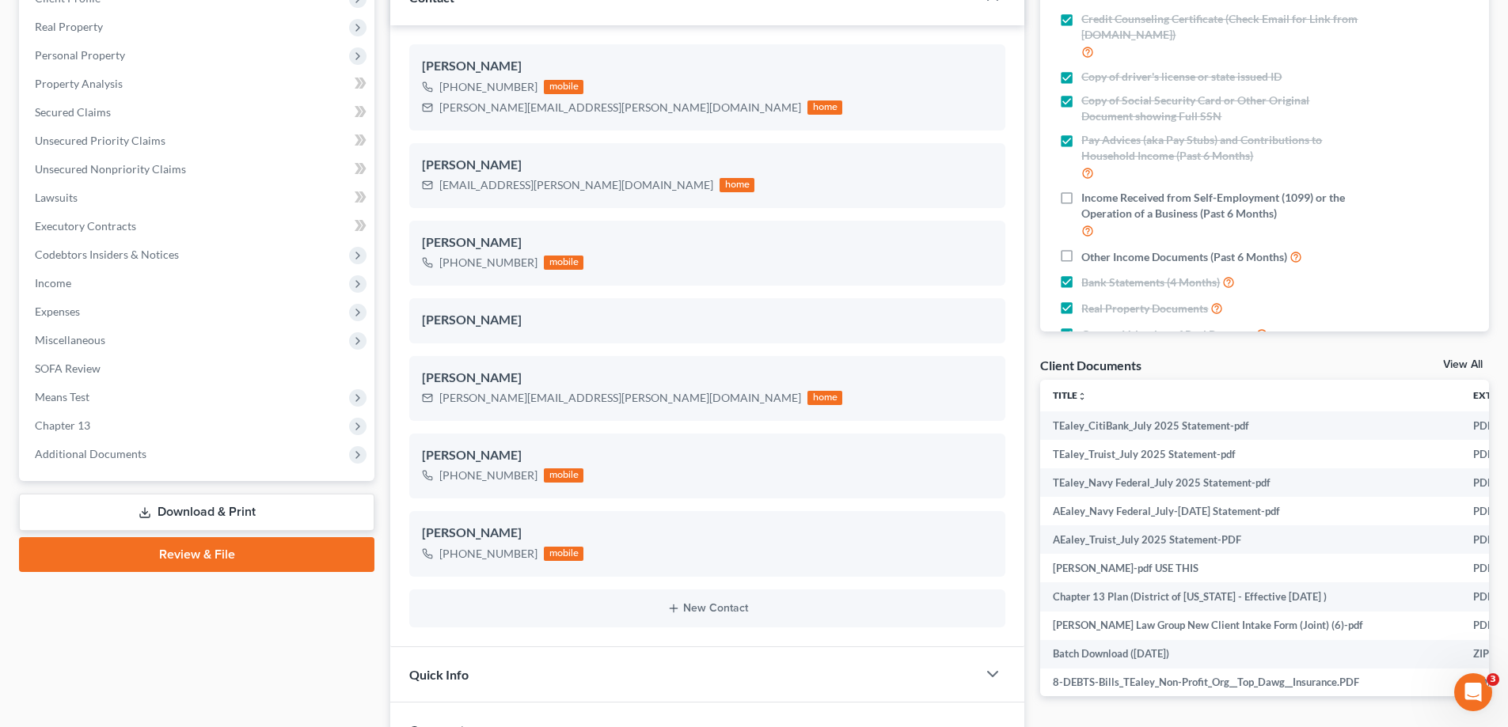
click at [154, 460] on span "Additional Documents" at bounding box center [198, 454] width 352 height 28
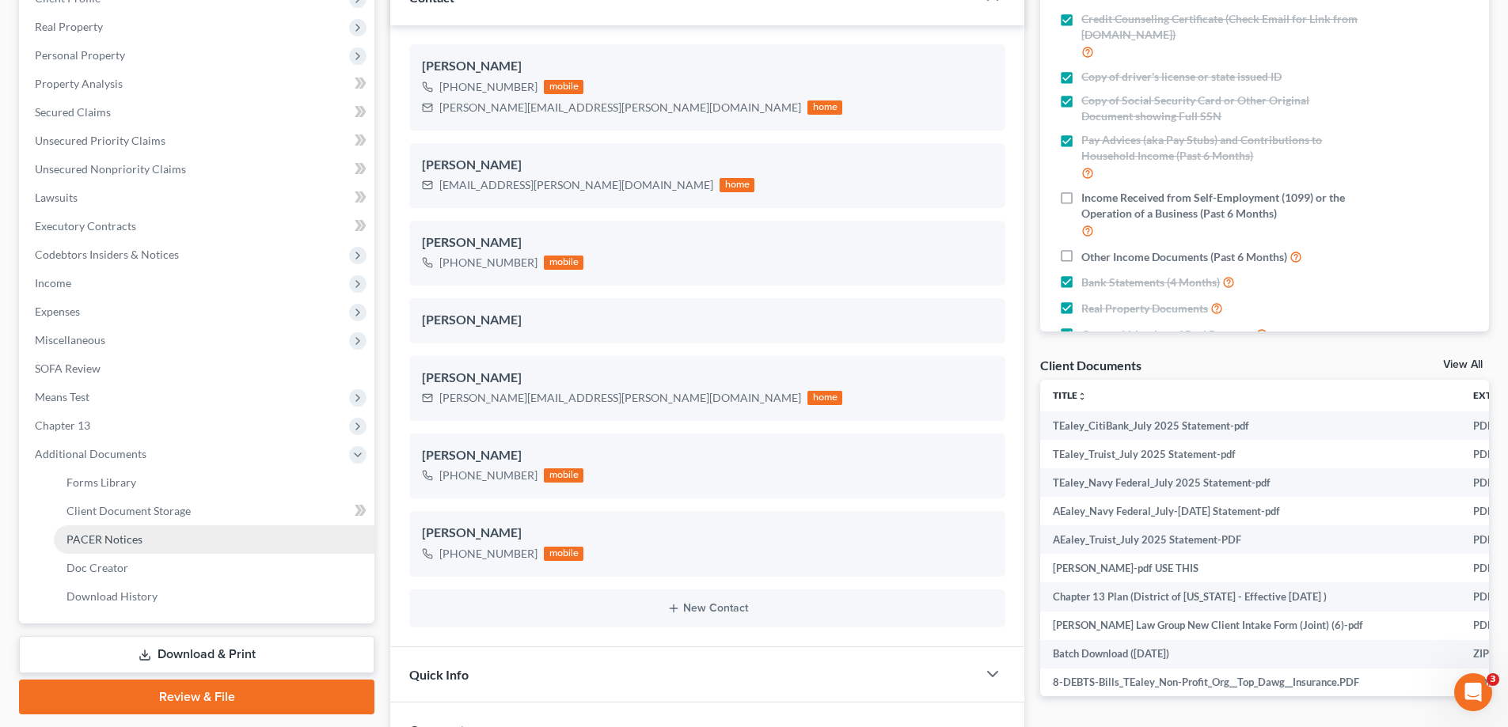
click at [161, 539] on link "PACER Notices" at bounding box center [214, 540] width 321 height 28
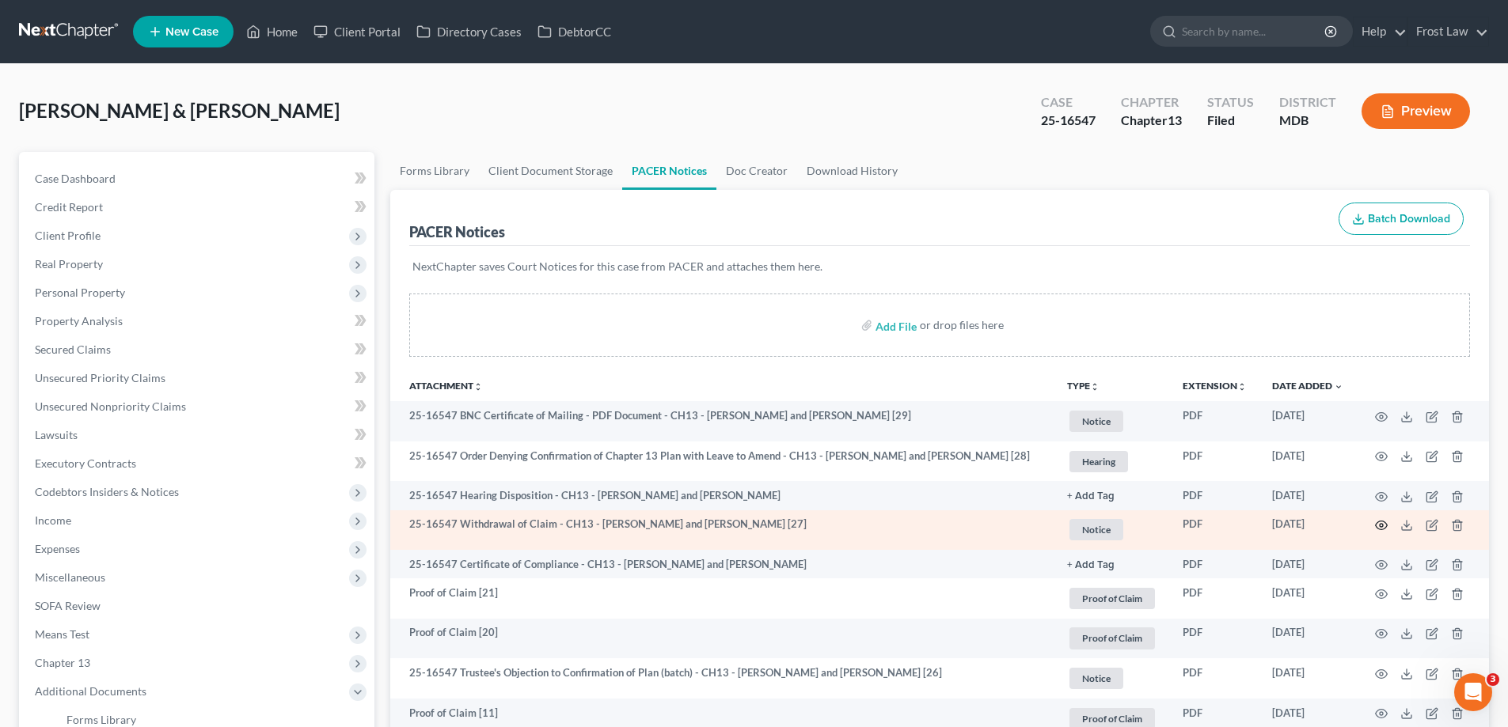
click at [1380, 525] on circle "button" at bounding box center [1380, 525] width 3 height 3
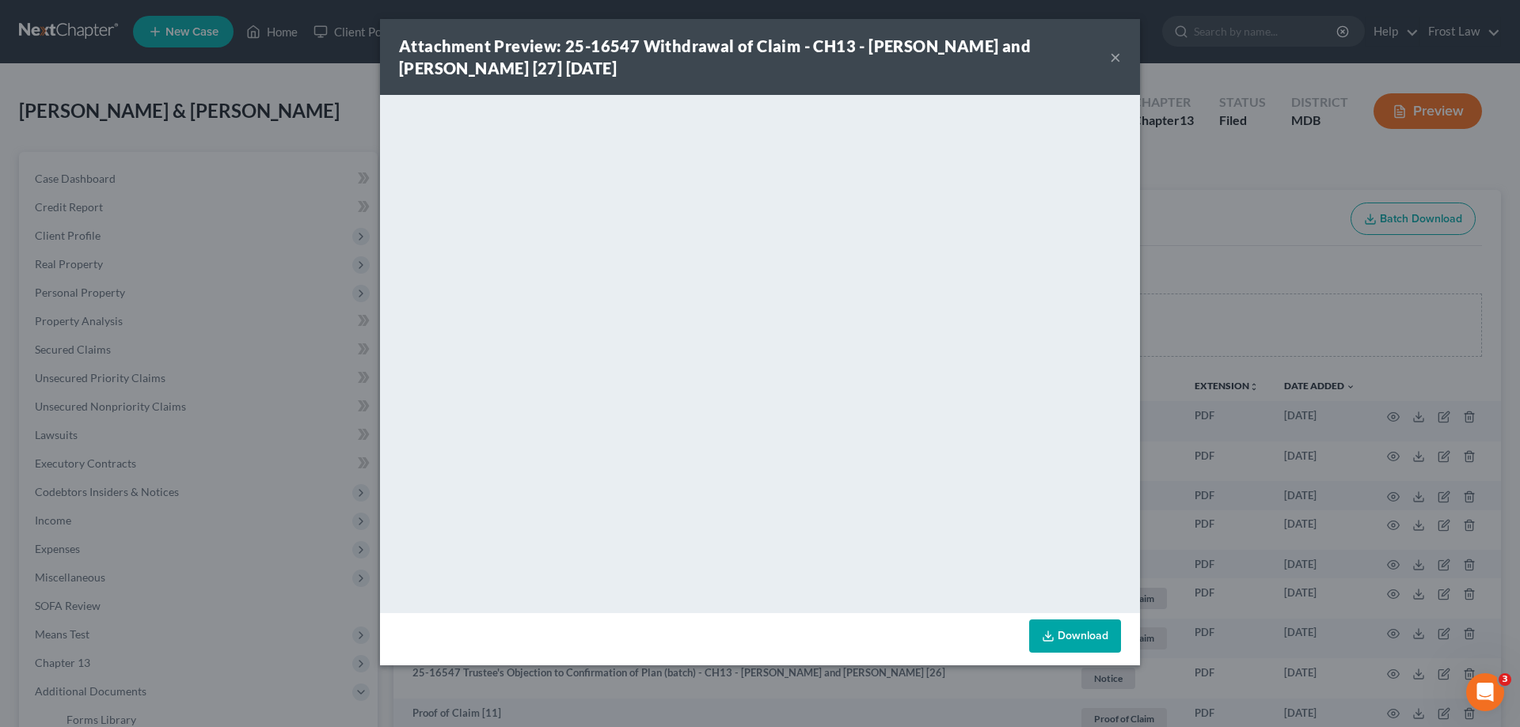
click at [1117, 55] on button "×" at bounding box center [1115, 56] width 11 height 19
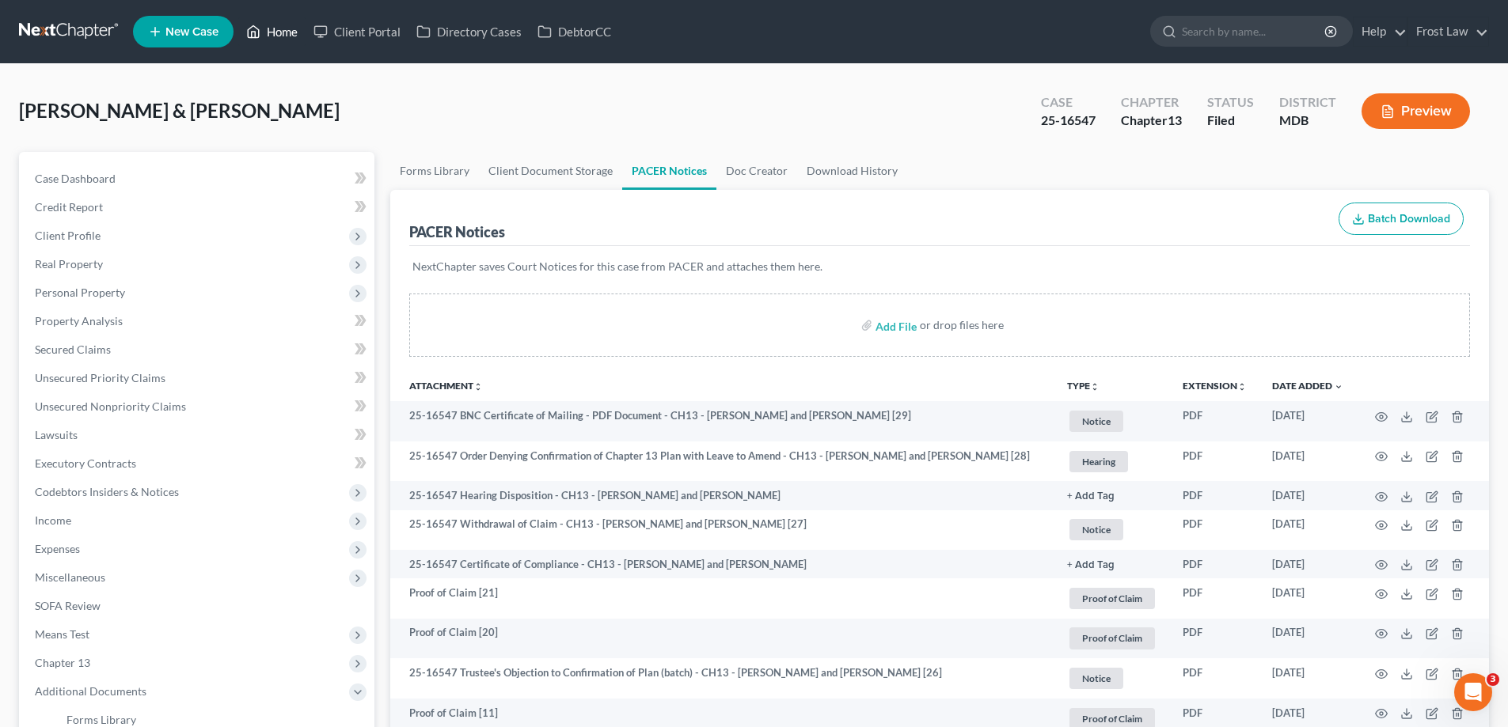
drag, startPoint x: 286, startPoint y: 32, endPoint x: 401, endPoint y: 0, distance: 119.8
click at [285, 32] on link "Home" at bounding box center [271, 31] width 67 height 28
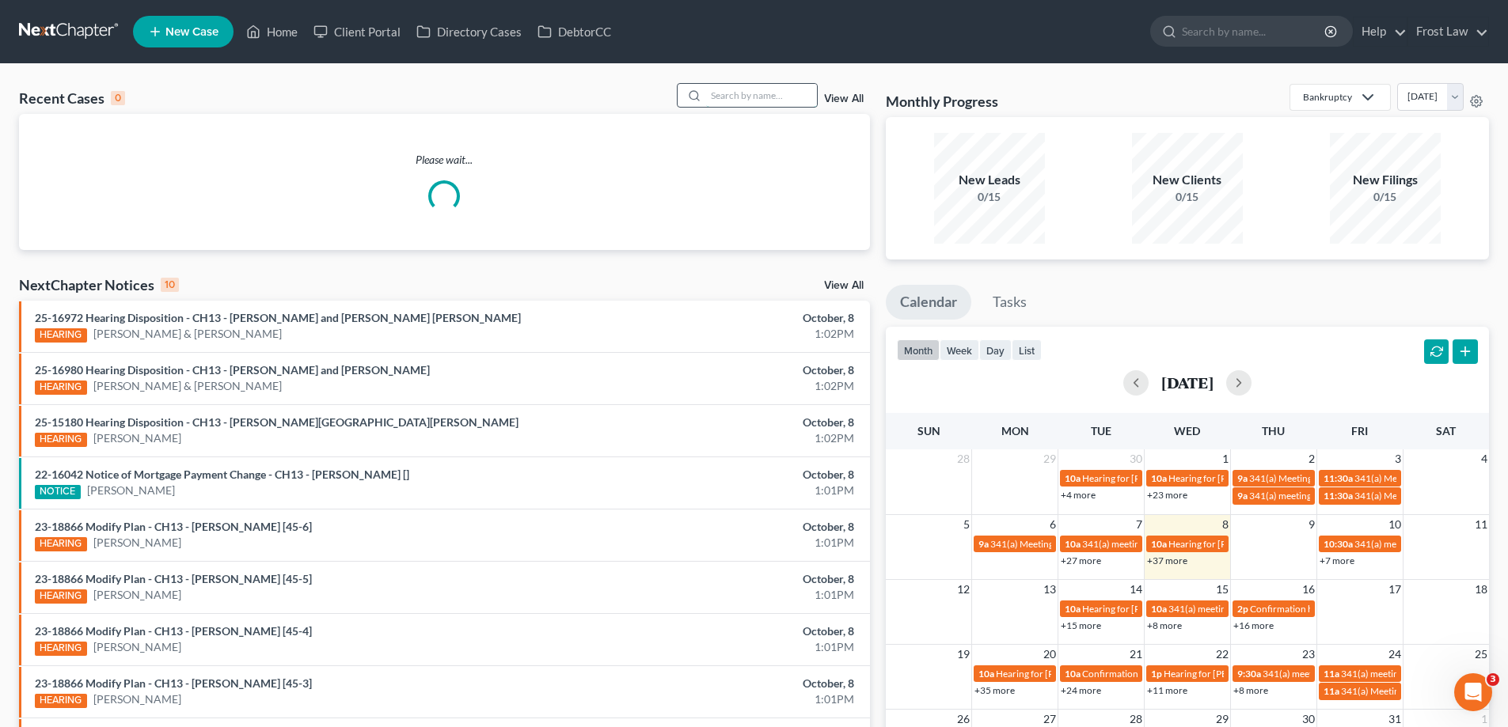
click at [765, 95] on input "search" at bounding box center [761, 95] width 111 height 23
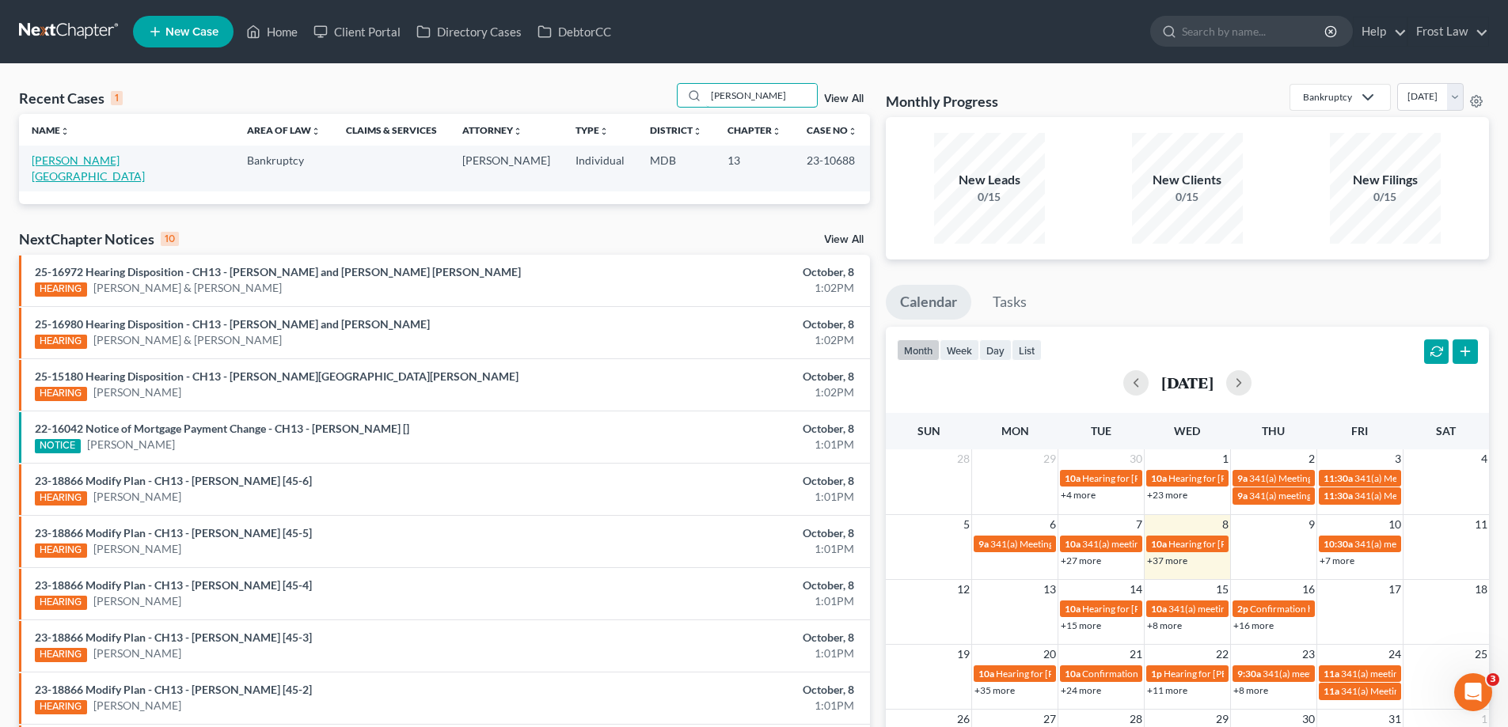
type input "[PERSON_NAME]"
click at [116, 156] on link "[PERSON_NAME][GEOGRAPHIC_DATA]" at bounding box center [88, 168] width 113 height 29
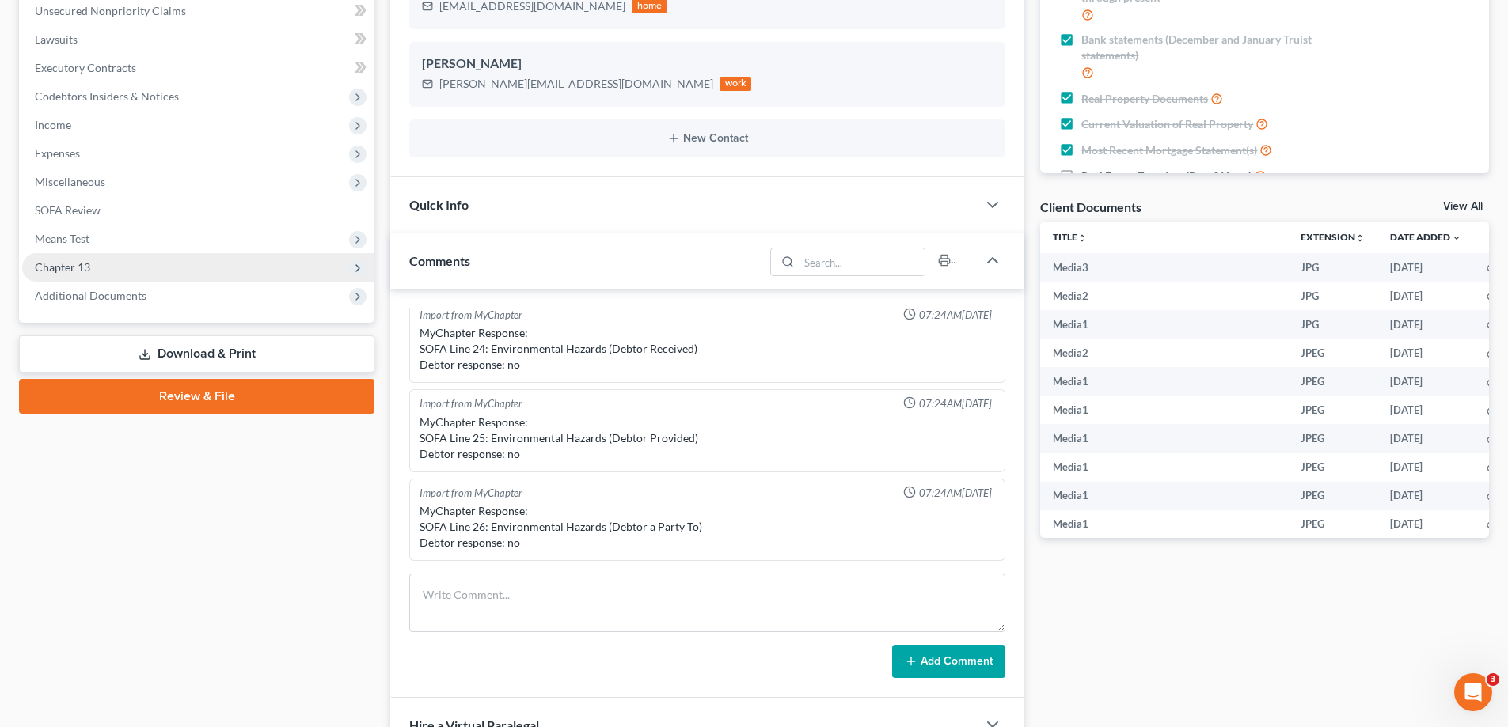
scroll to position [11151, 0]
click at [123, 307] on span "Additional Documents" at bounding box center [198, 296] width 352 height 28
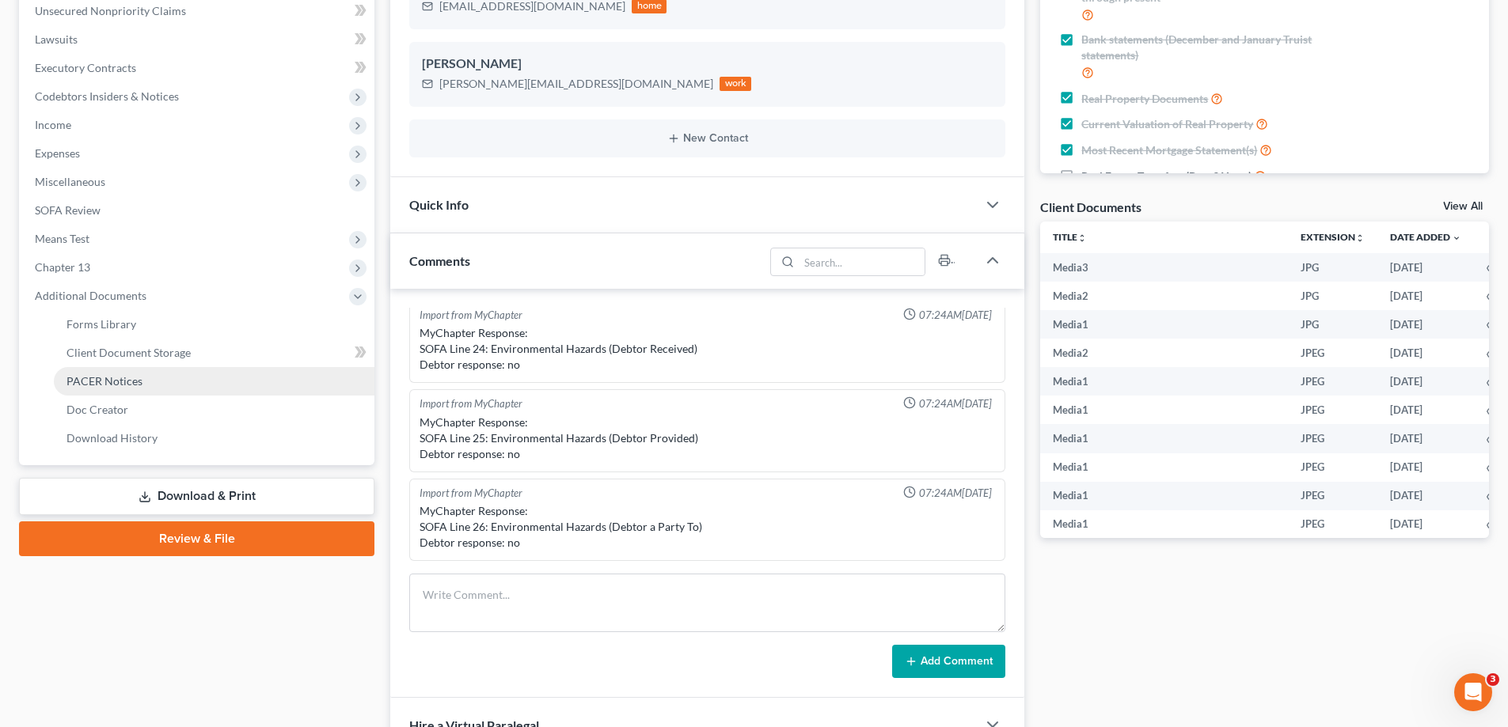
click at [170, 376] on link "PACER Notices" at bounding box center [214, 381] width 321 height 28
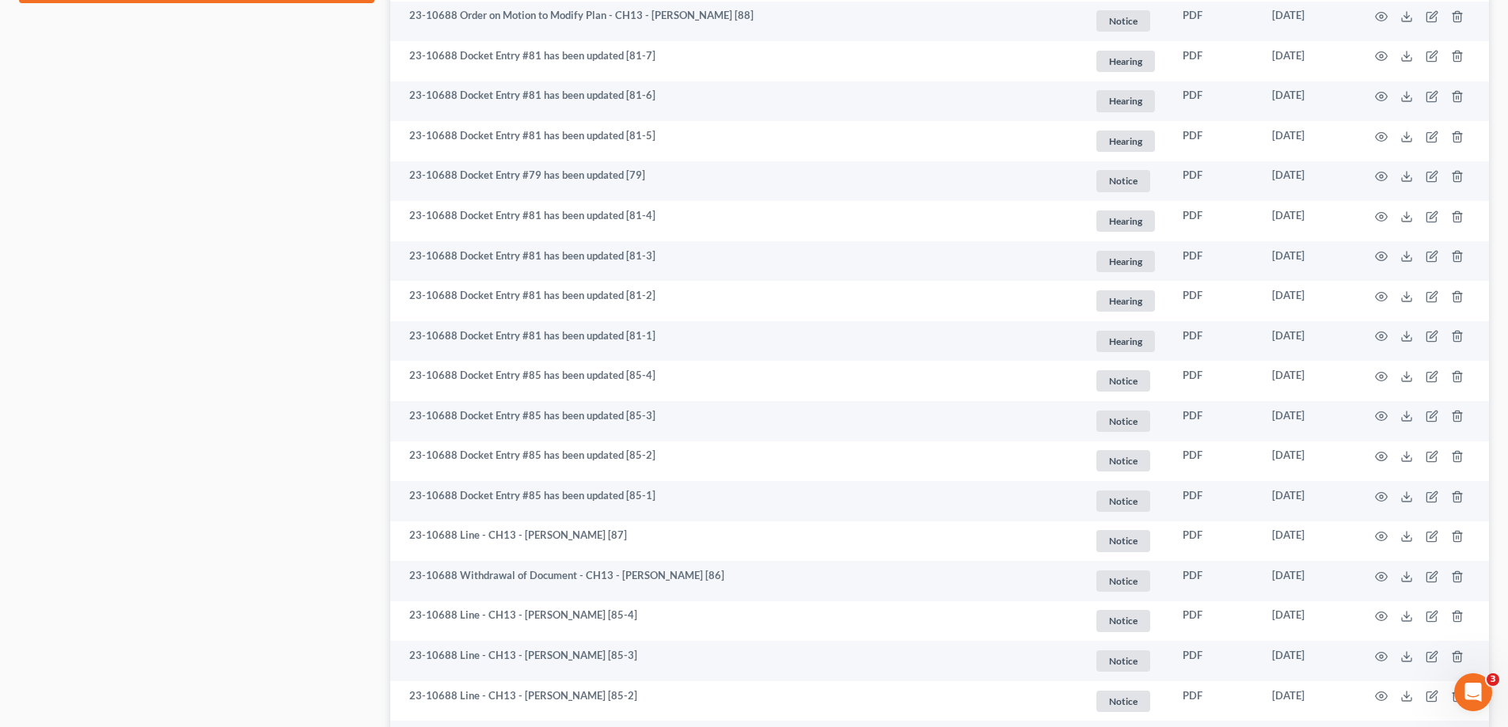
scroll to position [950, 0]
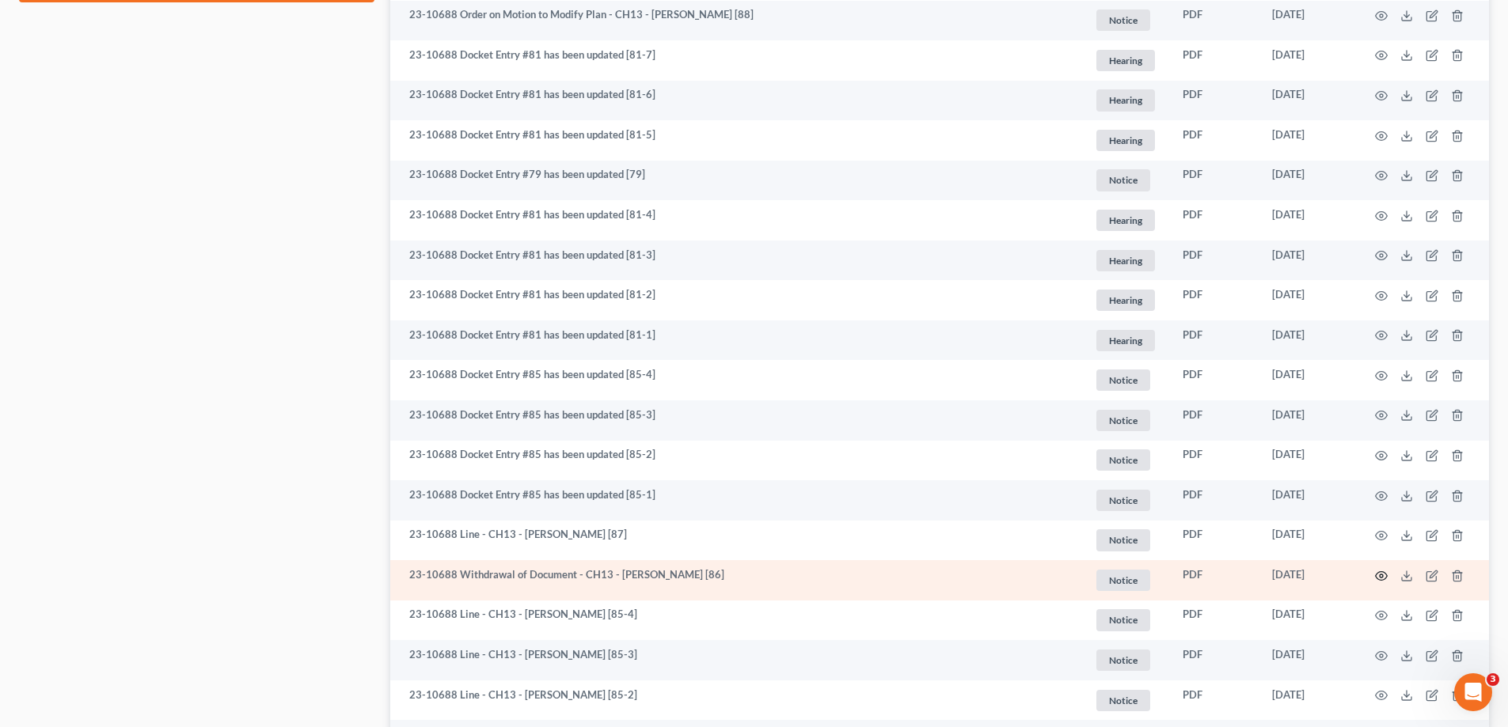
click at [1384, 575] on icon "button" at bounding box center [1381, 576] width 13 height 13
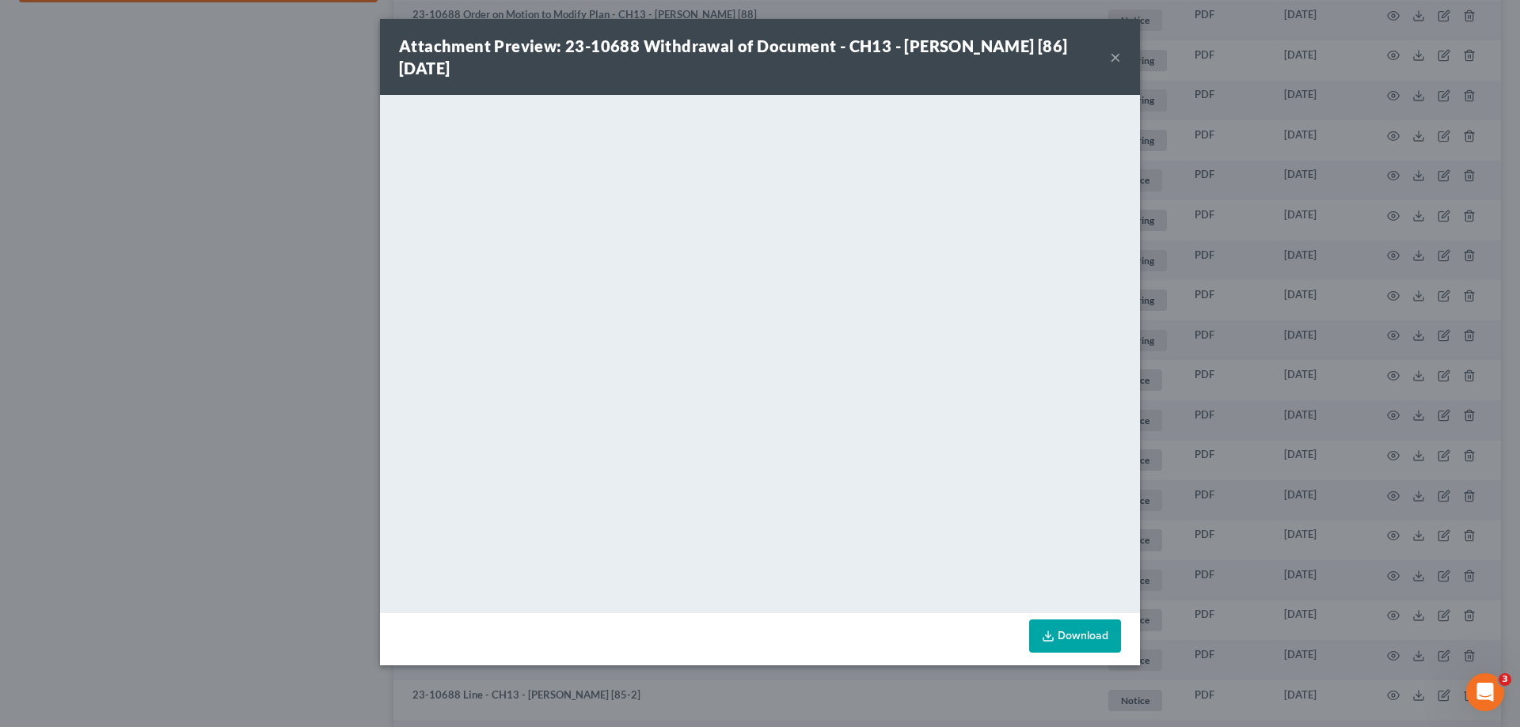
click at [1115, 60] on button "×" at bounding box center [1115, 56] width 11 height 19
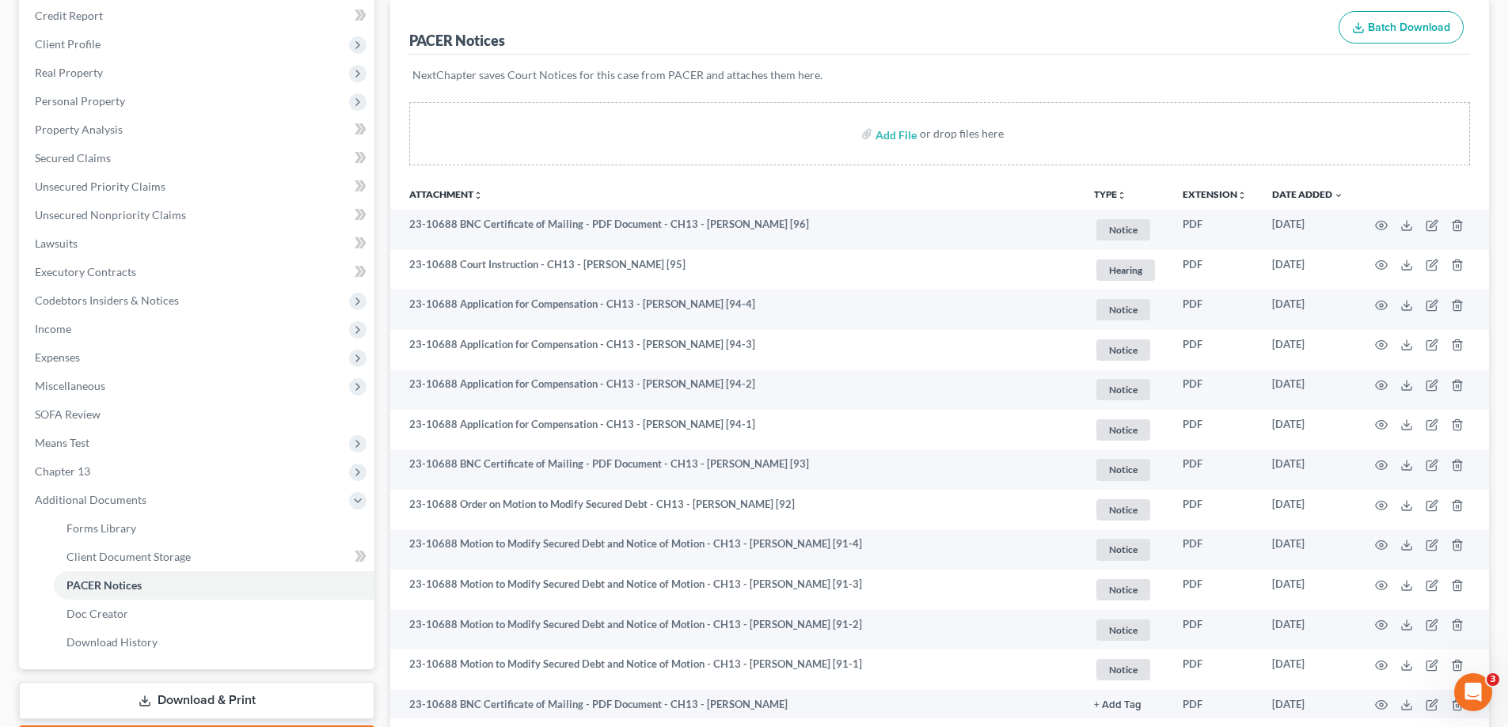
scroll to position [0, 0]
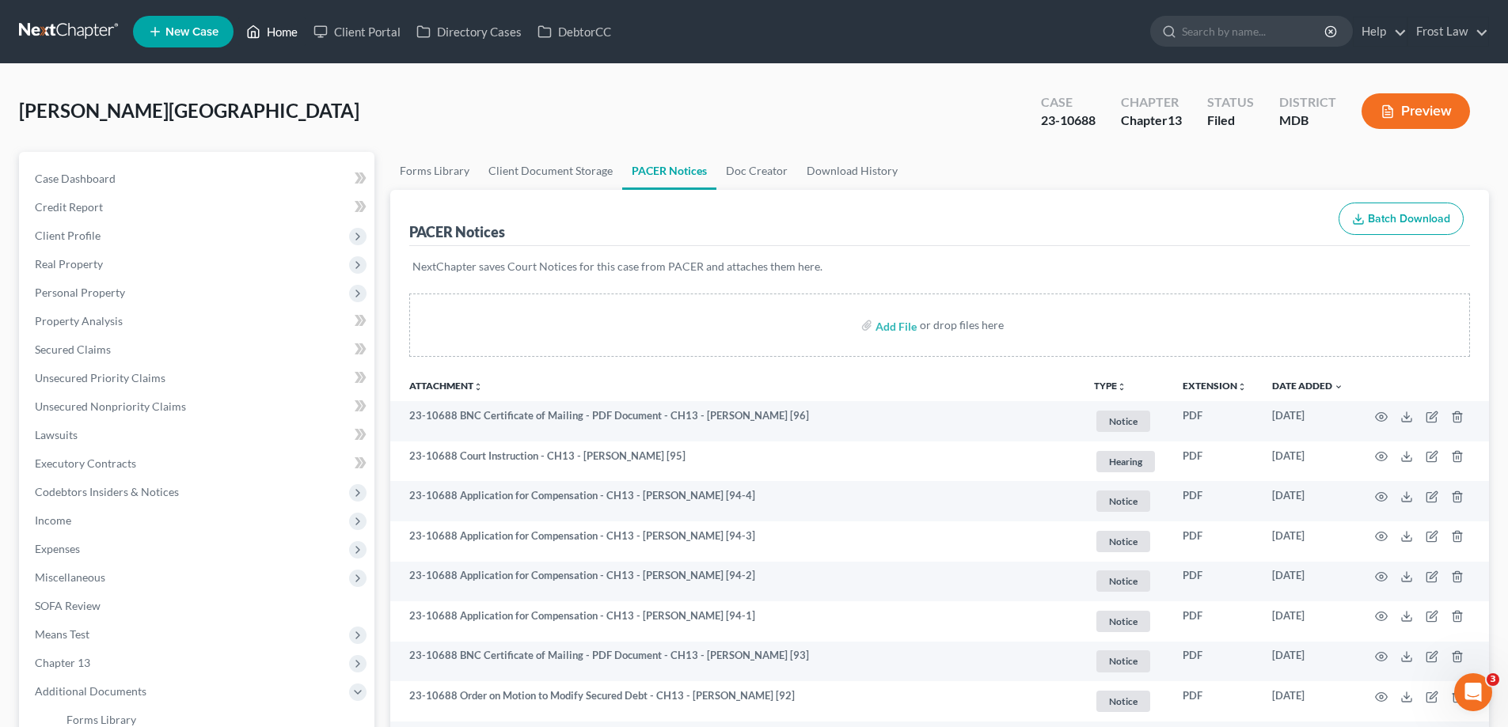
drag, startPoint x: 283, startPoint y: 47, endPoint x: 267, endPoint y: 31, distance: 23.0
click at [280, 44] on ul "New Case Home Client Portal Directory Cases DebtorCC - No Result - See all resu…" at bounding box center [811, 31] width 1356 height 41
click at [279, 26] on link "Home" at bounding box center [271, 31] width 67 height 28
click at [267, 31] on link "Home" at bounding box center [271, 31] width 67 height 28
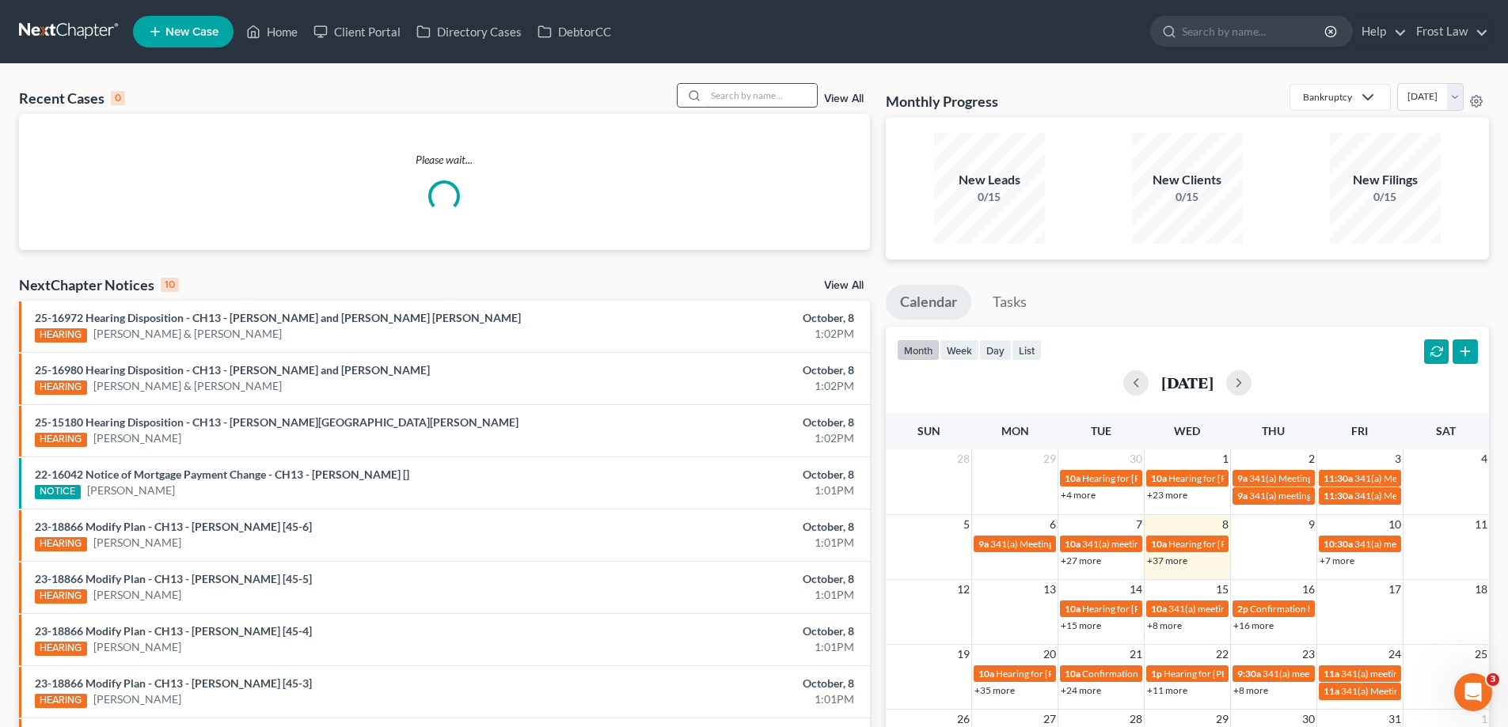
click at [796, 103] on input "search" at bounding box center [761, 95] width 111 height 23
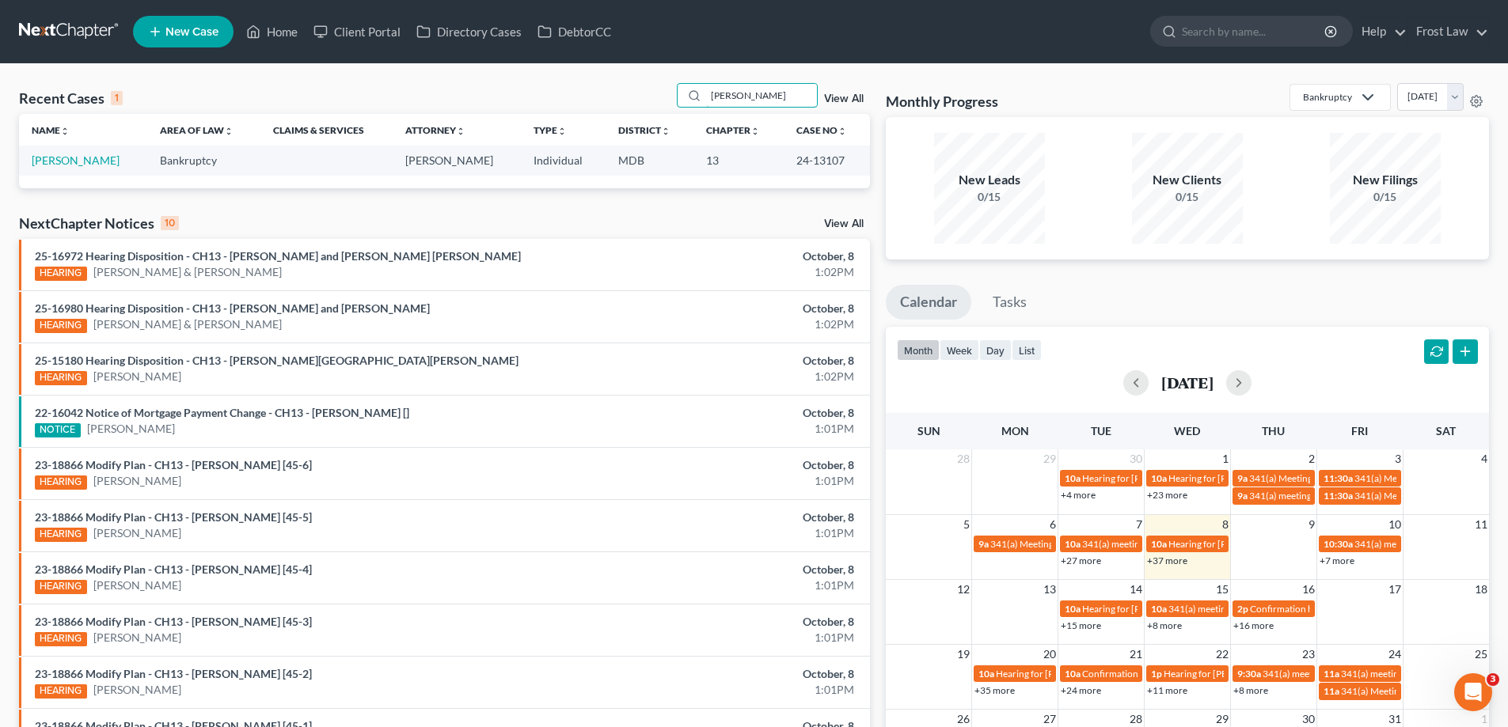
type input "[PERSON_NAME]"
drag, startPoint x: 844, startPoint y: 165, endPoint x: 777, endPoint y: 169, distance: 66.6
click at [784, 169] on td "24-13107" at bounding box center [827, 160] width 86 height 29
copy td "24-13107"
